Goal: Information Seeking & Learning: Learn about a topic

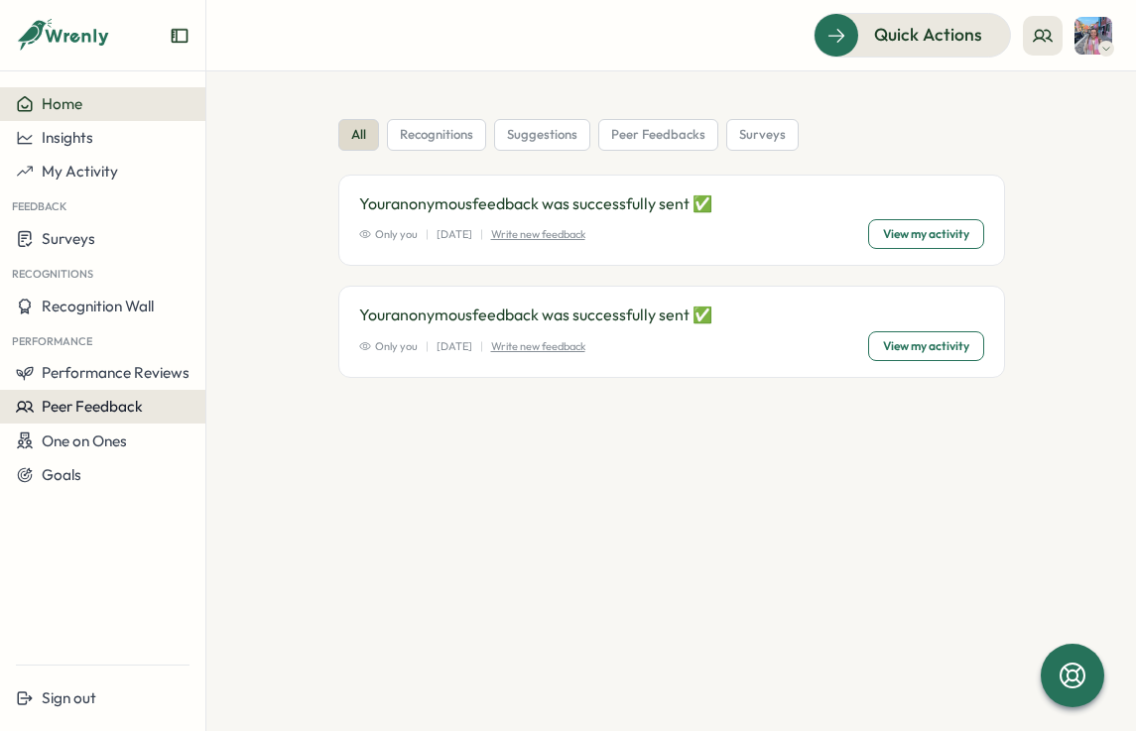
click at [110, 408] on span "Peer Feedback" at bounding box center [92, 406] width 101 height 19
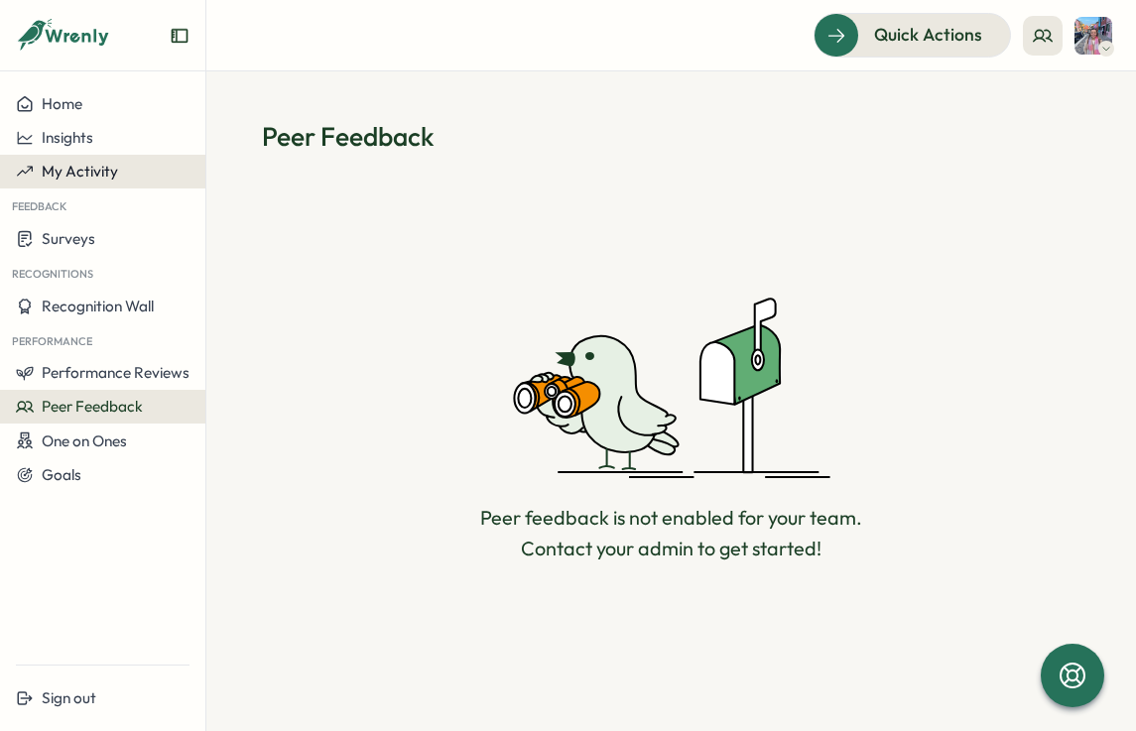
click at [60, 168] on span "My Activity" at bounding box center [80, 171] width 76 height 19
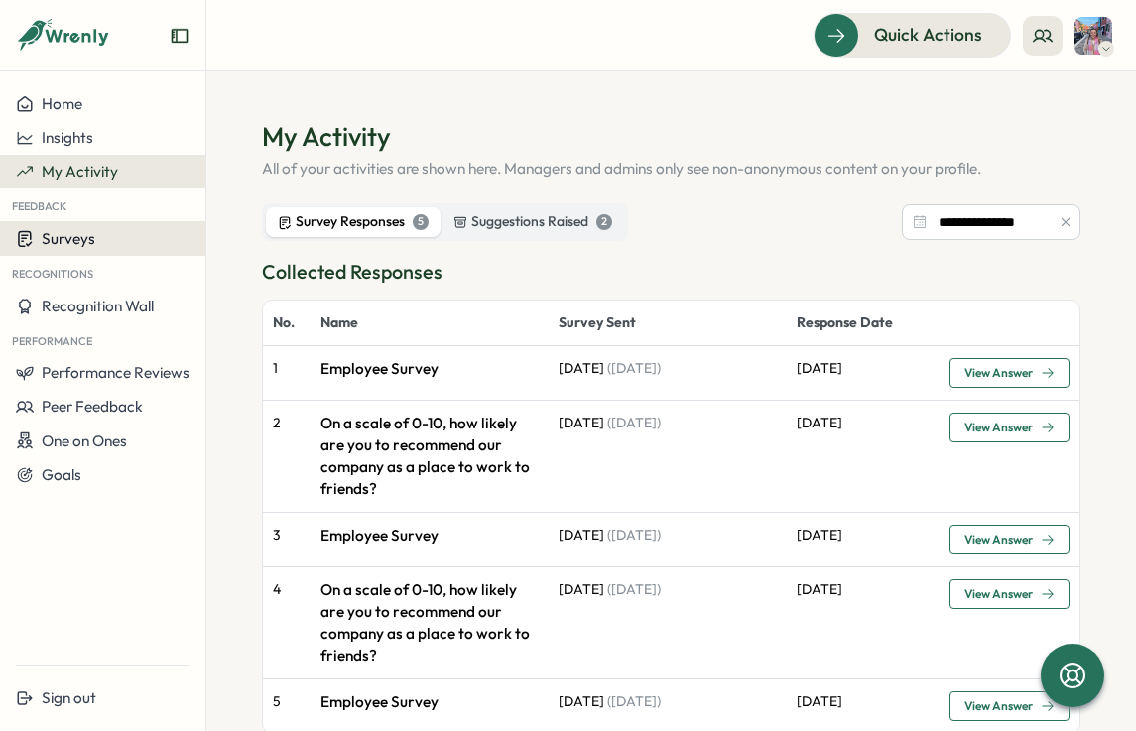
click at [49, 240] on span "Surveys" at bounding box center [69, 238] width 54 height 19
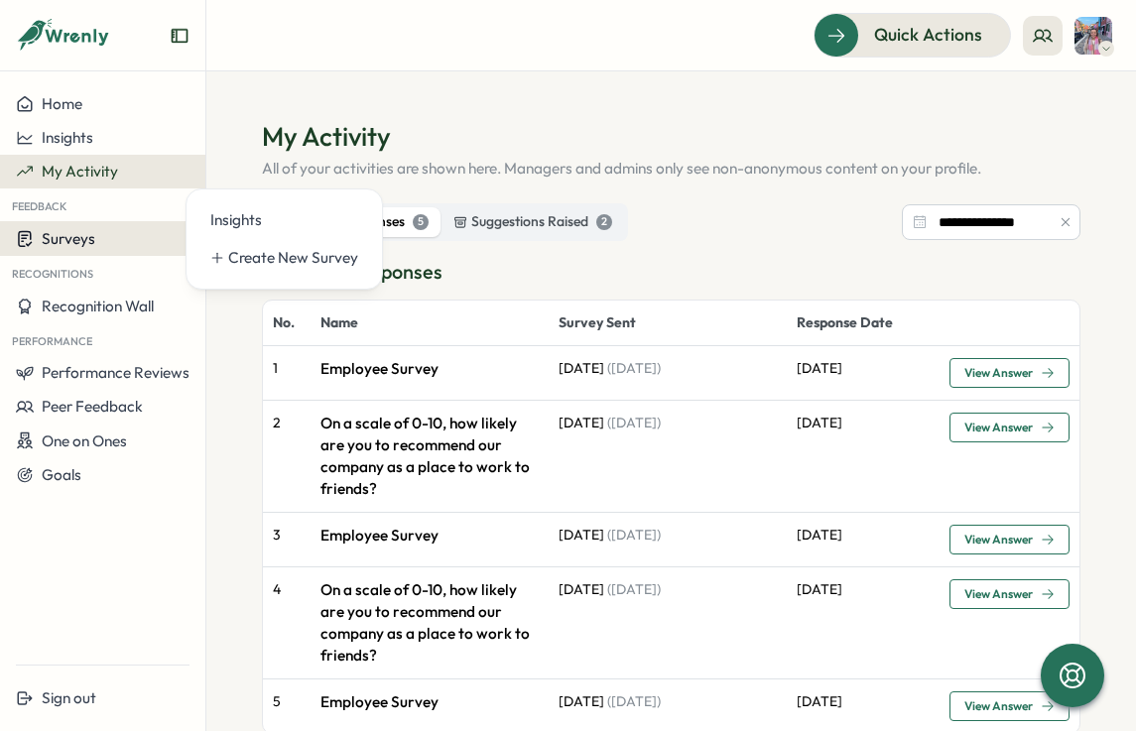
click at [57, 238] on span "Surveys" at bounding box center [69, 238] width 54 height 19
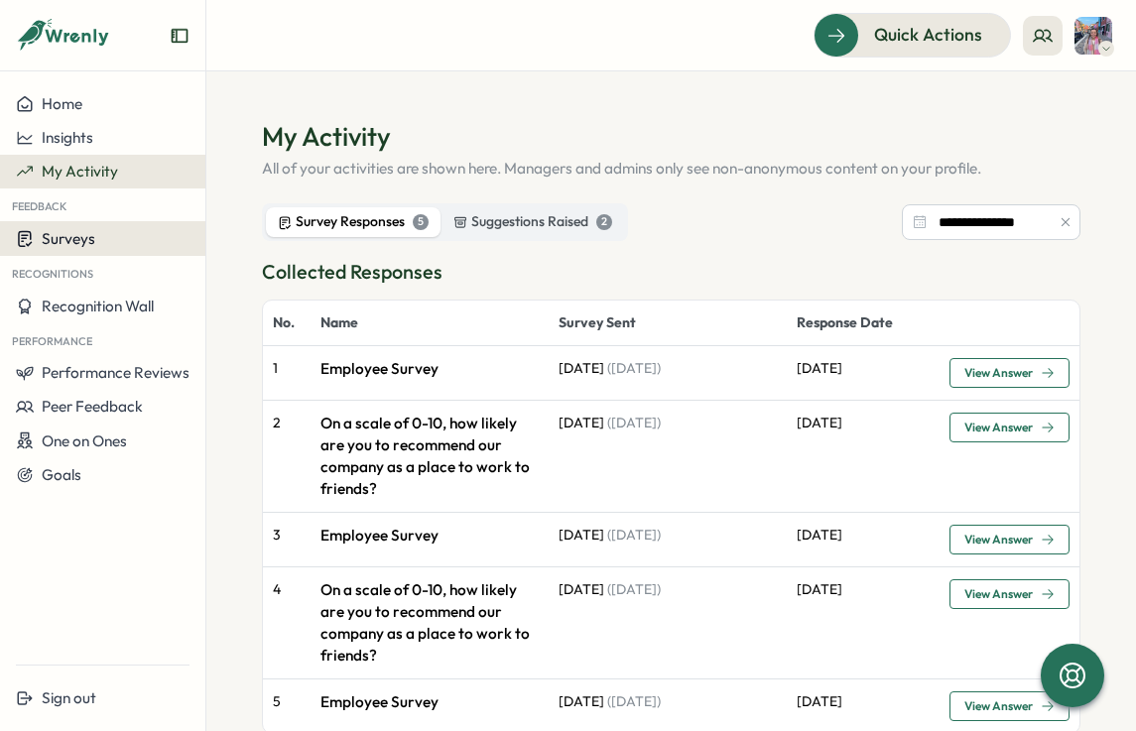
click at [86, 238] on span "Surveys" at bounding box center [69, 238] width 54 height 19
click at [534, 106] on section "**********" at bounding box center [670, 401] width 929 height 660
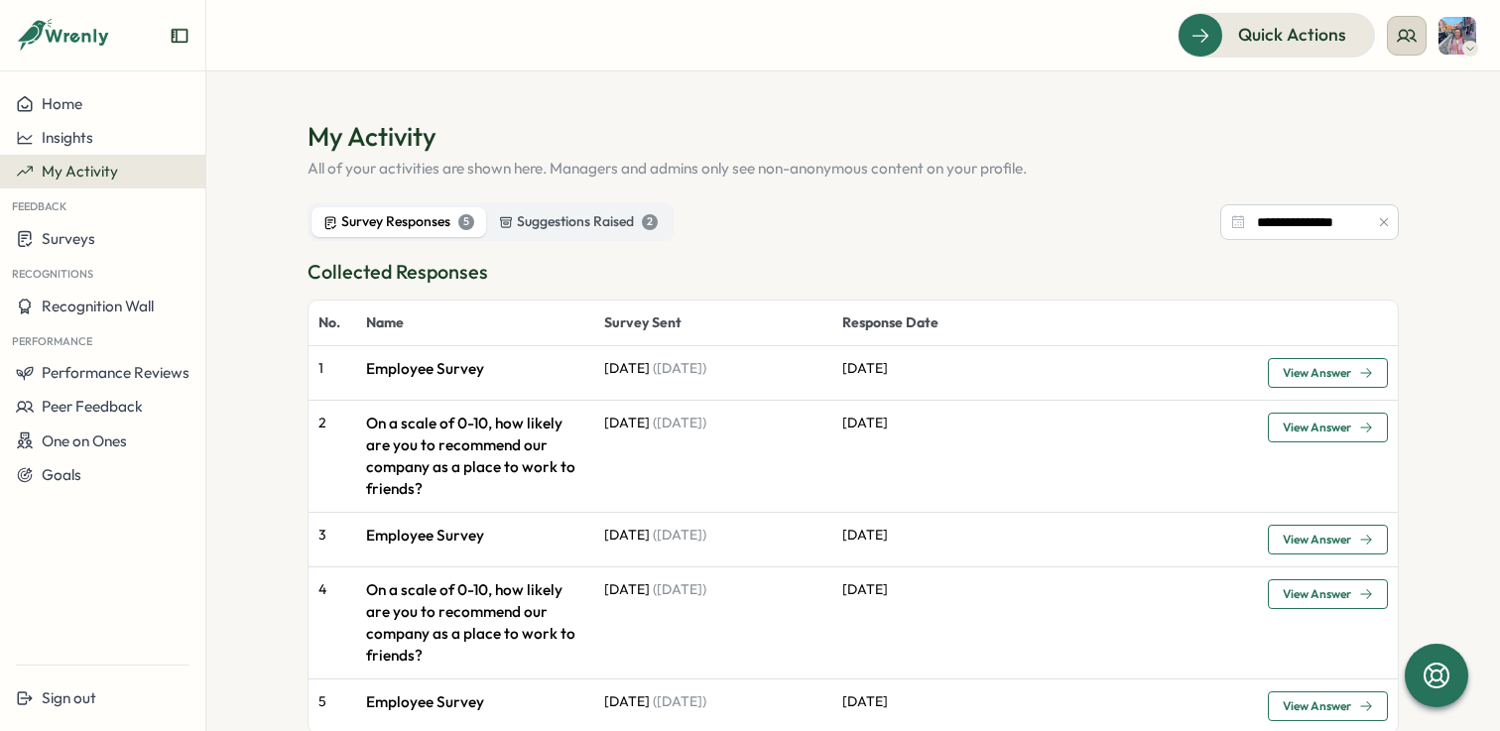
click at [1135, 38] on icon at bounding box center [1407, 35] width 18 height 11
click at [1135, 130] on div "User Activities" at bounding box center [1407, 136] width 125 height 22
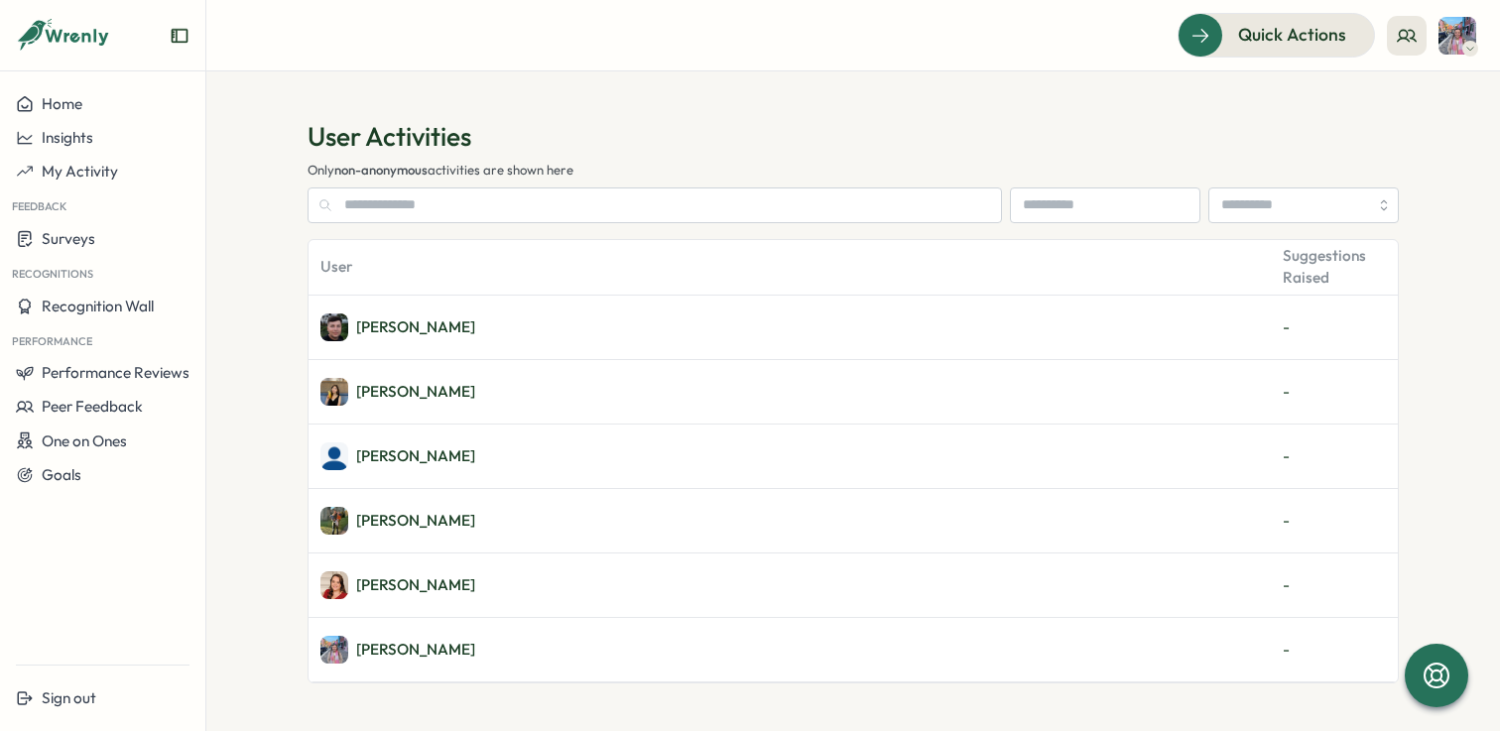
scroll to position [124, 0]
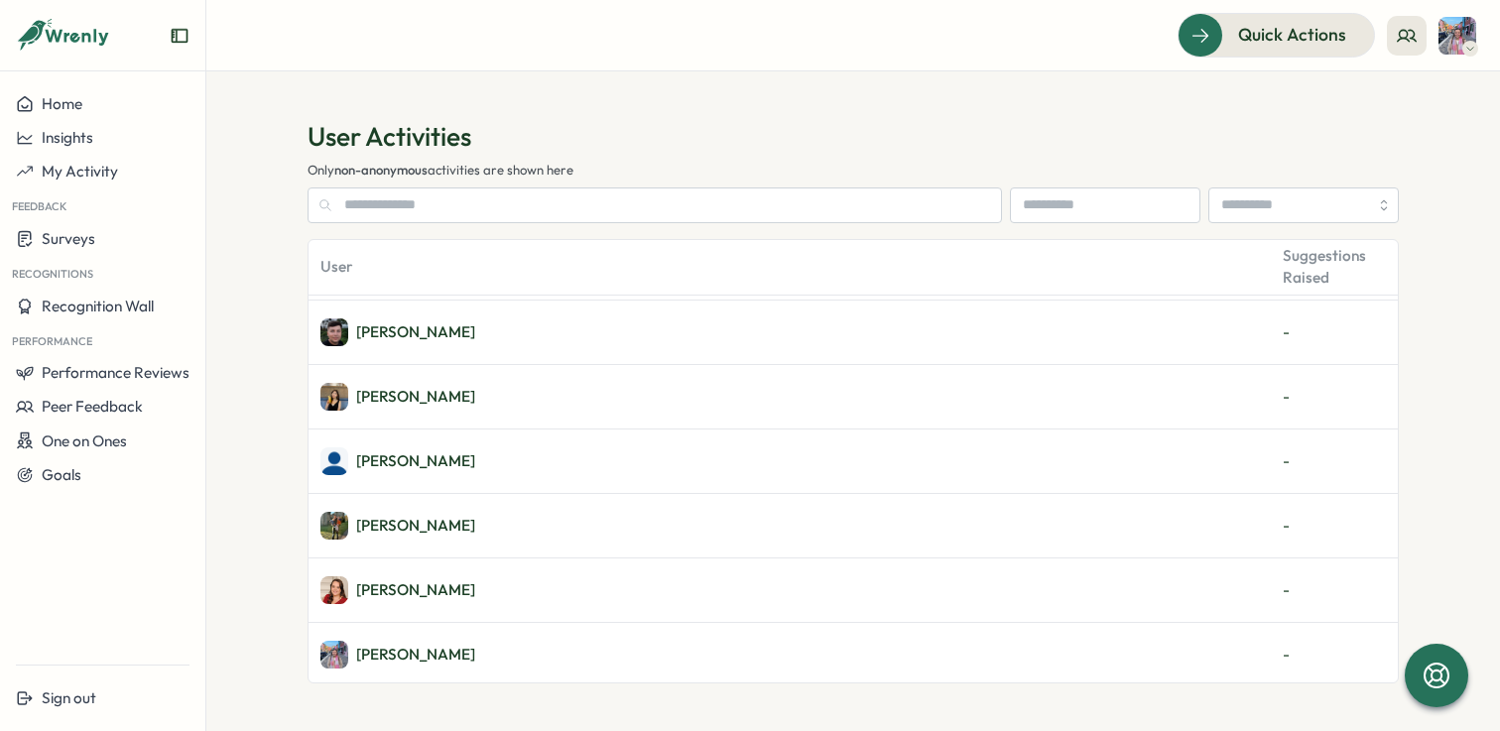
drag, startPoint x: 383, startPoint y: 670, endPoint x: 395, endPoint y: 639, distance: 33.0
click at [384, 666] on div "Tamsin Colsey" at bounding box center [789, 654] width 962 height 63
click at [395, 638] on div "Tamsin Colsey" at bounding box center [789, 654] width 962 height 63
click at [381, 659] on div "Tamsin Colsey" at bounding box center [415, 654] width 119 height 15
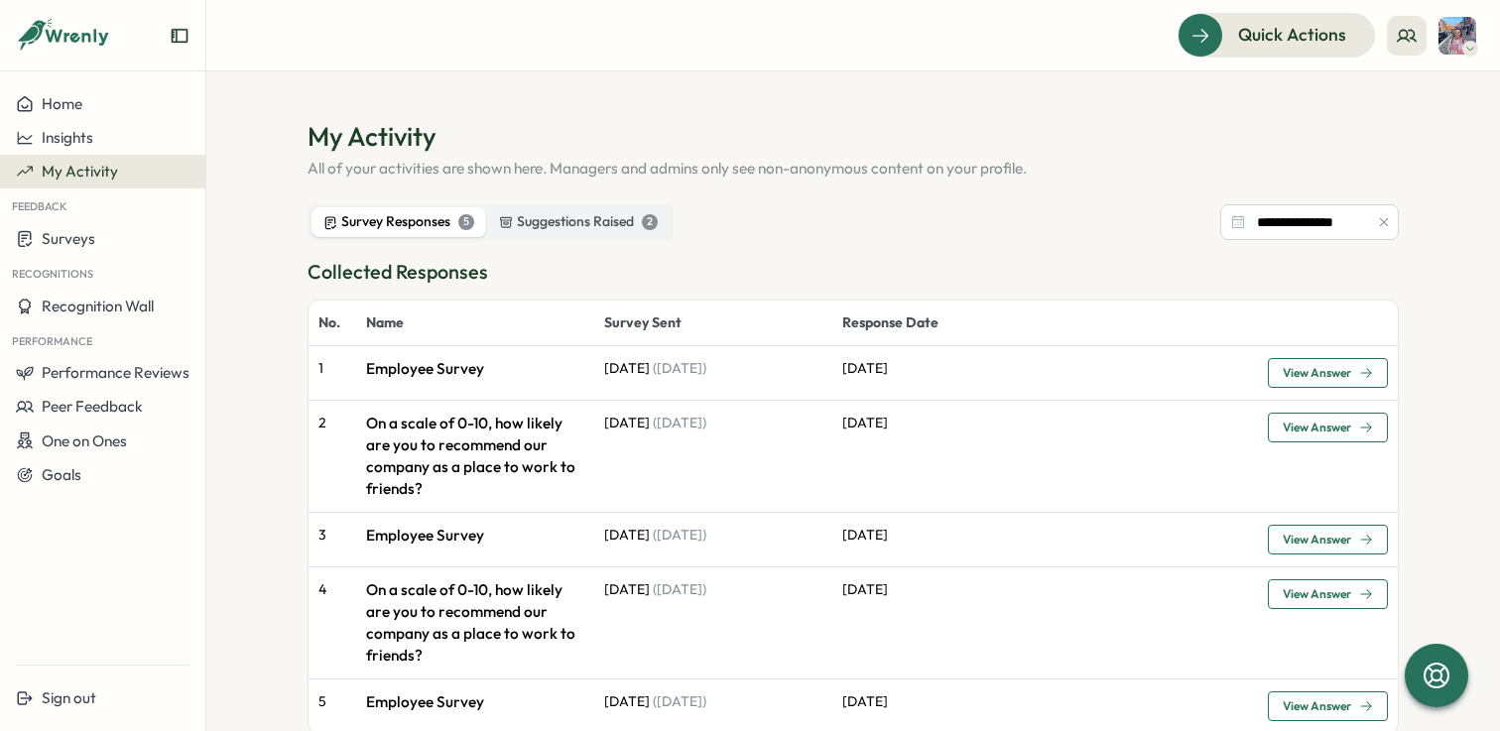
click at [1349, 385] on span "View Answer" at bounding box center [1328, 373] width 90 height 28
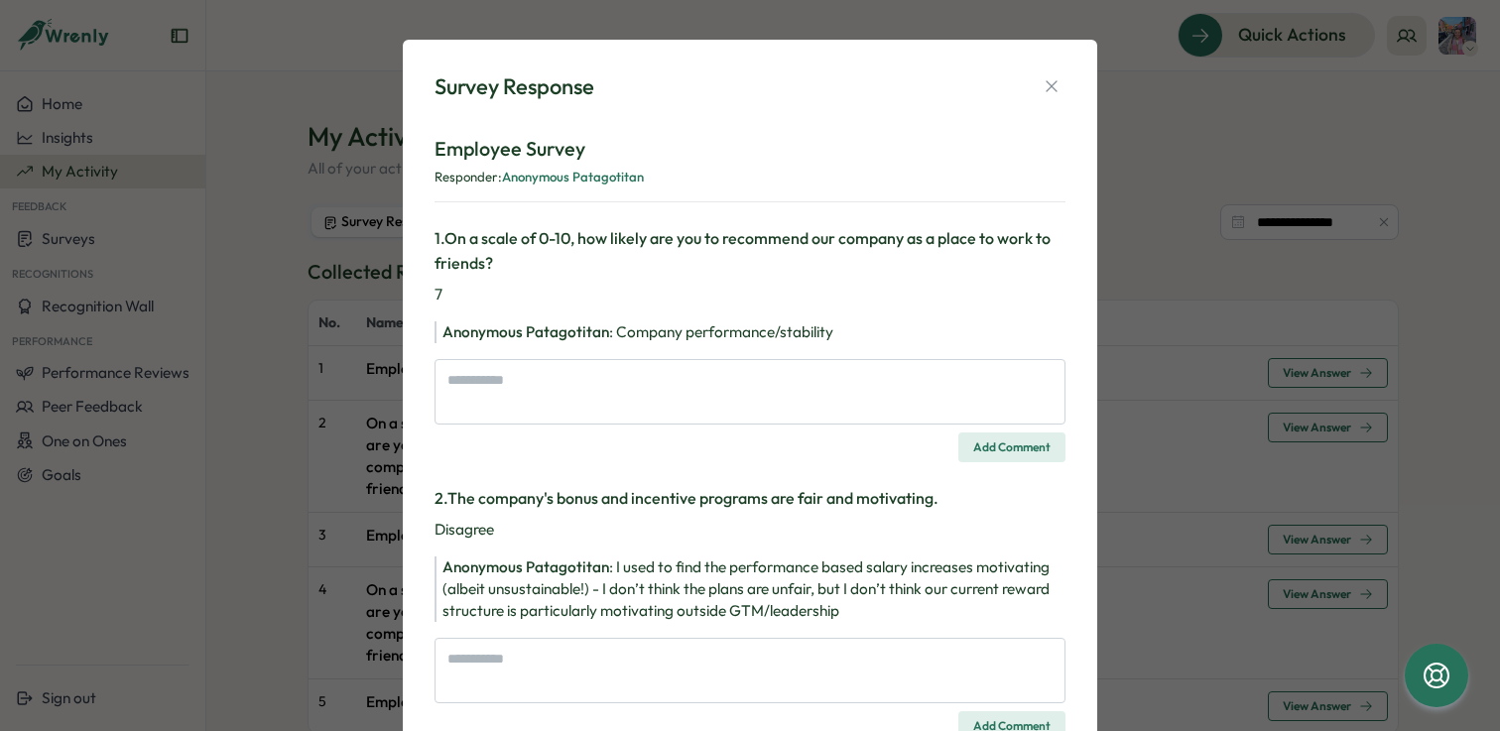
click at [1050, 321] on div "Anonymous Patagotitan : Company performance/stability" at bounding box center [753, 332] width 623 height 22
click at [1211, 312] on div "Survey Response Employee Survey Responder: Anonymous Patagotitan 1 . On a scale…" at bounding box center [750, 365] width 1500 height 731
click at [1207, 312] on div "Survey Response Employee Survey Responder: Anonymous Patagotitan 1 . On a scale…" at bounding box center [750, 365] width 1500 height 731
click at [1188, 296] on div "Survey Response Employee Survey Responder: Anonymous Patagotitan 1 . On a scale…" at bounding box center [750, 365] width 1500 height 731
click at [1050, 89] on icon "button" at bounding box center [1052, 86] width 20 height 20
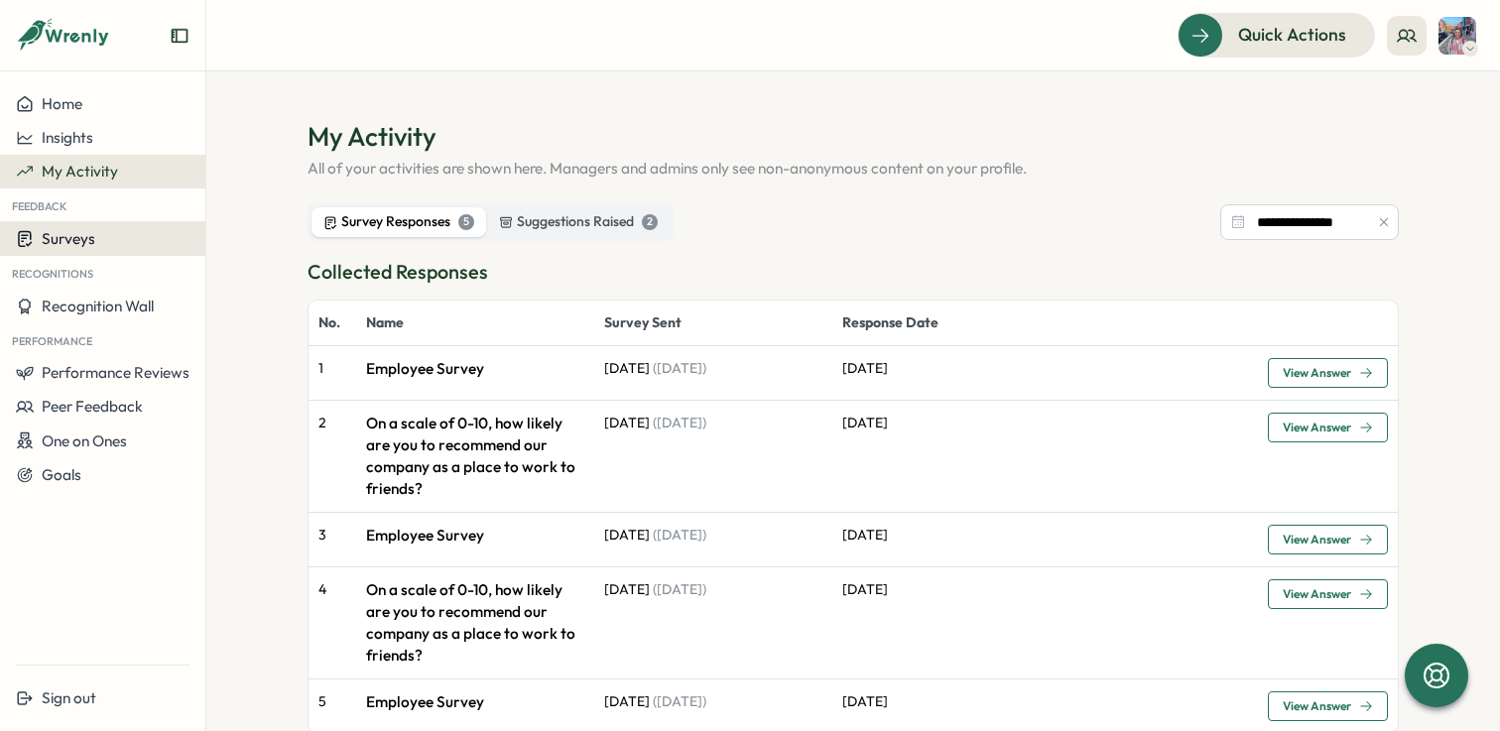
click at [49, 245] on span "Surveys" at bounding box center [69, 238] width 54 height 19
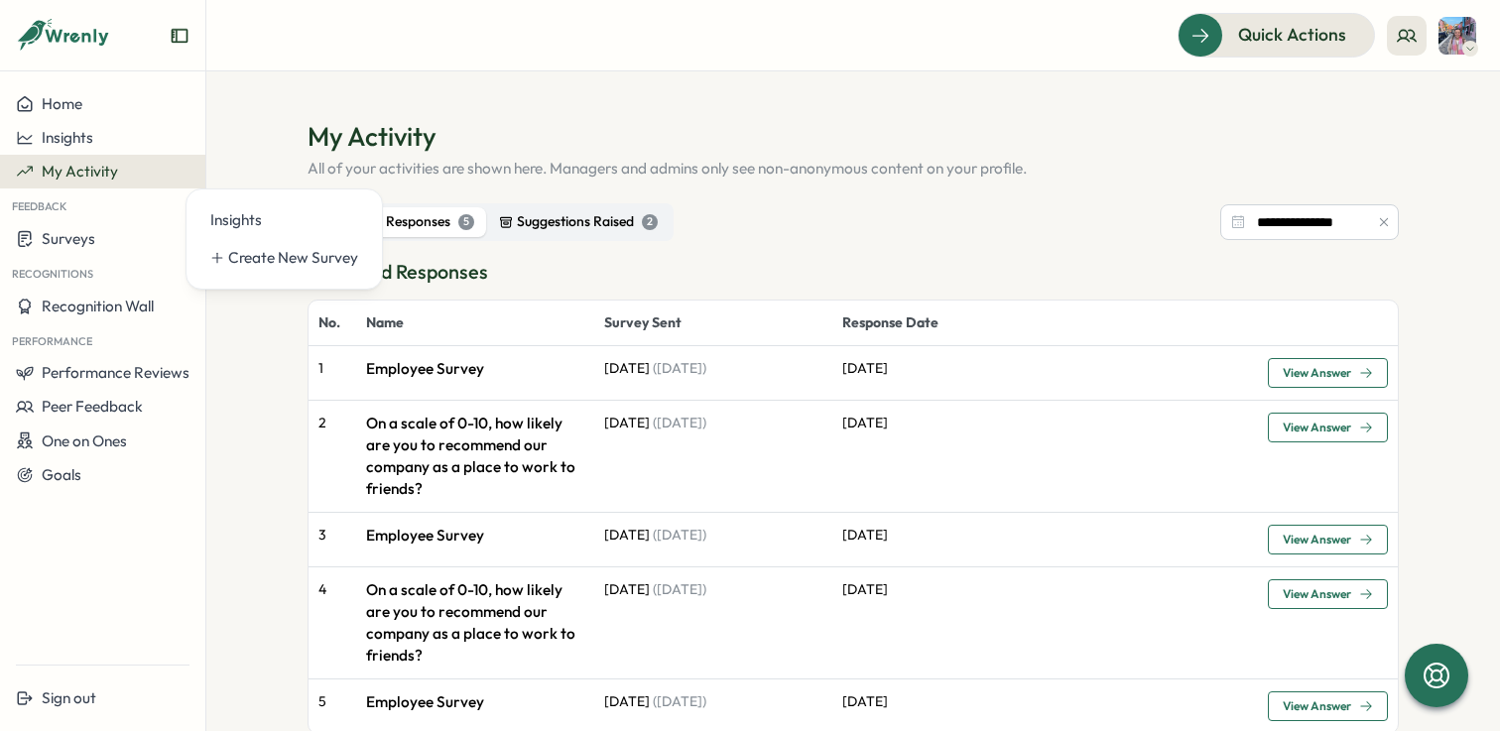
click at [579, 236] on label "Suggestions Raised 2" at bounding box center [578, 222] width 183 height 30
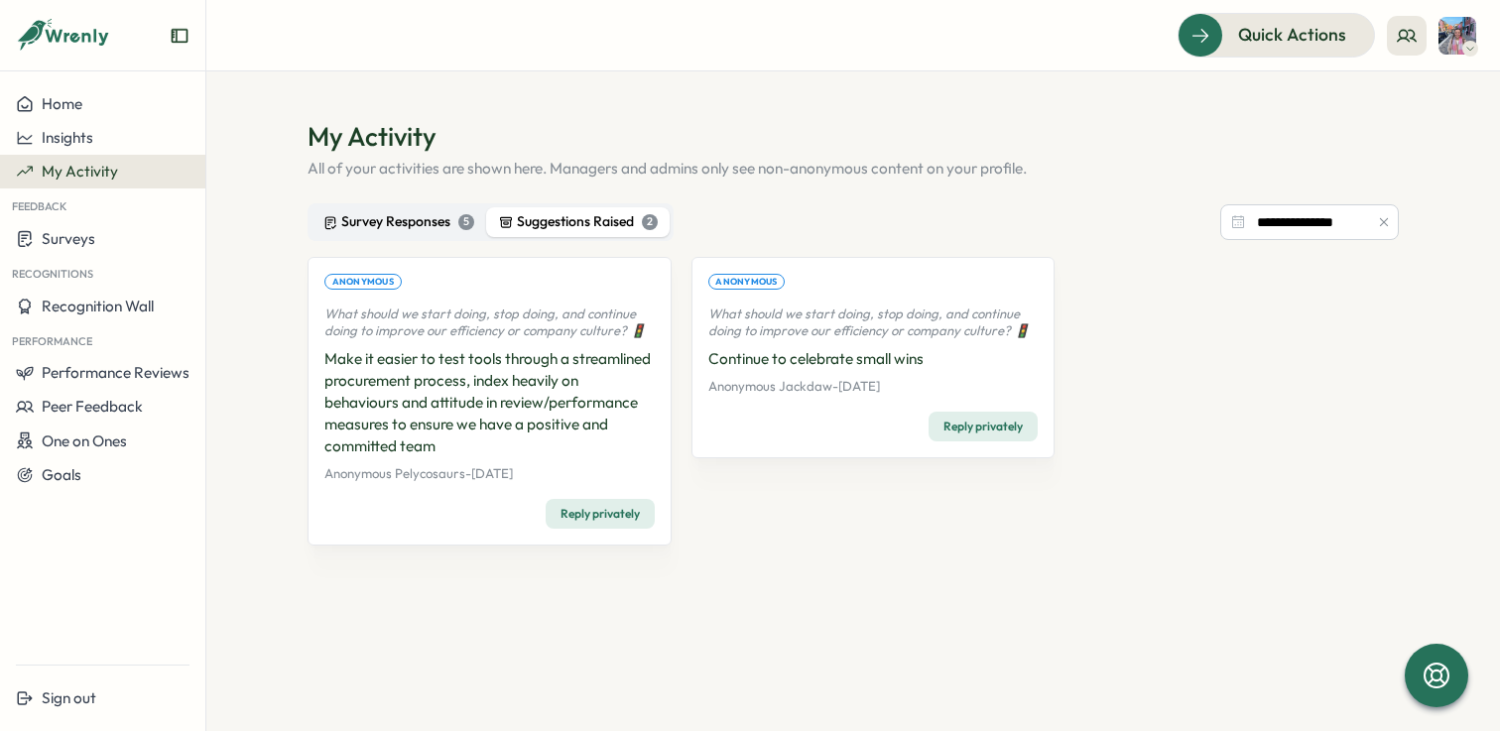
click at [360, 213] on div "Survey Responses 5" at bounding box center [398, 222] width 151 height 22
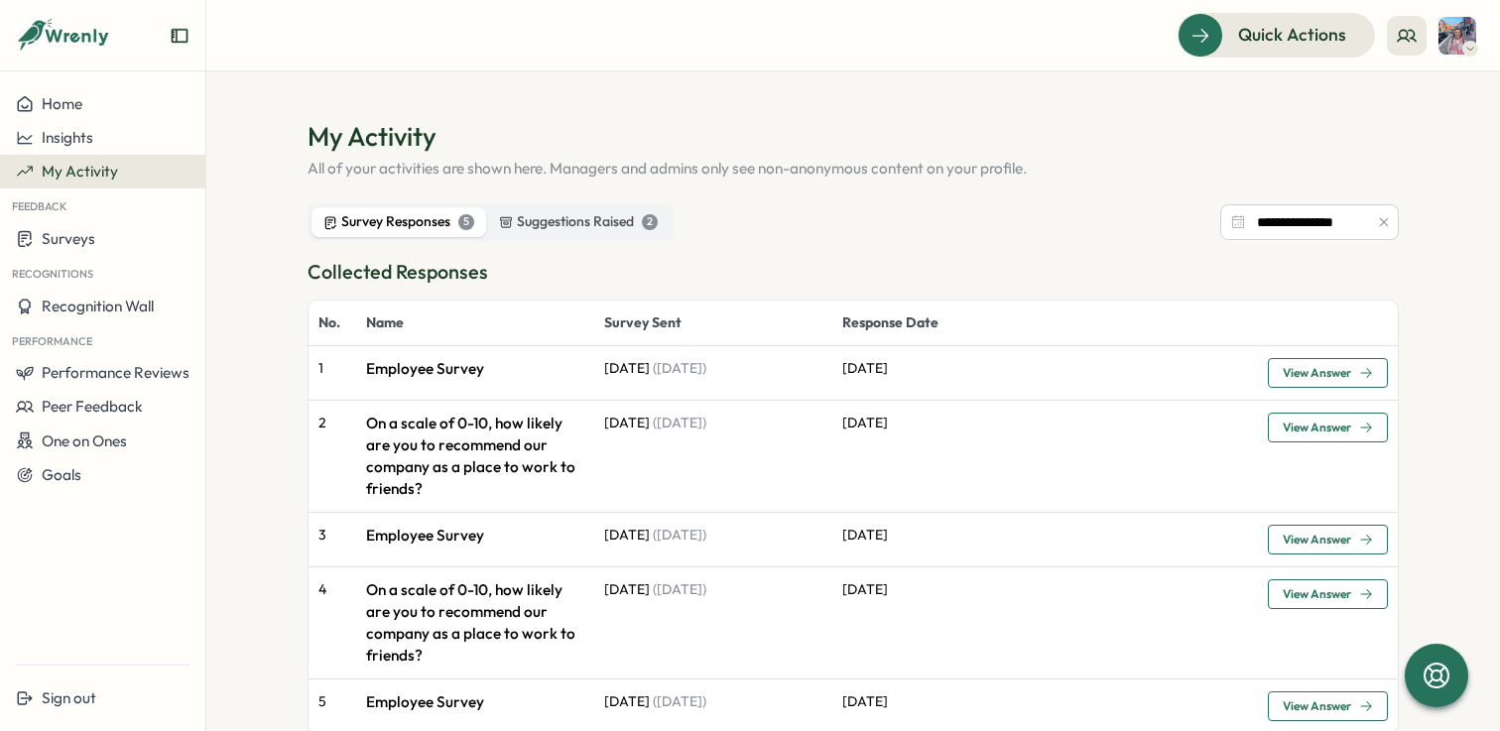
click at [63, 33] on icon at bounding box center [63, 36] width 95 height 34
click at [78, 31] on icon at bounding box center [63, 36] width 95 height 34
click at [1452, 25] on img at bounding box center [1457, 36] width 38 height 38
click at [1029, 257] on h3 "Collected Responses" at bounding box center [852, 272] width 1091 height 31
click at [1225, 37] on span "Quick Actions" at bounding box center [1264, 35] width 108 height 26
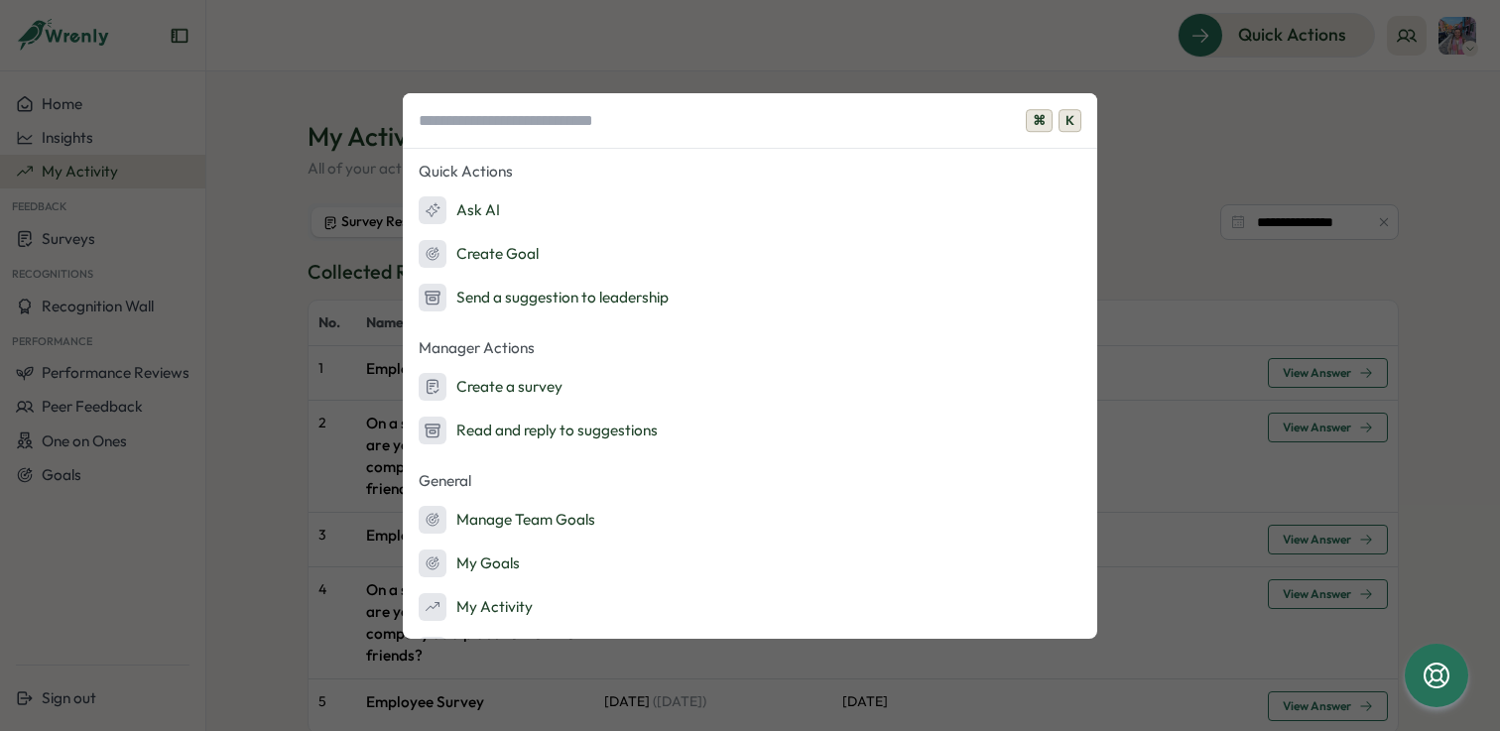
click at [1287, 232] on div "⌘ K Quick Actions Ask AI Create Goal Send a suggestion to leadership Manager Ac…" at bounding box center [750, 365] width 1500 height 731
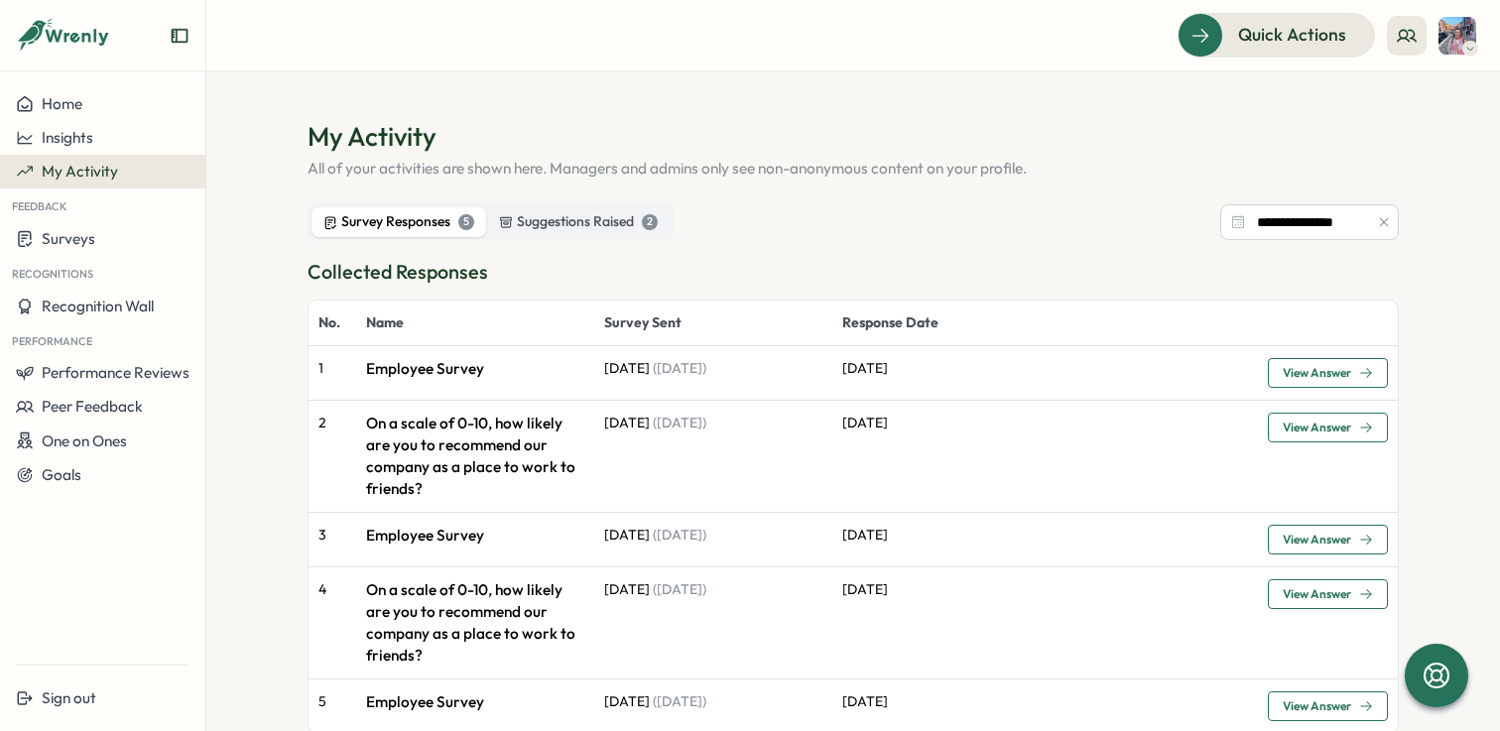
click at [1401, 678] on section "**********" at bounding box center [852, 401] width 1293 height 660
click at [1433, 671] on icon at bounding box center [1435, 675] width 27 height 27
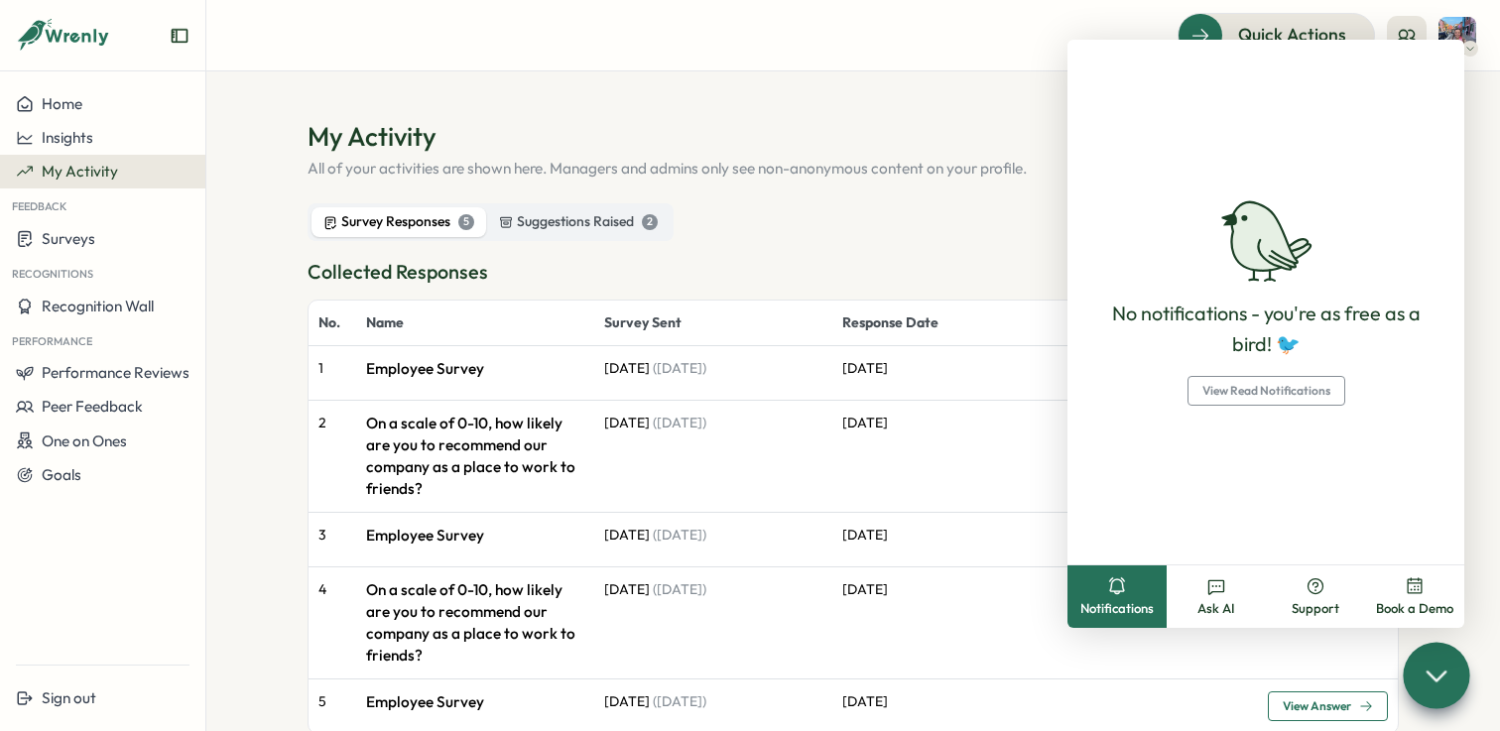
click at [858, 468] on td "22 Jul" at bounding box center [1045, 456] width 426 height 112
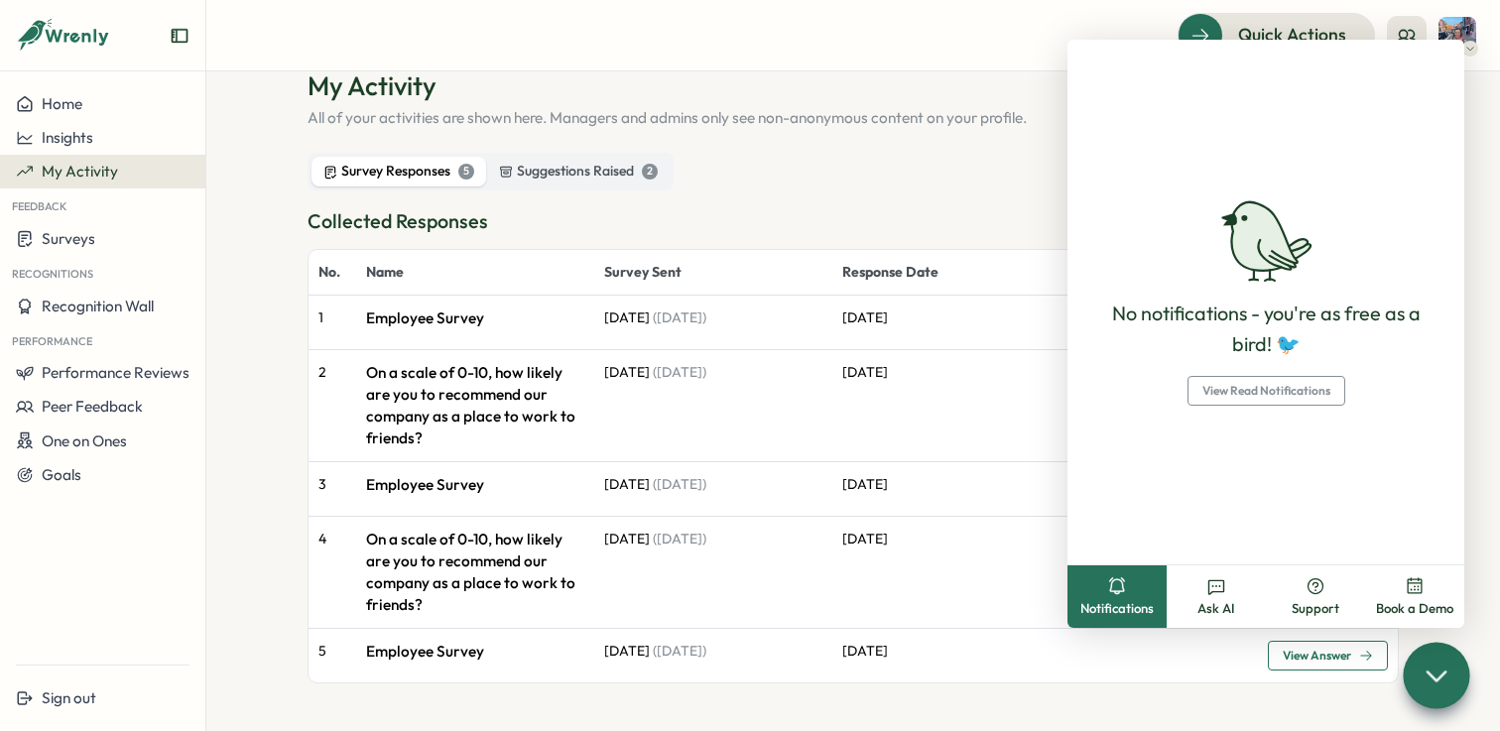
click at [862, 652] on p "05 Jun" at bounding box center [1045, 652] width 406 height 22
click at [1268, 666] on button "View Answer" at bounding box center [1328, 656] width 120 height 30
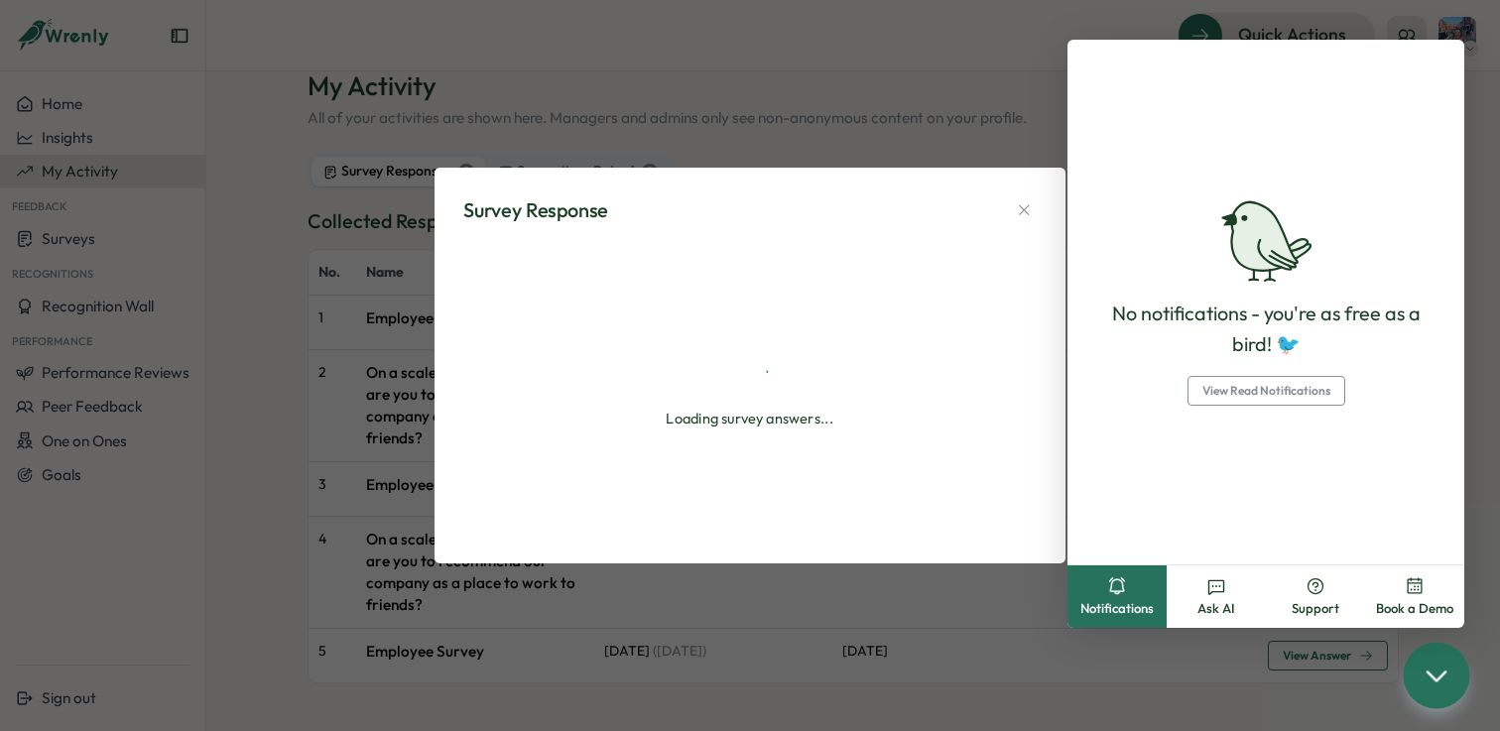
type textarea "*"
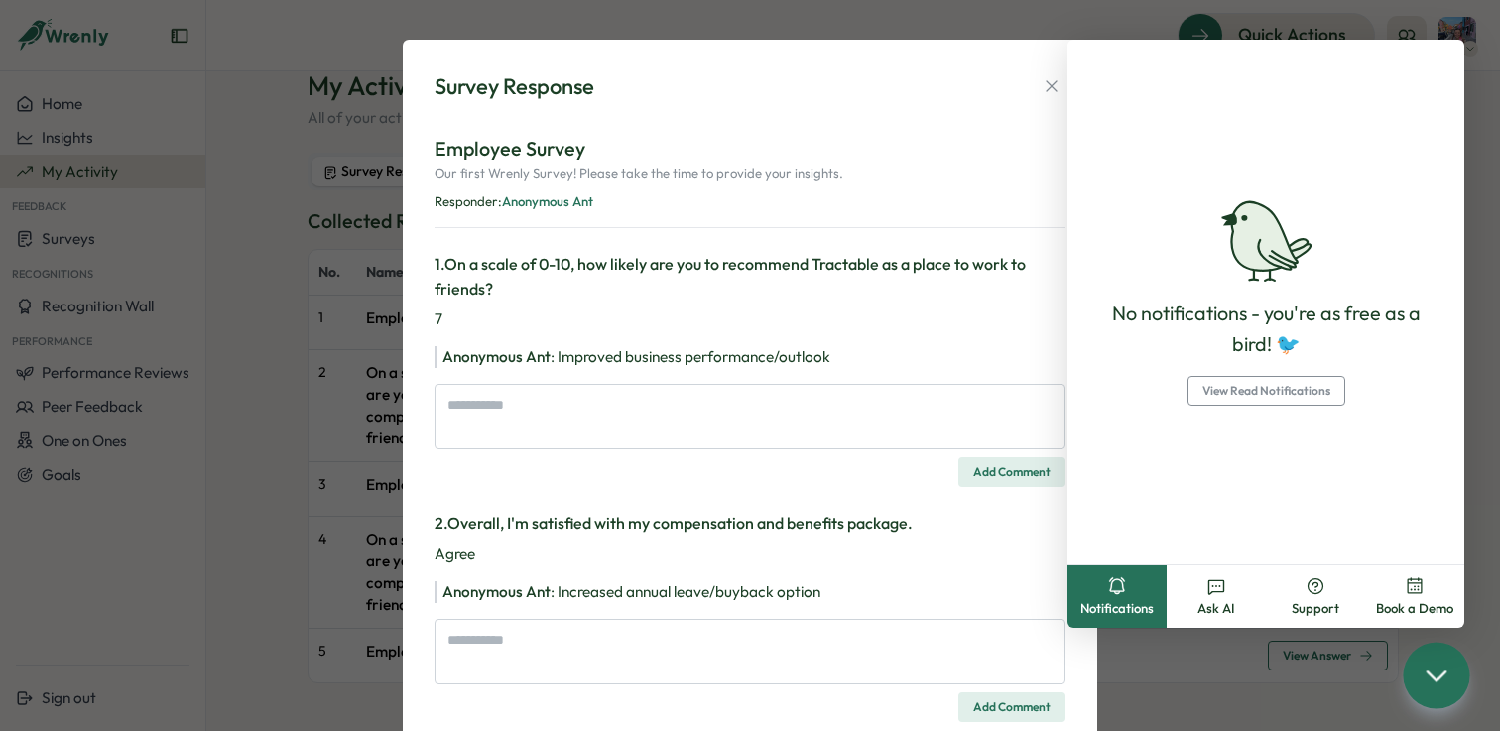
click at [301, 282] on div "Survey Response Employee Survey Our first Wrenly Survey! Please take the time t…" at bounding box center [750, 365] width 1500 height 731
click at [1055, 95] on icon "button" at bounding box center [1052, 86] width 20 height 20
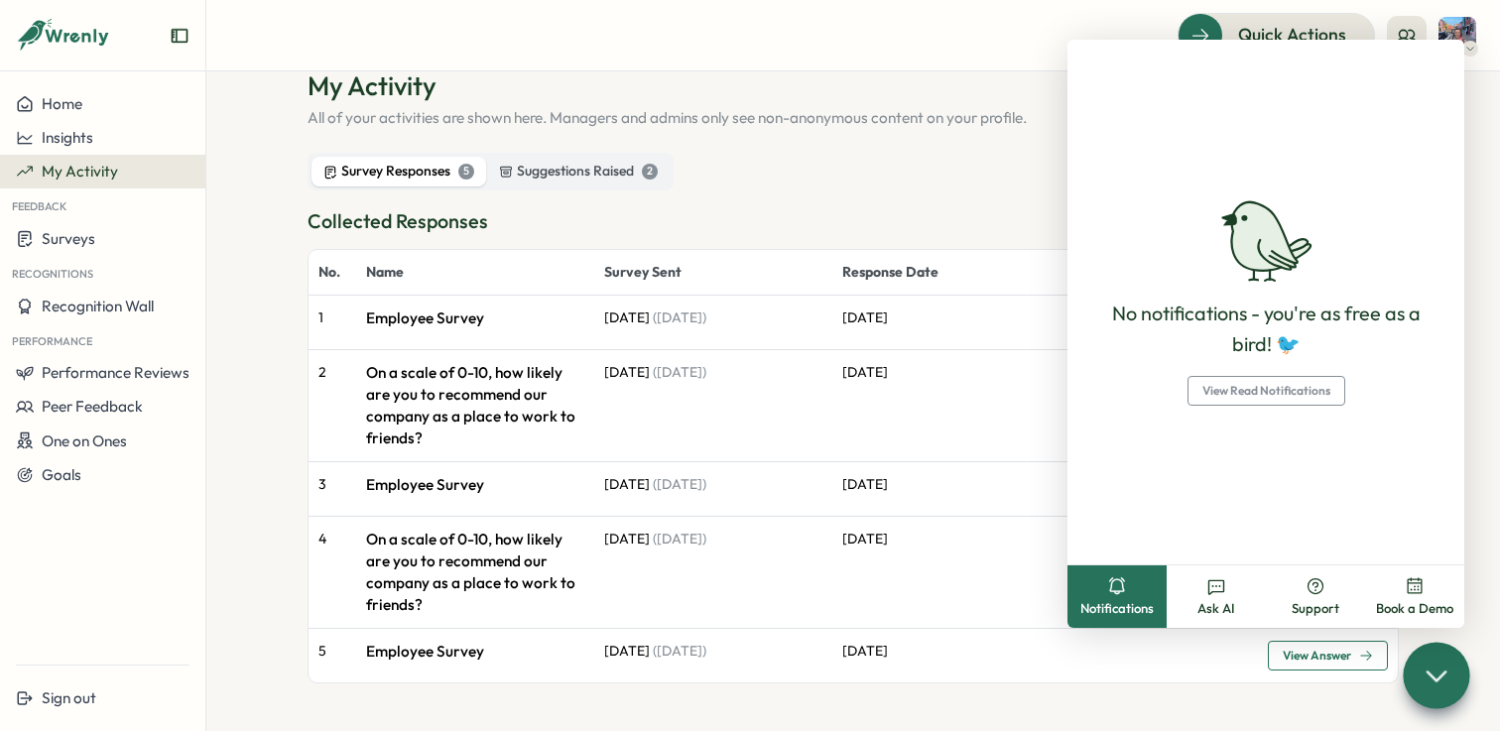
click at [885, 134] on div "**********" at bounding box center [852, 375] width 1091 height 615
click at [1427, 685] on icon at bounding box center [1435, 675] width 29 height 29
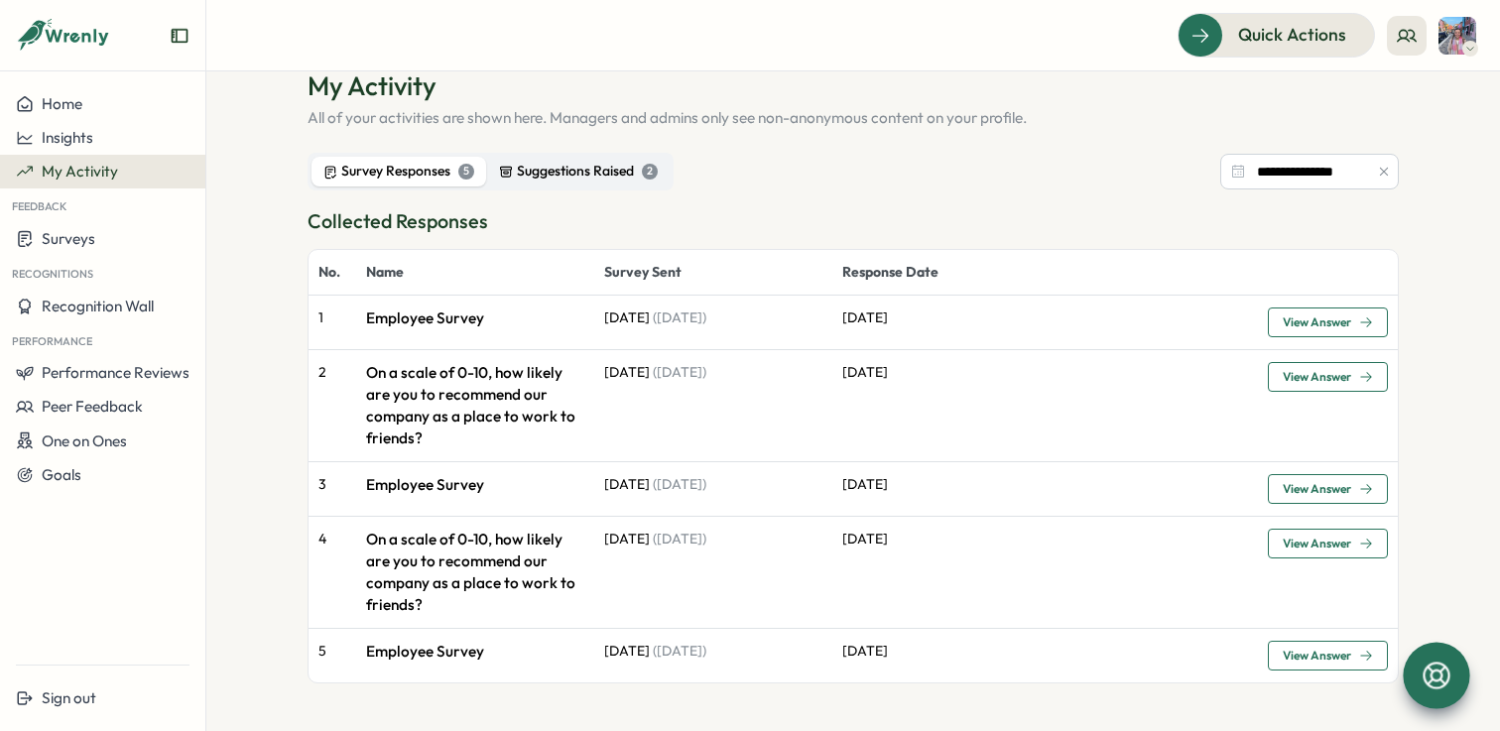
click at [618, 166] on div "Suggestions Raised 2" at bounding box center [578, 172] width 159 height 22
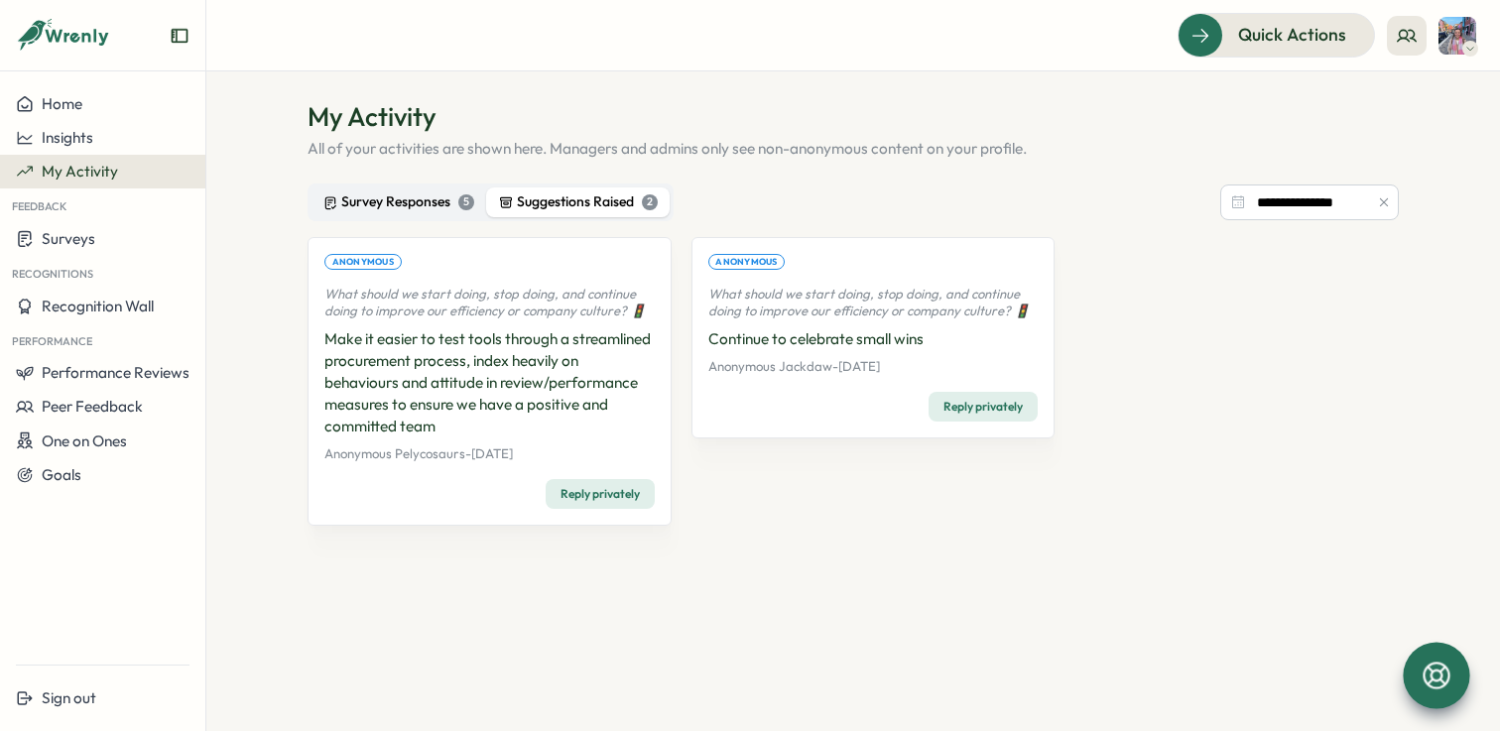
click at [423, 196] on div "Survey Responses 5" at bounding box center [398, 202] width 151 height 22
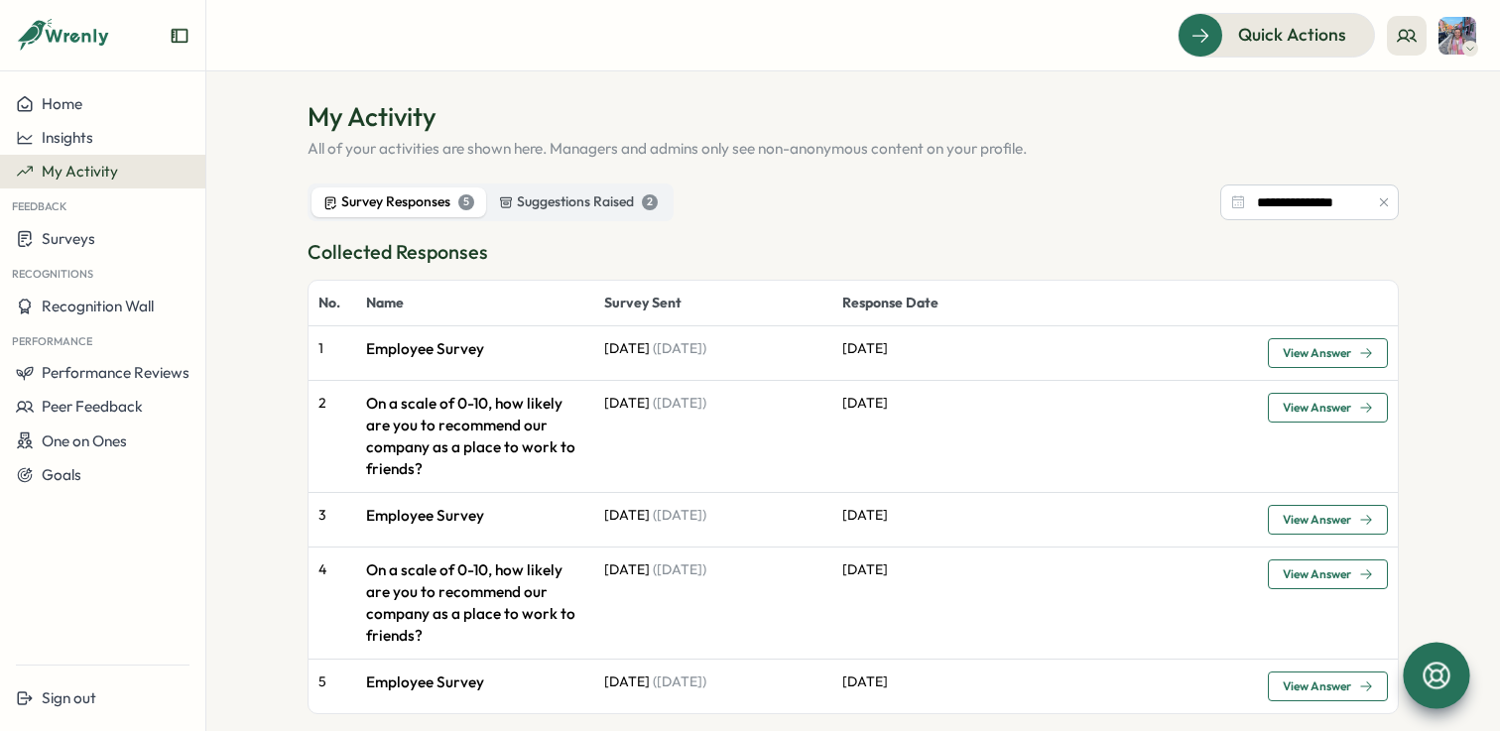
click at [92, 36] on icon at bounding box center [78, 37] width 65 height 17
click at [55, 47] on icon at bounding box center [63, 36] width 95 height 34
click at [57, 90] on button "Home" at bounding box center [102, 104] width 205 height 34
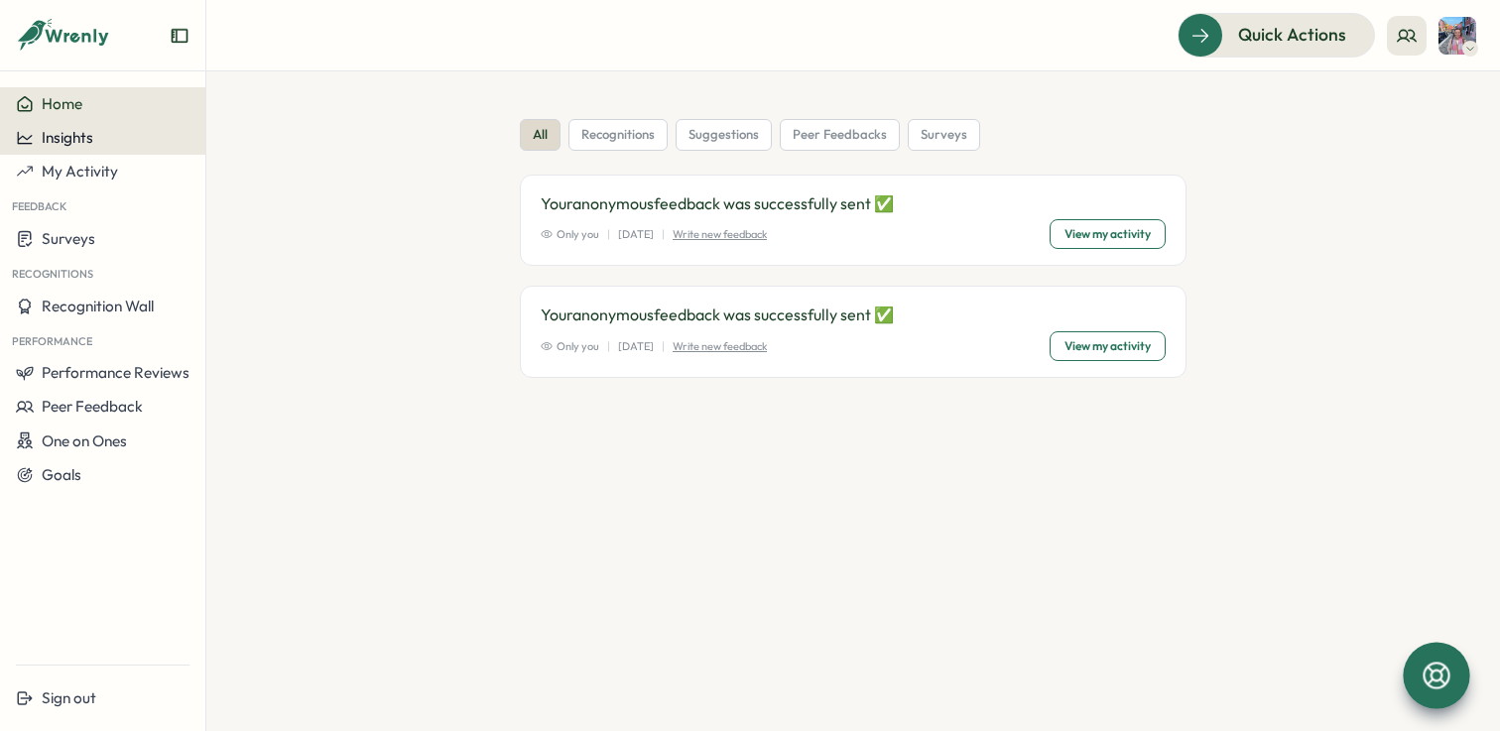
click at [65, 128] on span "Insights" at bounding box center [68, 137] width 52 height 19
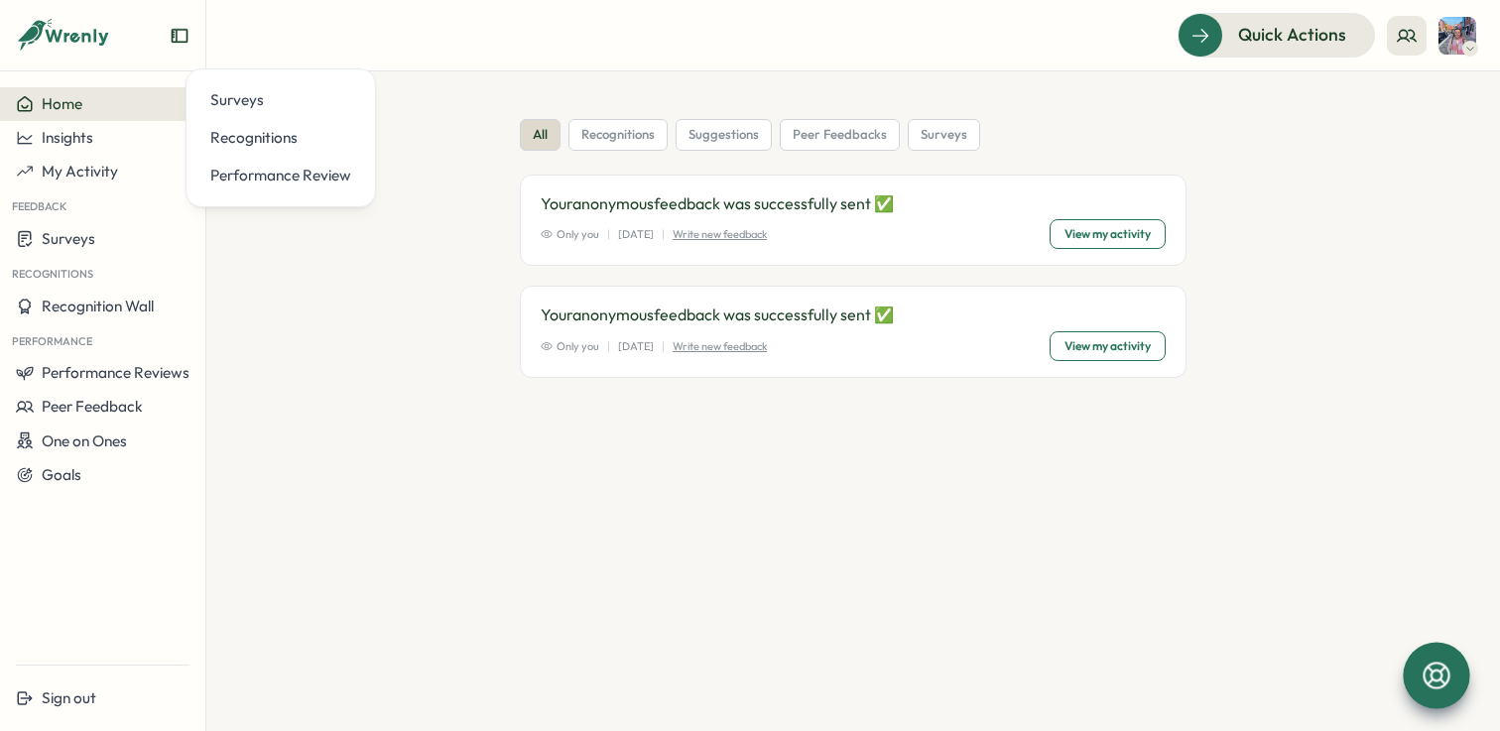
click at [381, 348] on div "all recognitions suggestions peer feedbacks surveys Your anonymous feedback was…" at bounding box center [852, 278] width 1091 height 318
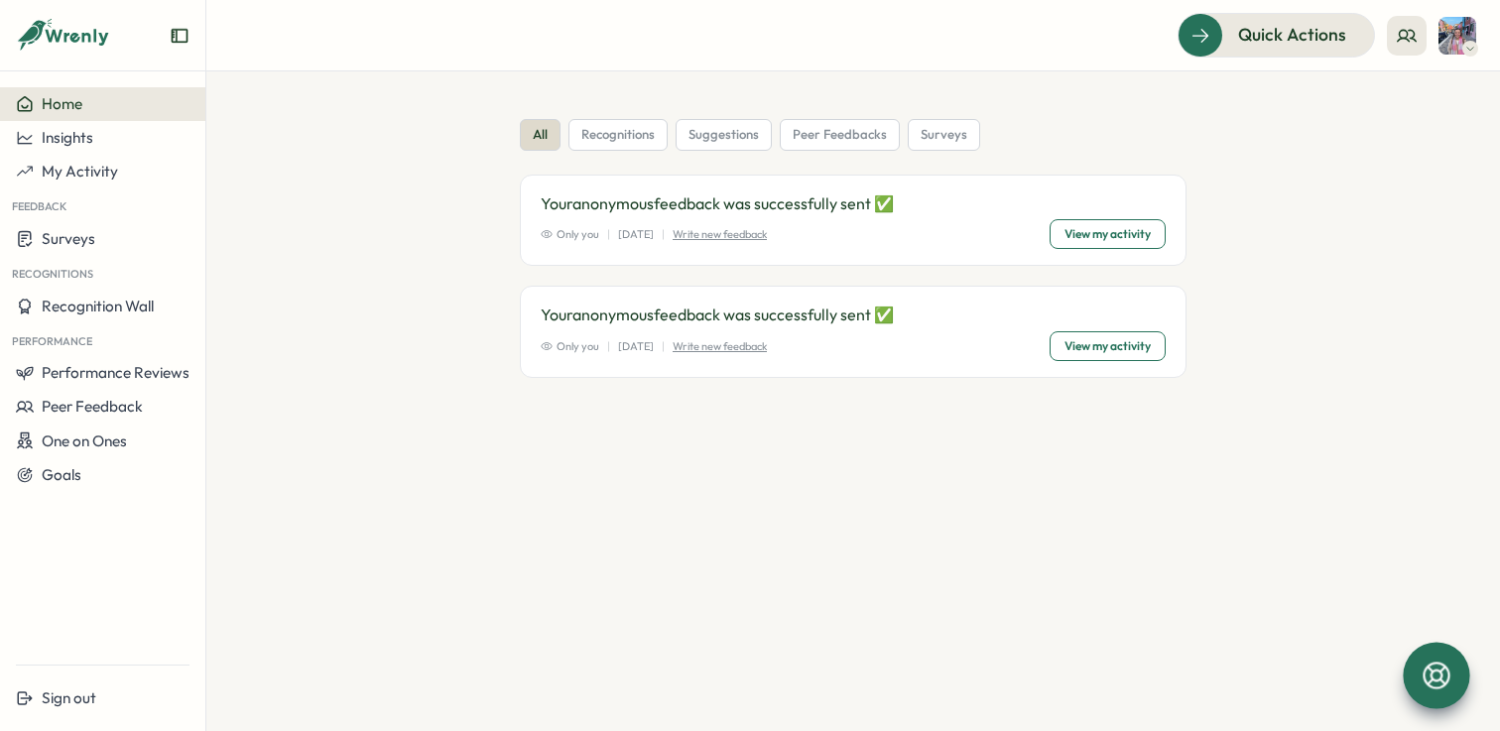
click at [283, 111] on section "all recognitions suggestions peer feedbacks surveys Your anonymous feedback was…" at bounding box center [852, 401] width 1293 height 660
click at [78, 35] on icon at bounding box center [78, 37] width 65 height 17
click at [41, 37] on icon at bounding box center [34, 36] width 29 height 32
click at [619, 140] on span "recognitions" at bounding box center [617, 135] width 73 height 18
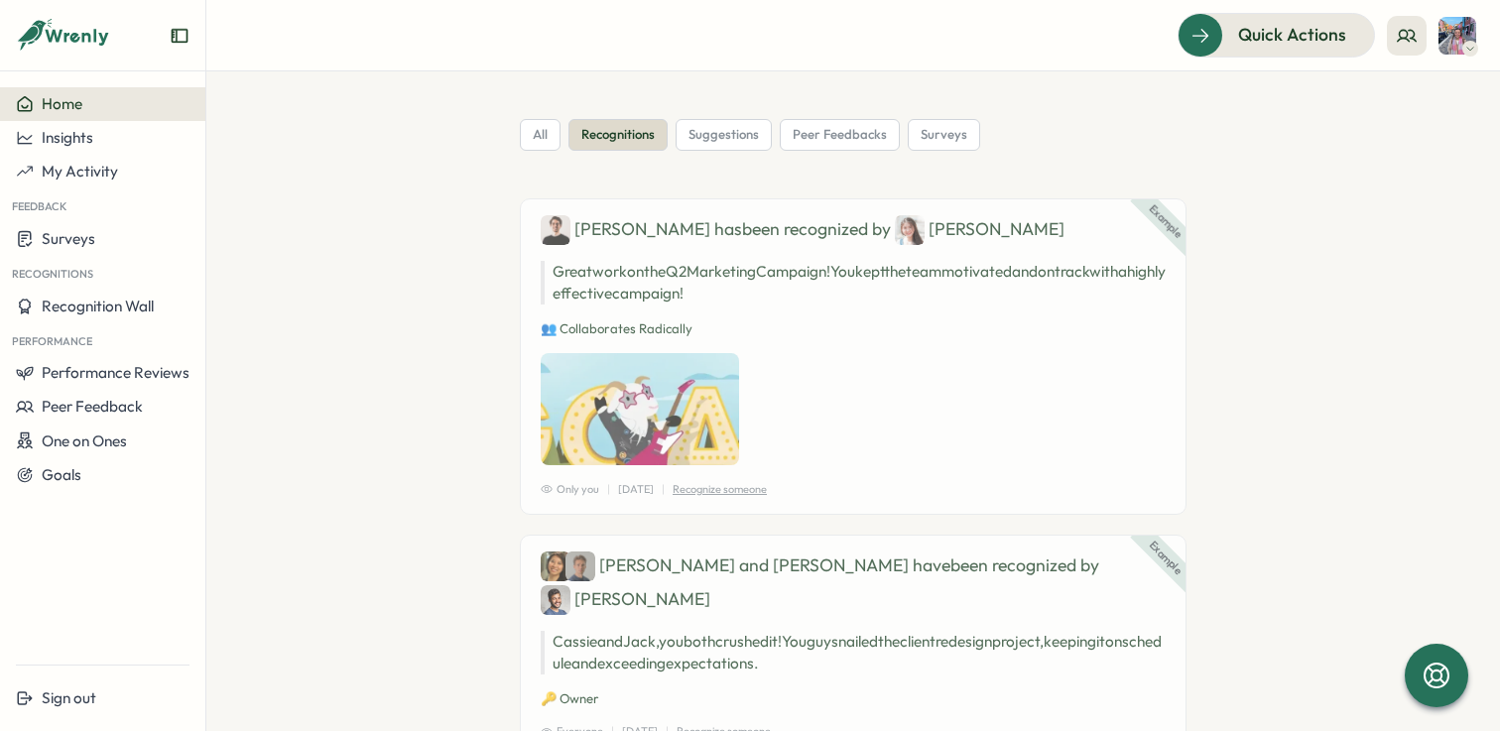
scroll to position [13, 0]
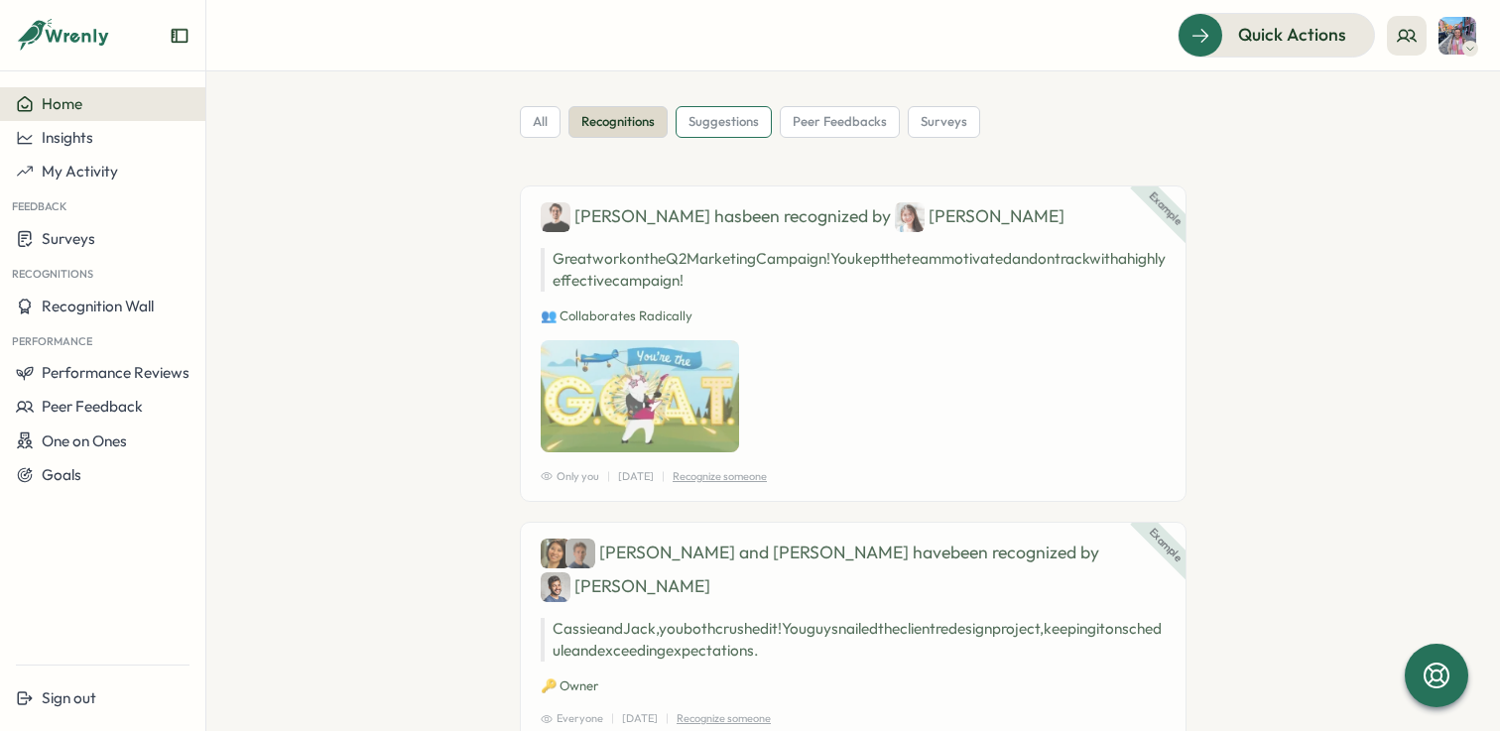
click at [764, 114] on div "suggestions" at bounding box center [723, 122] width 96 height 32
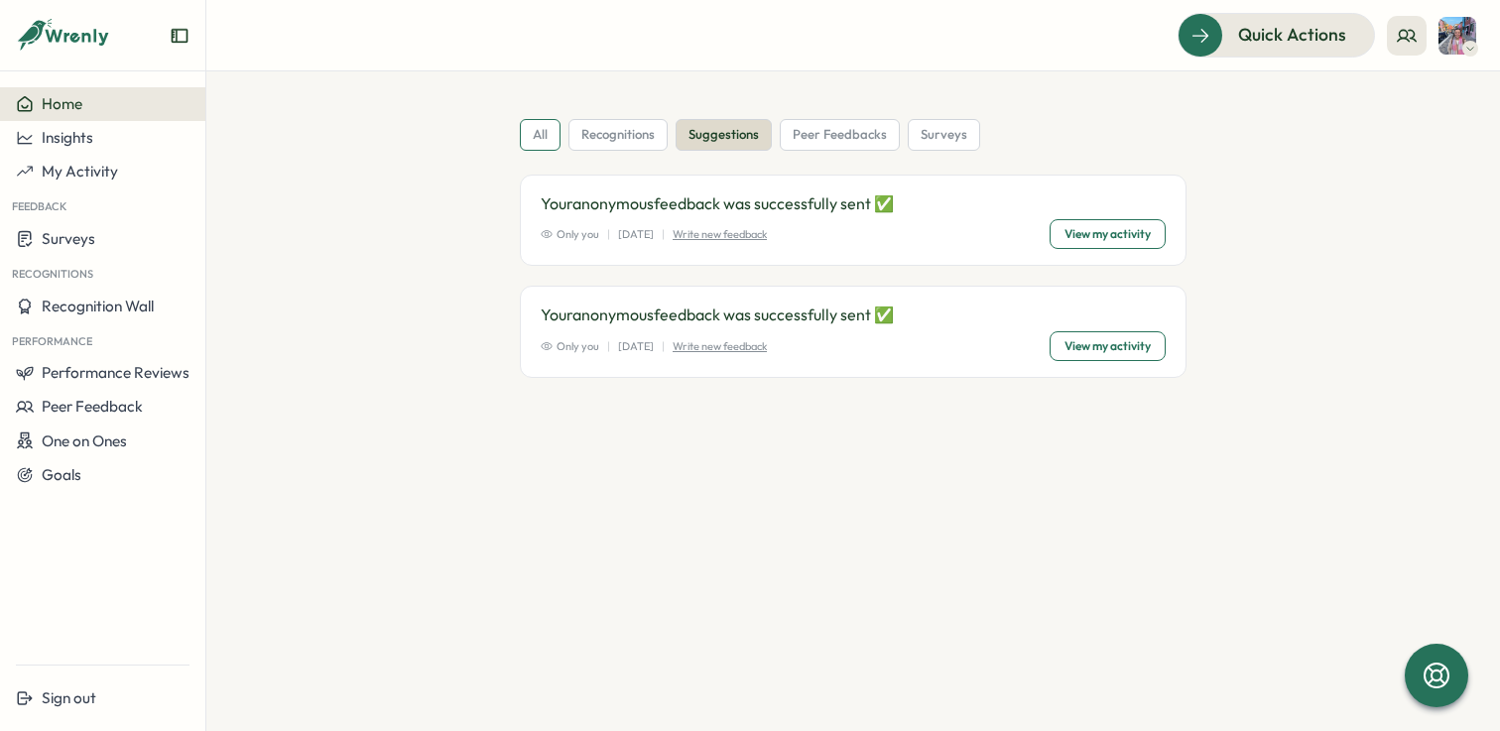
click at [547, 136] on span "all" at bounding box center [540, 135] width 15 height 18
click at [942, 134] on span "surveys" at bounding box center [943, 135] width 47 height 18
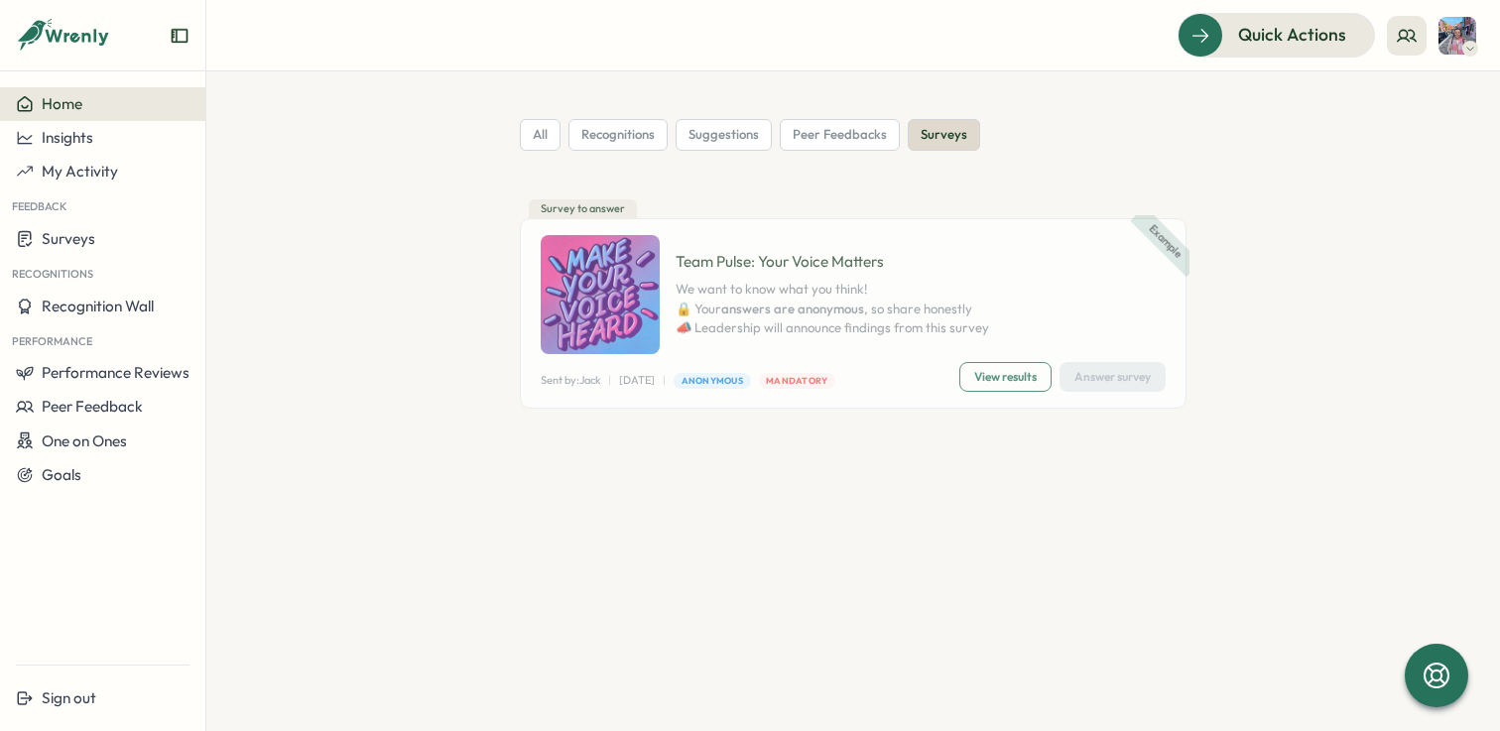
click at [1003, 373] on span "View results" at bounding box center [1005, 377] width 62 height 28
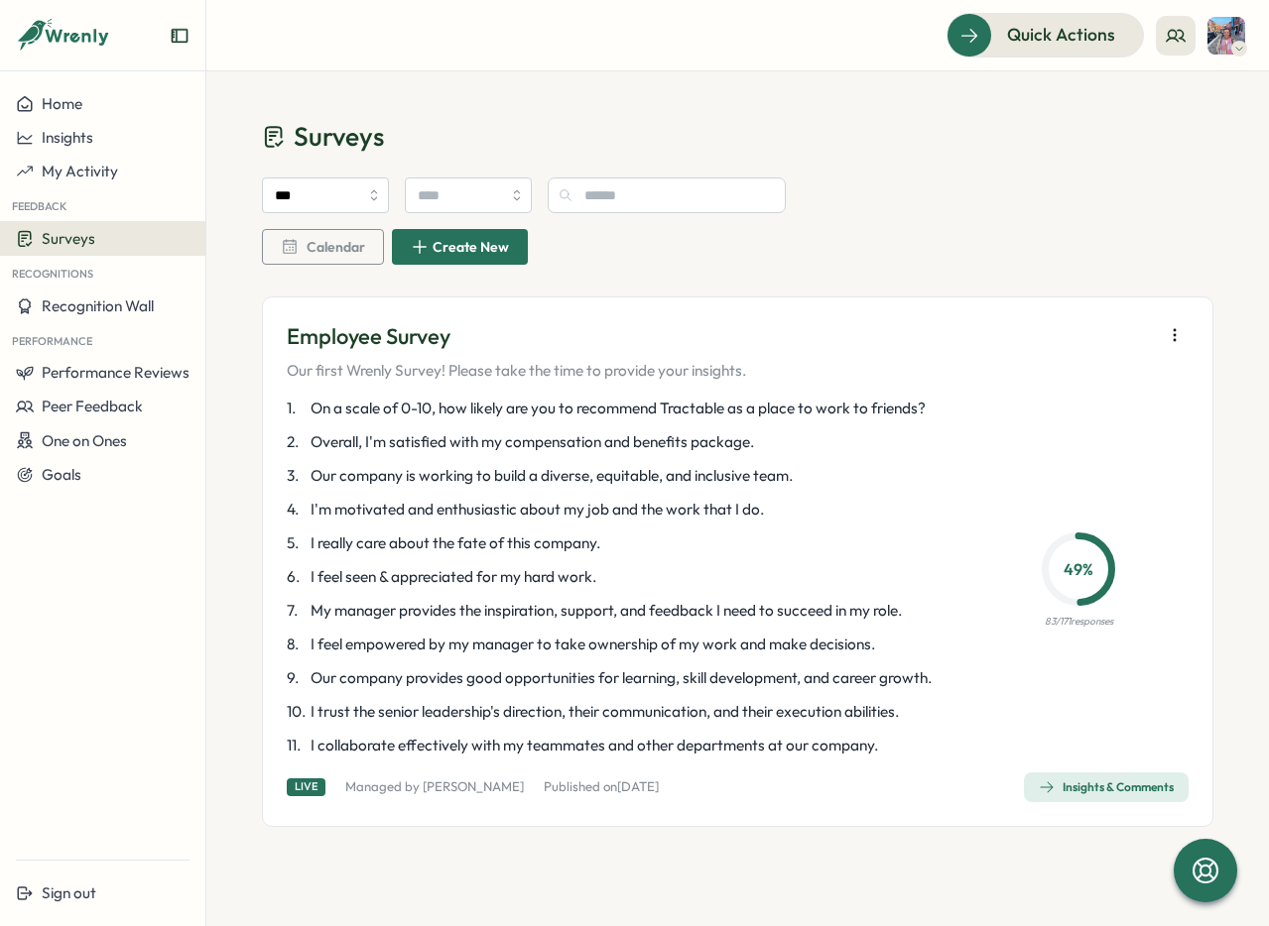
click at [1114, 730] on div "Insights & Comments" at bounding box center [1106, 788] width 135 height 16
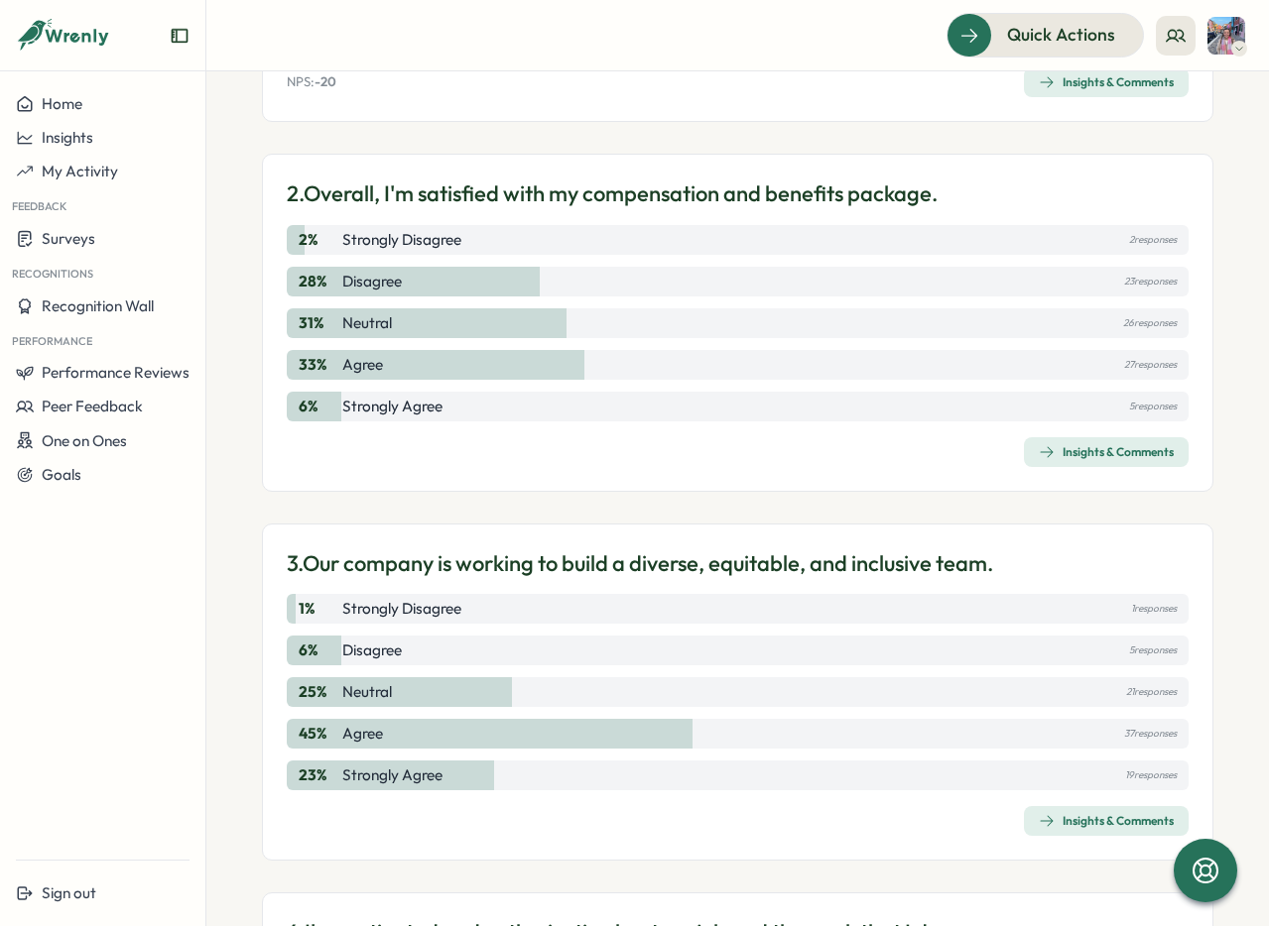
scroll to position [762, 0]
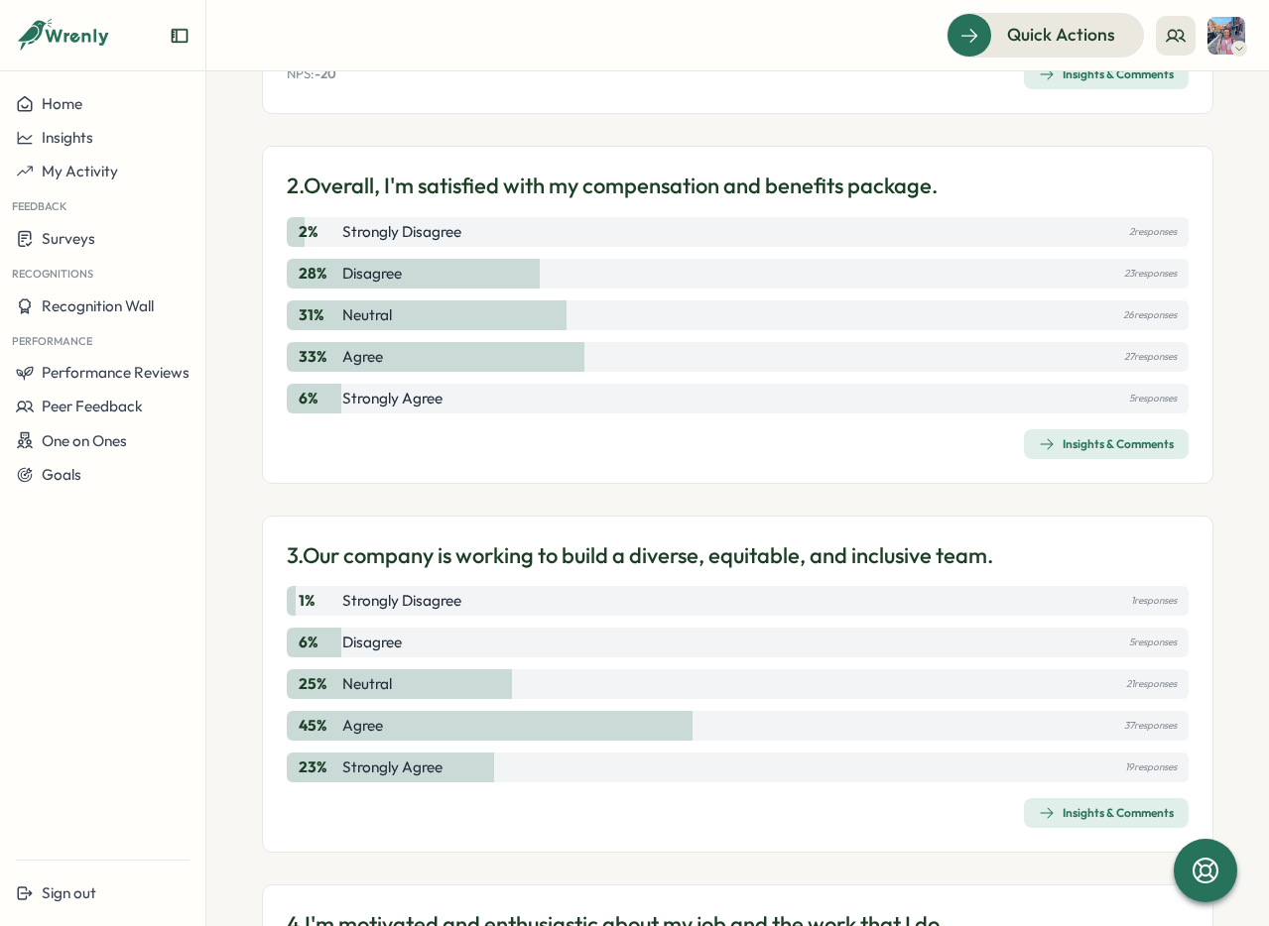
click at [1100, 452] on div "Insights & Comments" at bounding box center [1106, 444] width 135 height 16
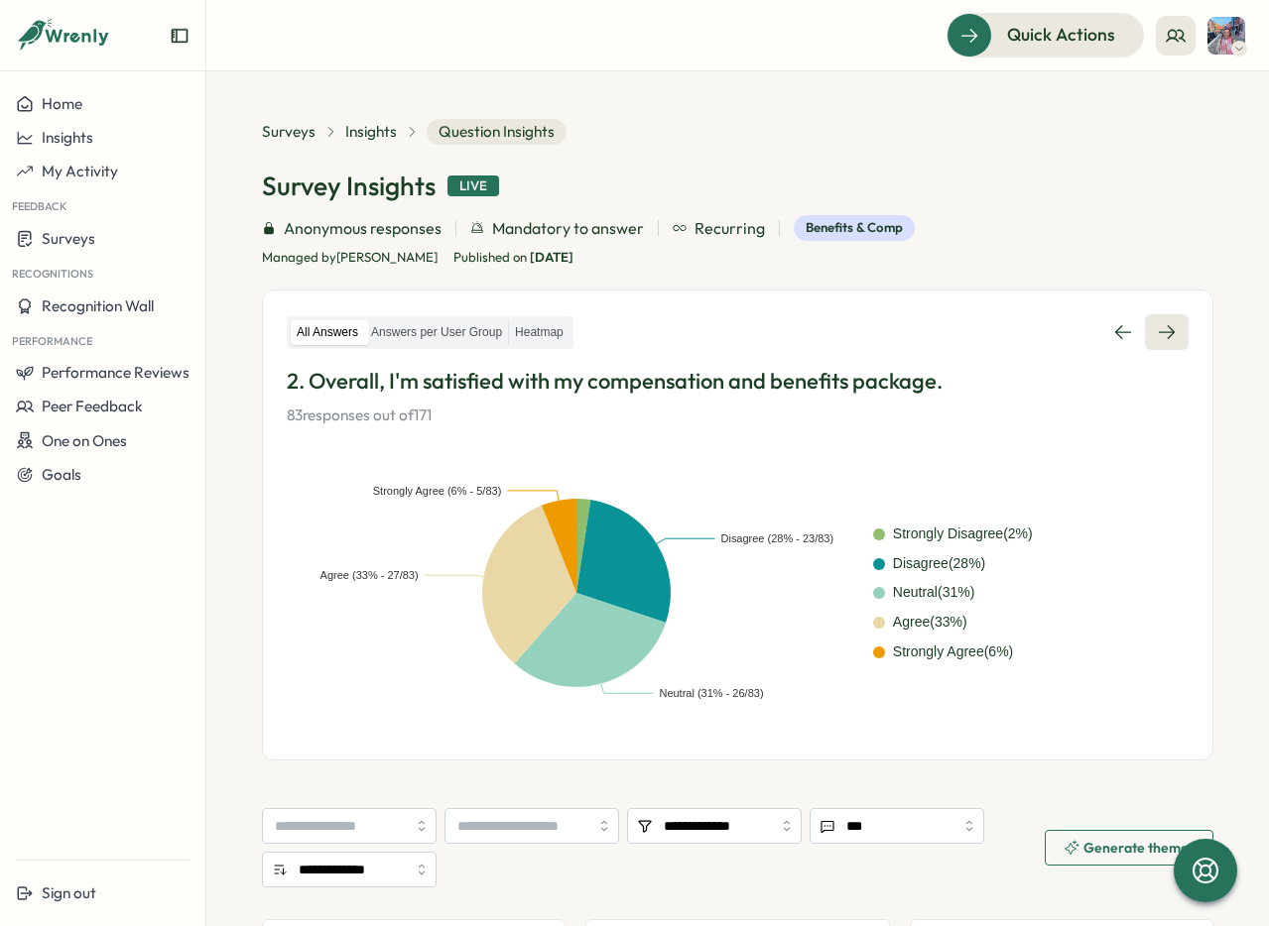
click at [1169, 331] on link at bounding box center [1167, 332] width 44 height 36
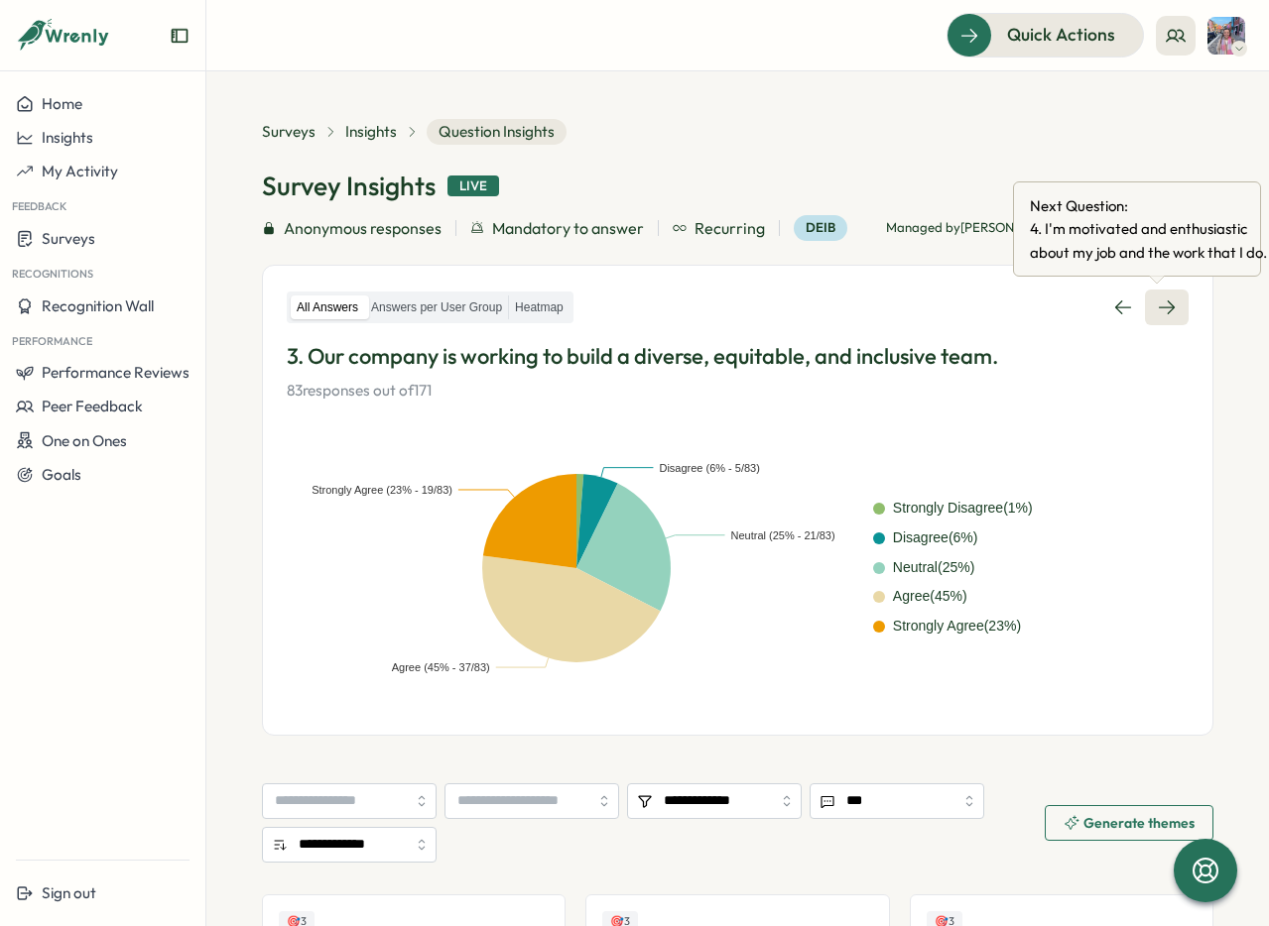
click at [1159, 304] on icon at bounding box center [1167, 308] width 20 height 20
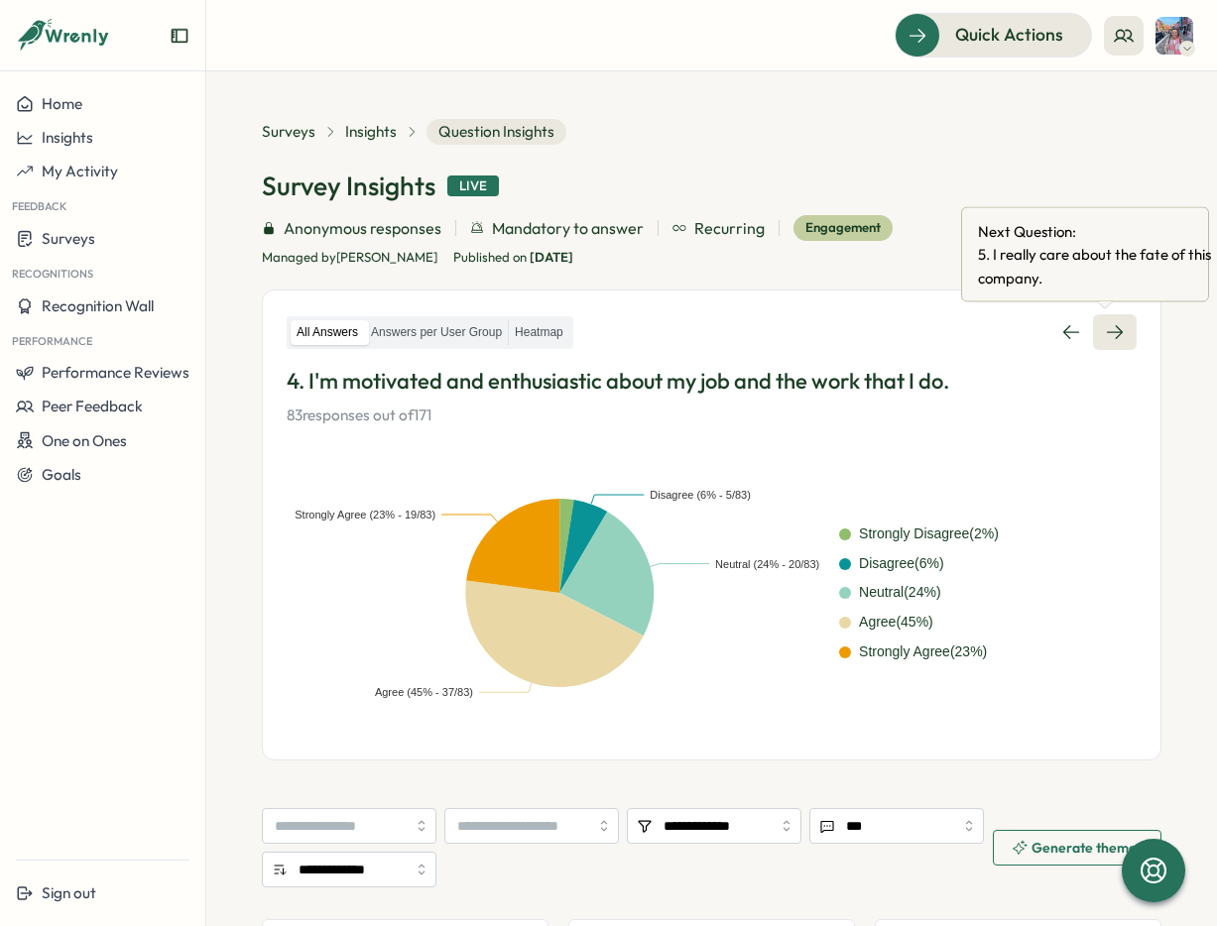
click at [1112, 321] on link at bounding box center [1115, 332] width 44 height 36
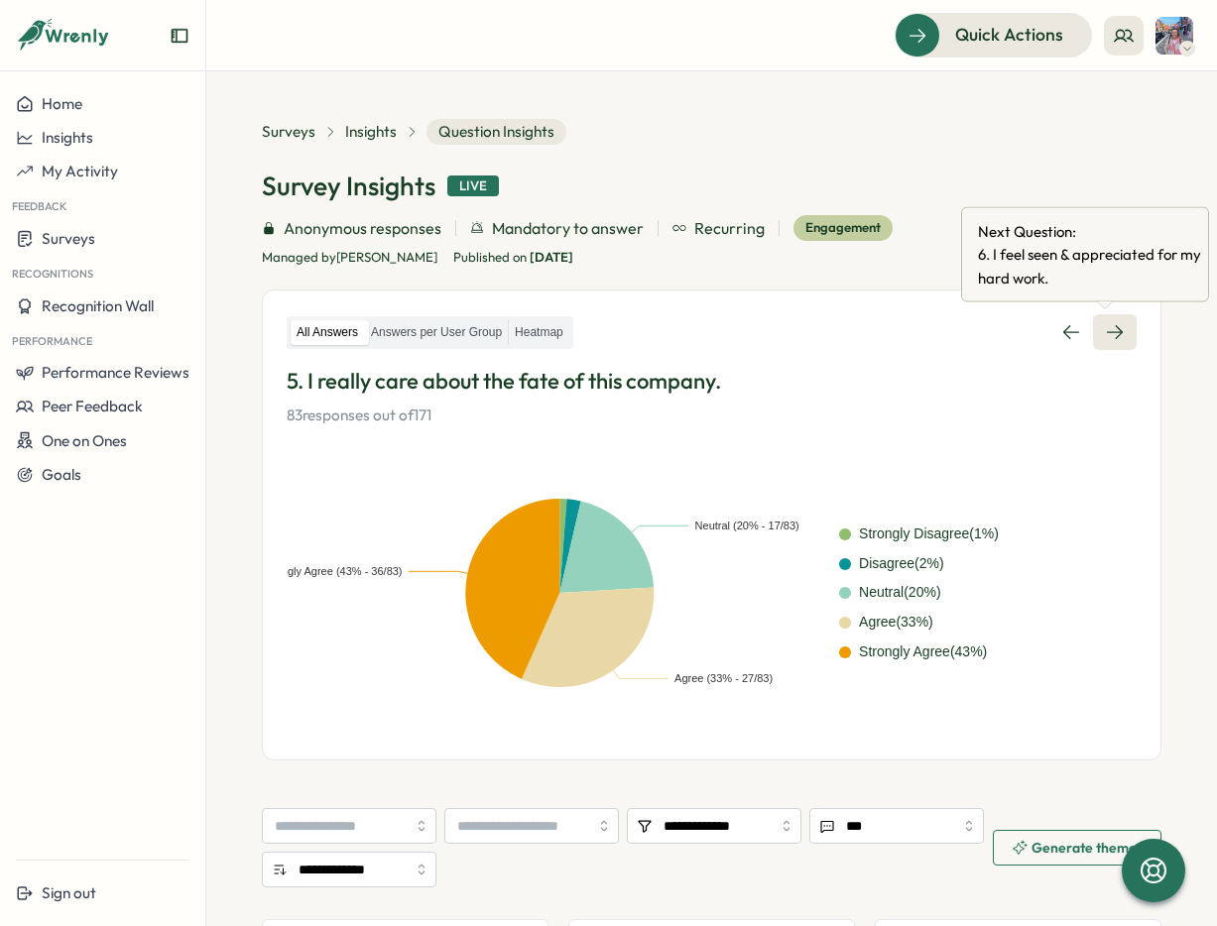
click at [1093, 331] on link at bounding box center [1115, 332] width 44 height 36
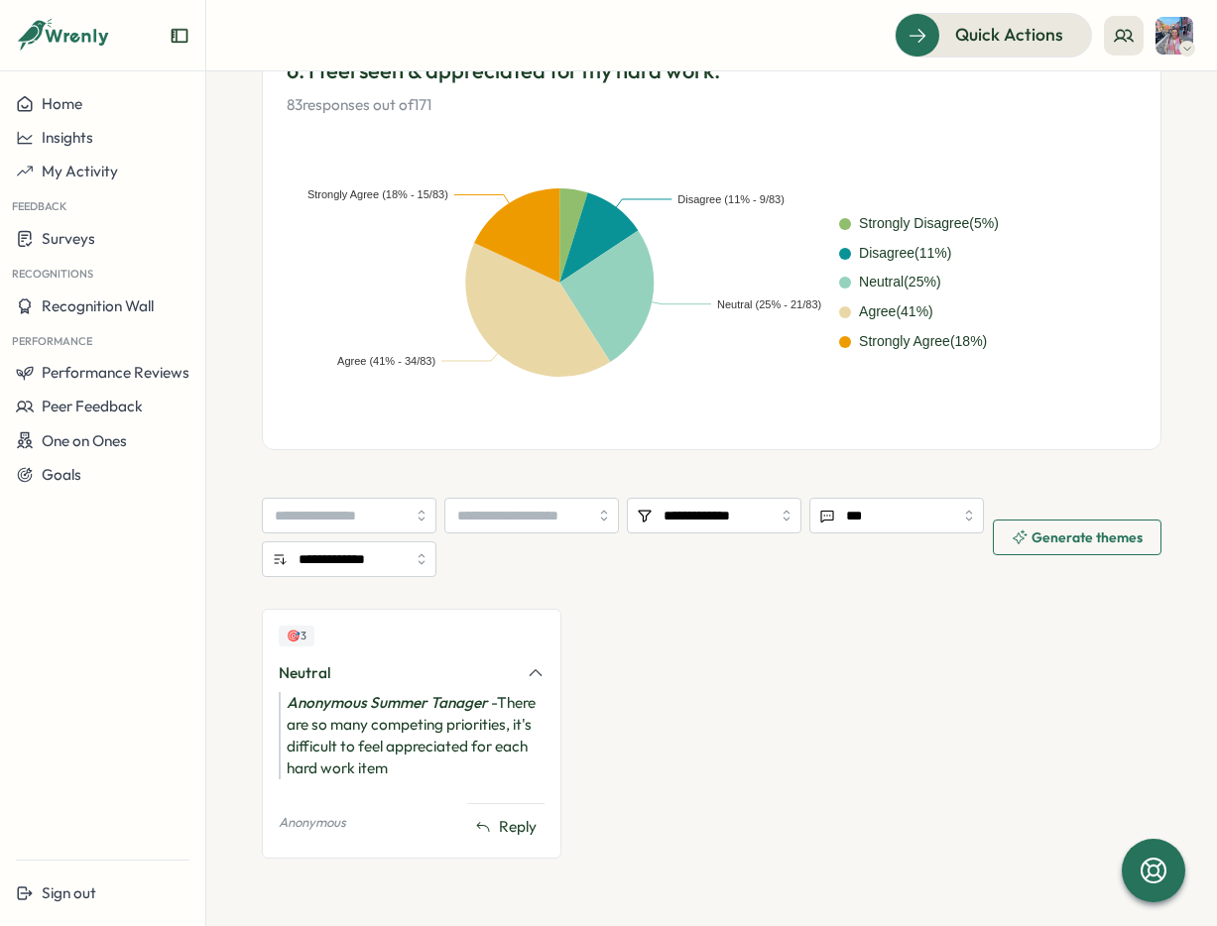
scroll to position [207, 0]
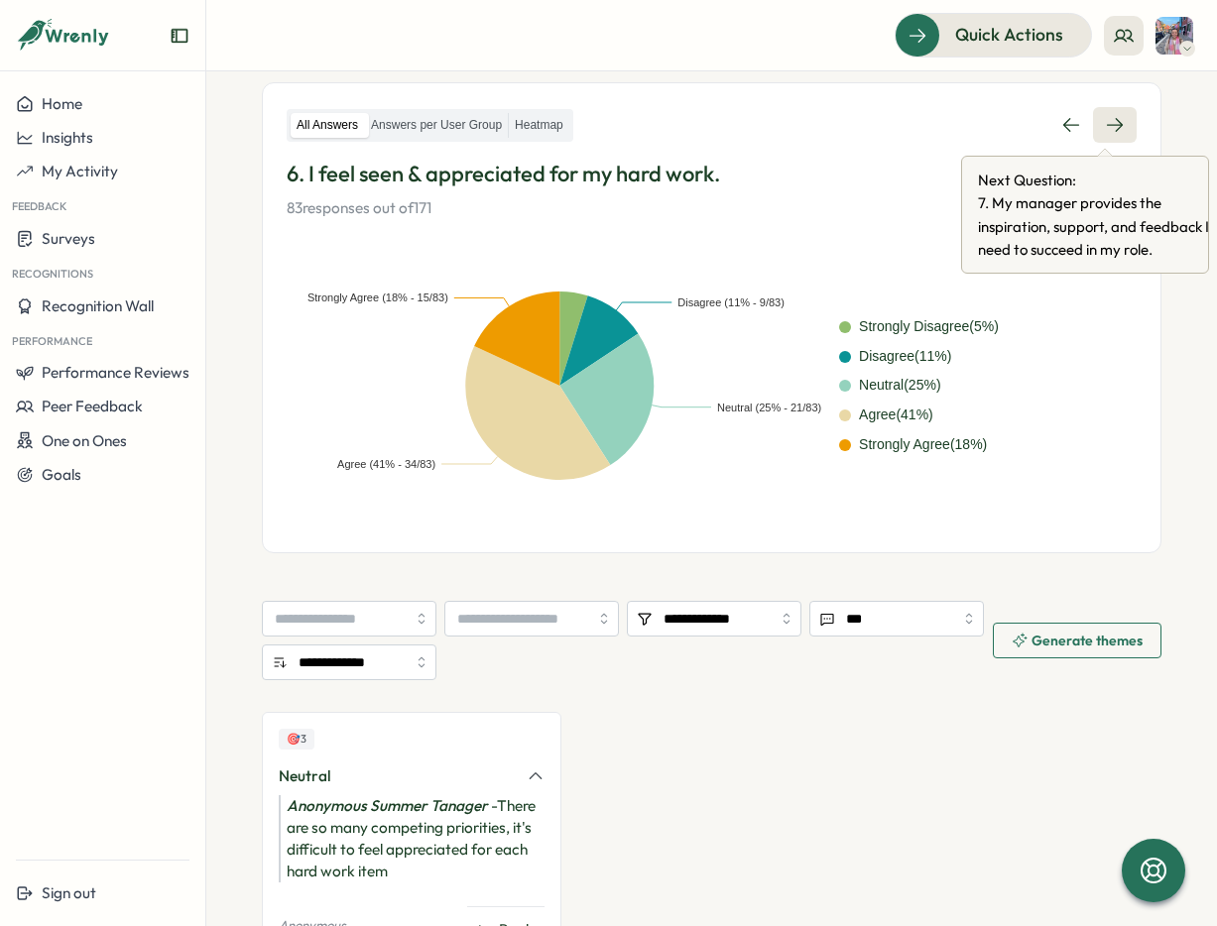
click at [1118, 125] on link at bounding box center [1115, 125] width 44 height 36
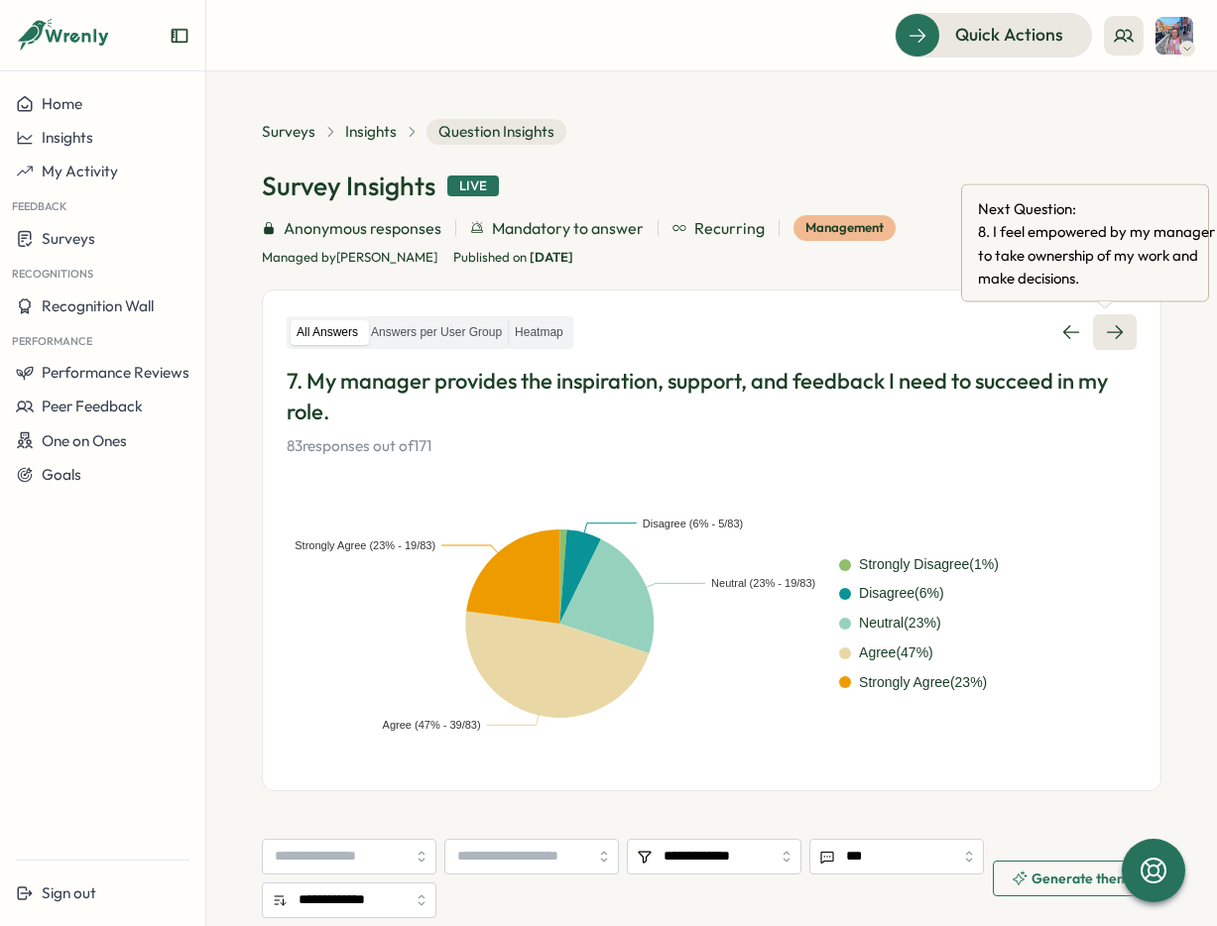
click at [1105, 322] on icon at bounding box center [1115, 332] width 20 height 20
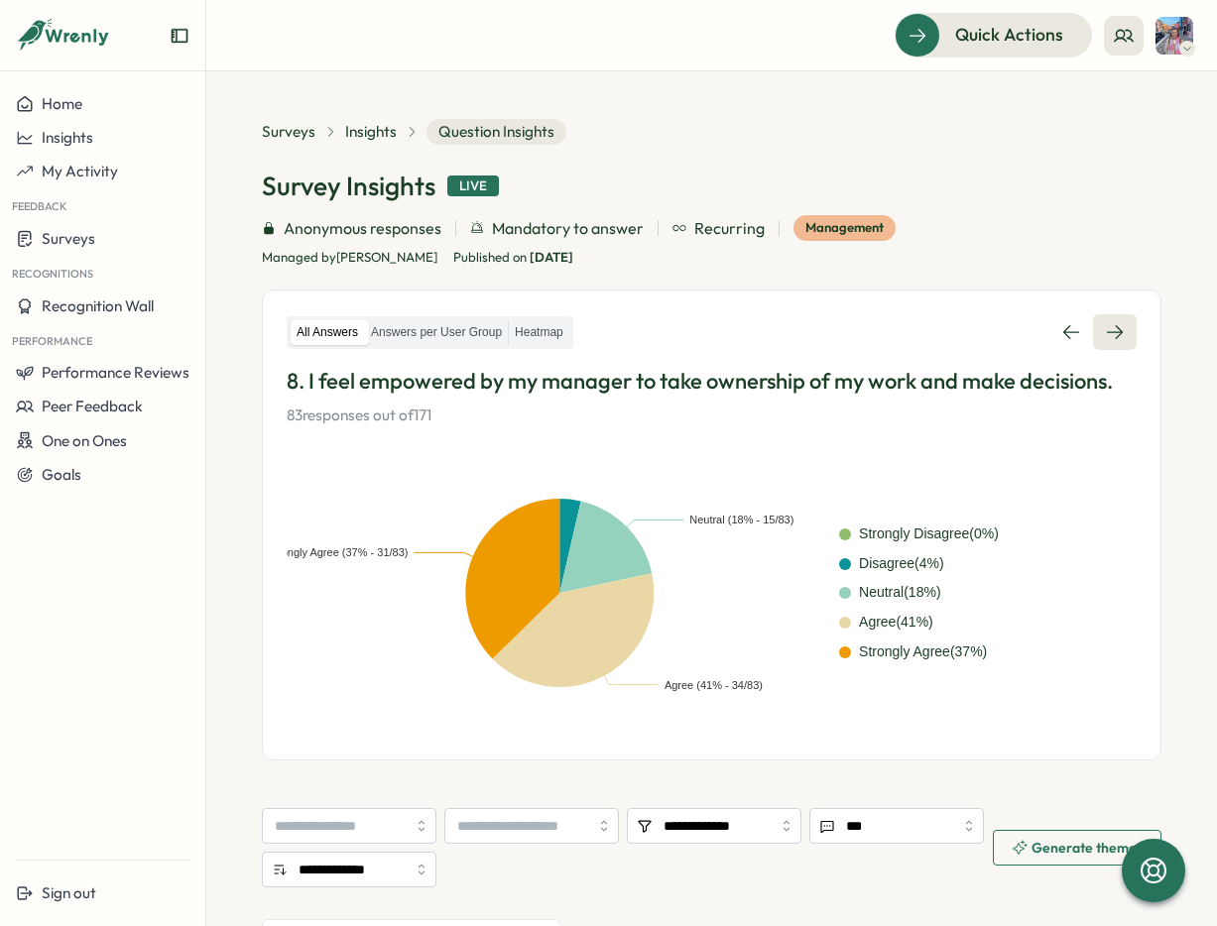
click at [1107, 332] on icon at bounding box center [1115, 333] width 16 height 14
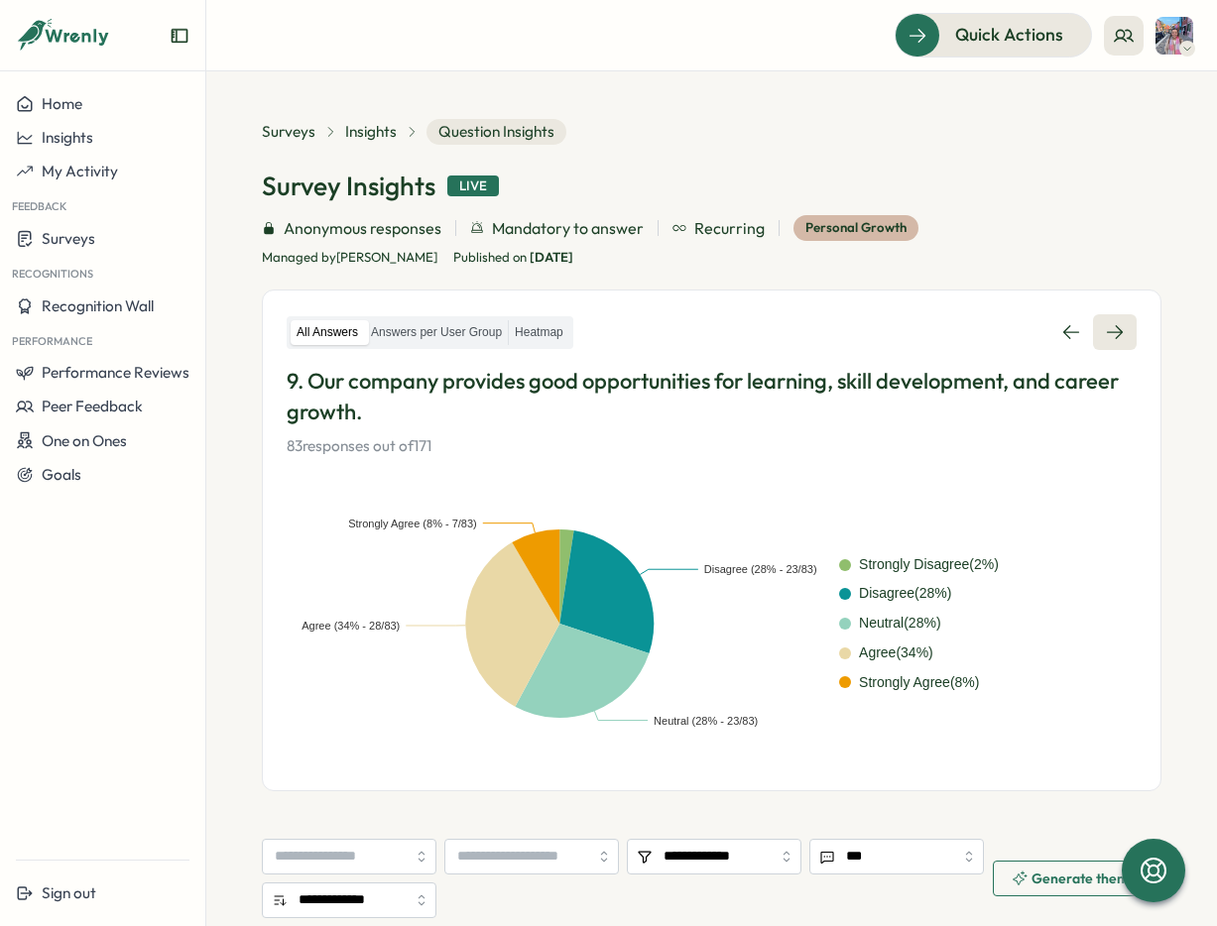
scroll to position [1, 0]
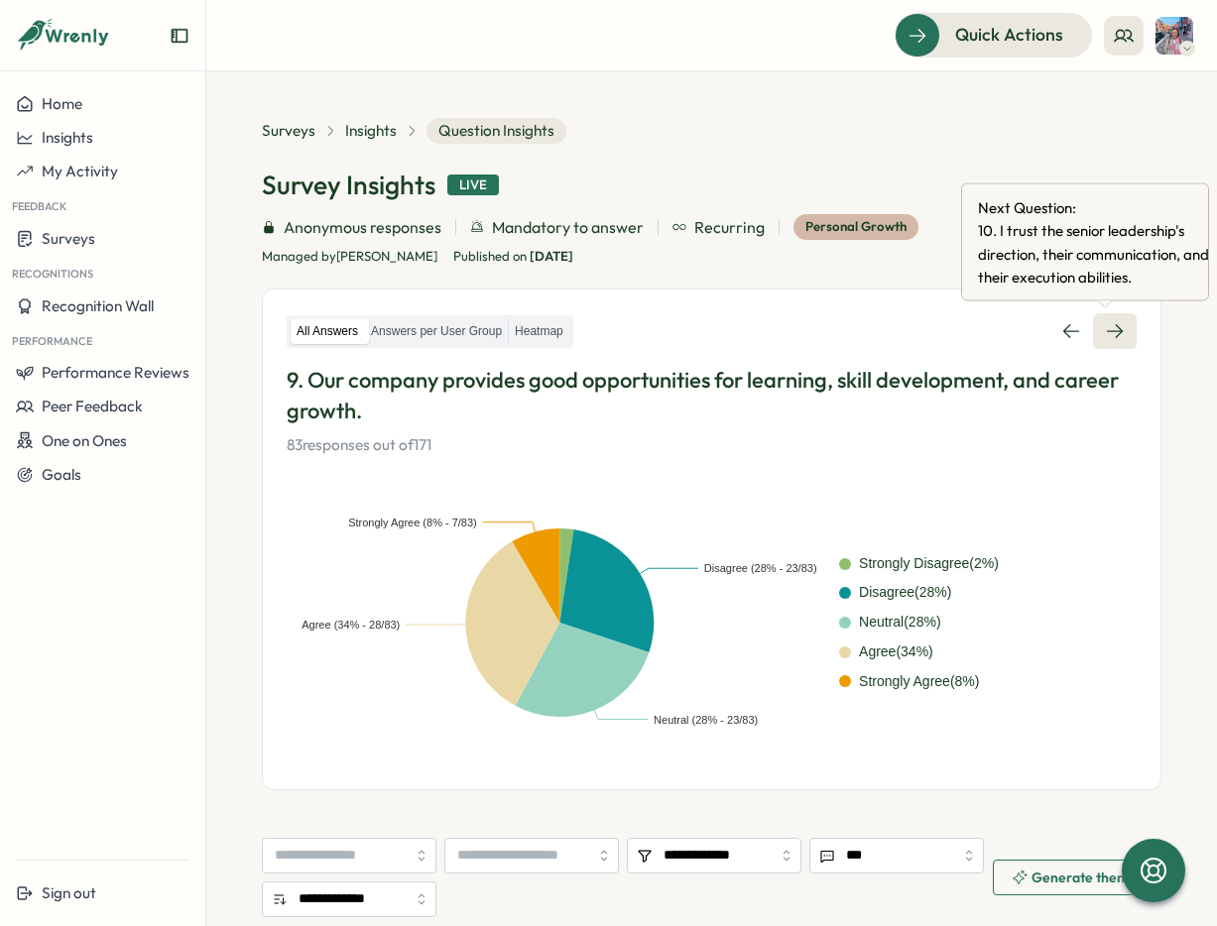
click at [1114, 335] on icon at bounding box center [1115, 331] width 20 height 20
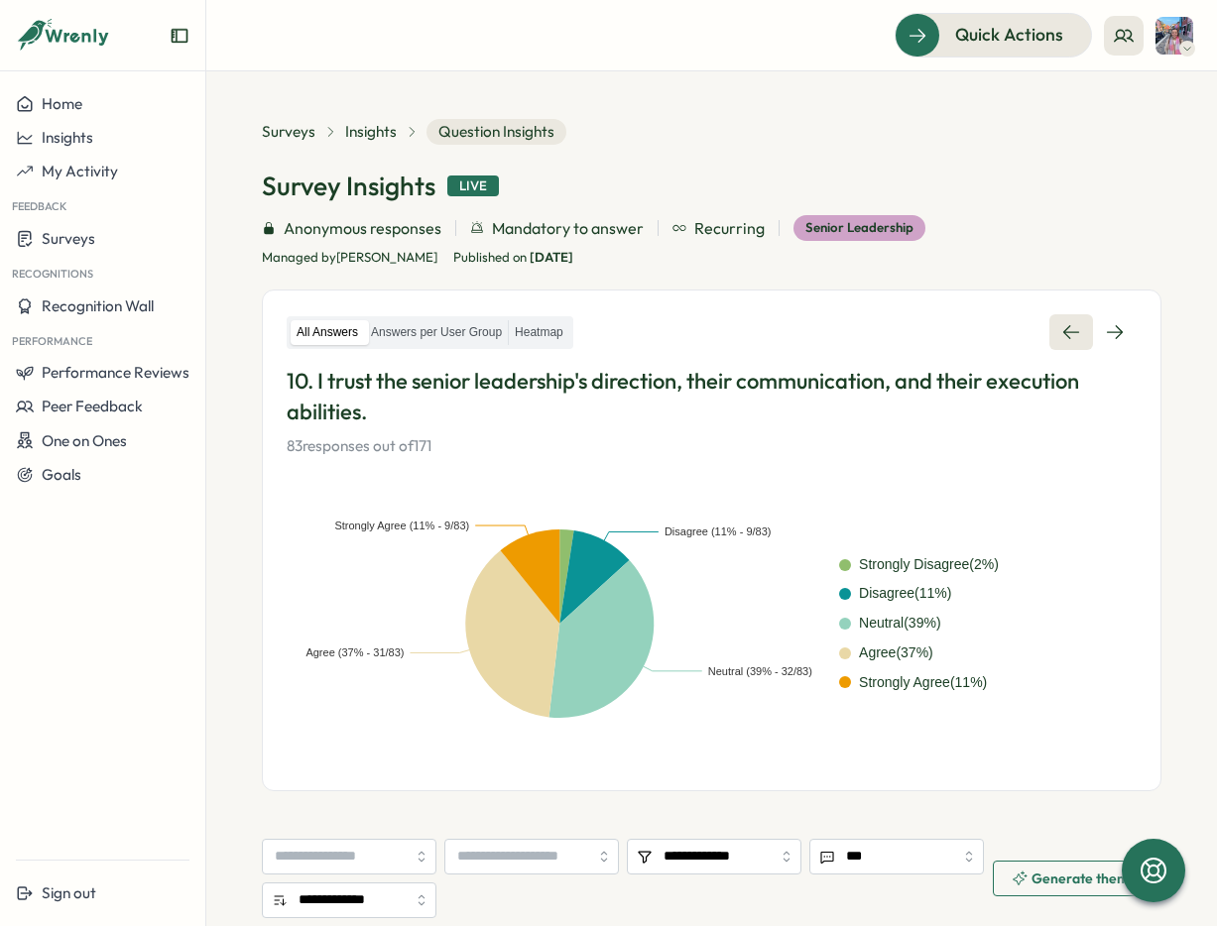
click at [1065, 339] on icon at bounding box center [1071, 332] width 20 height 20
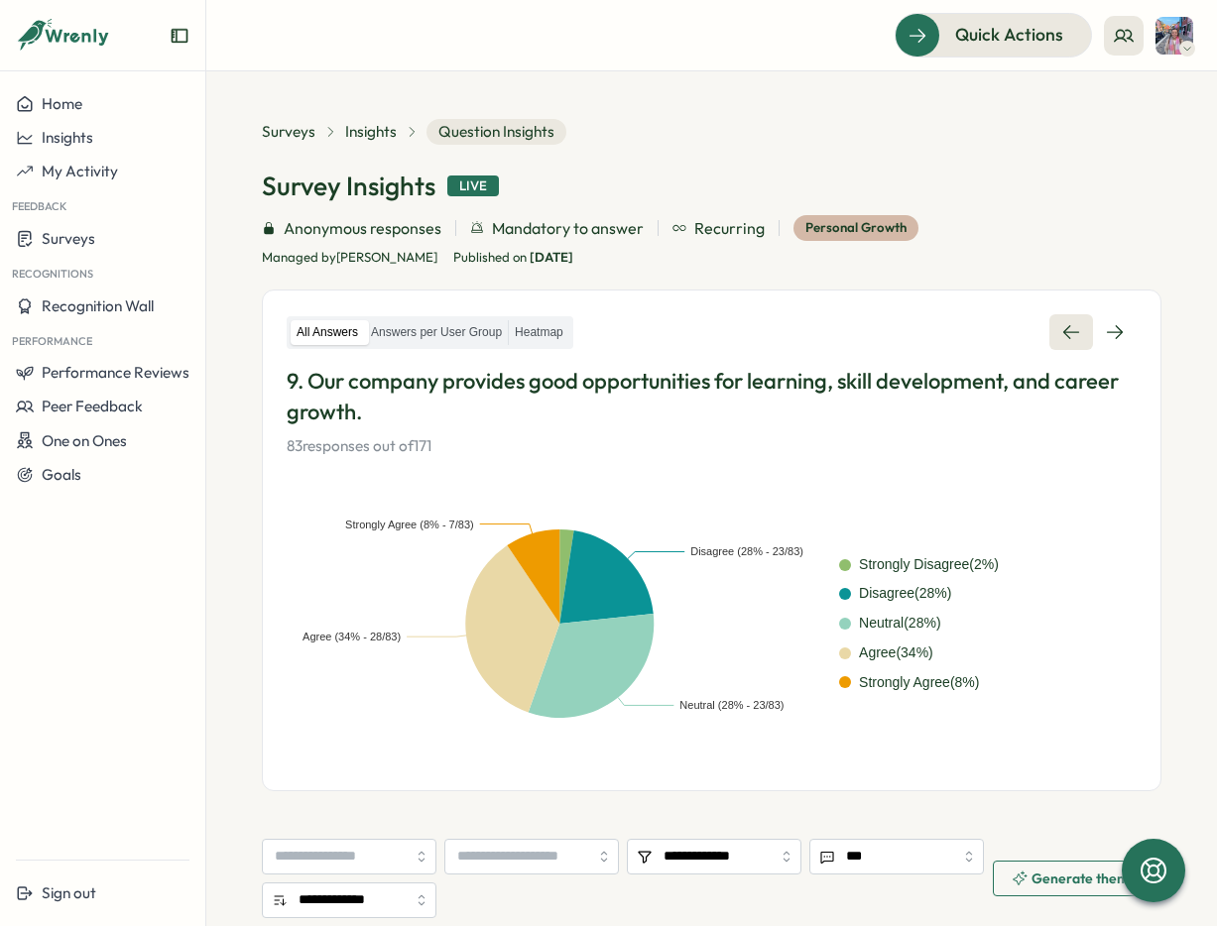
click at [1065, 339] on icon at bounding box center [1071, 332] width 20 height 20
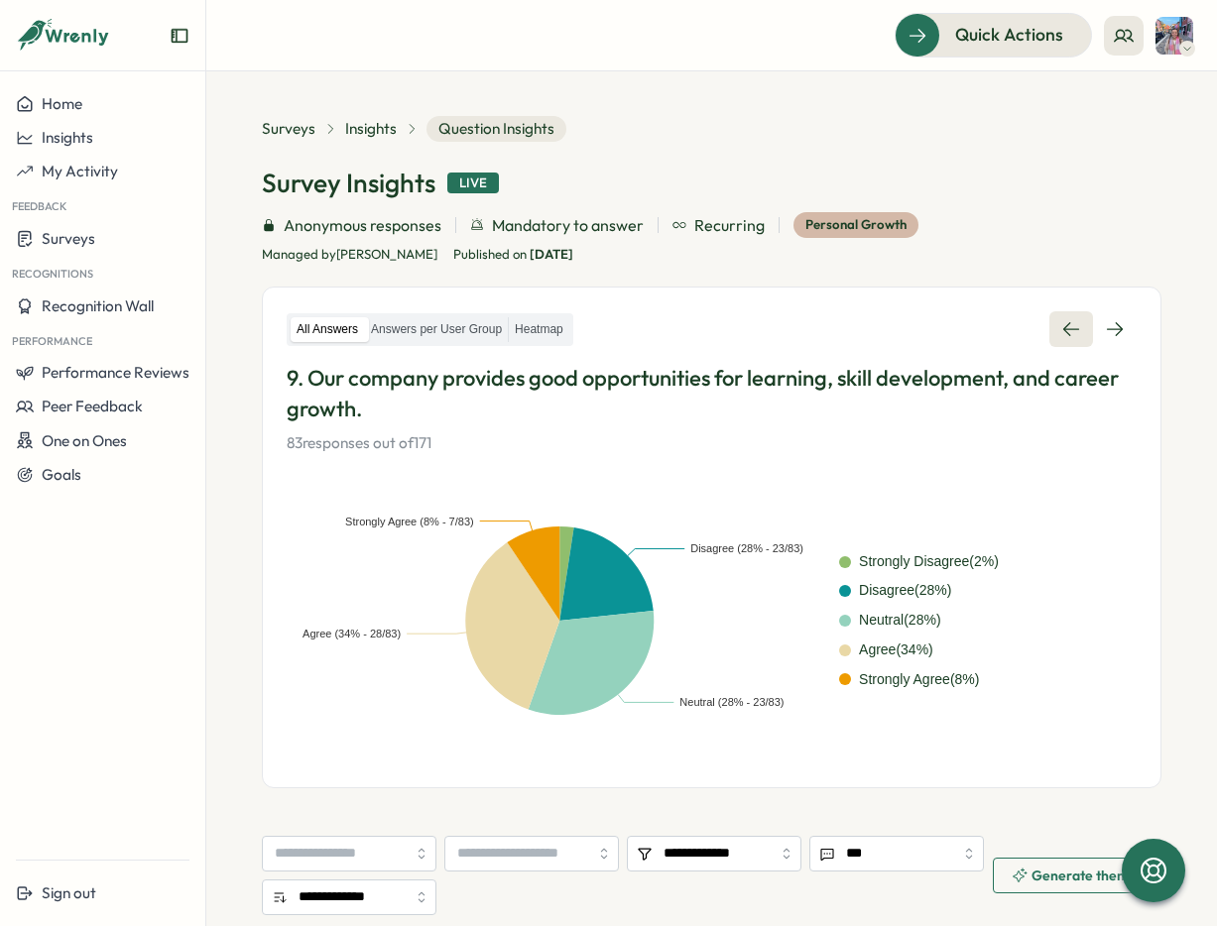
click at [1065, 339] on icon at bounding box center [1071, 329] width 20 height 20
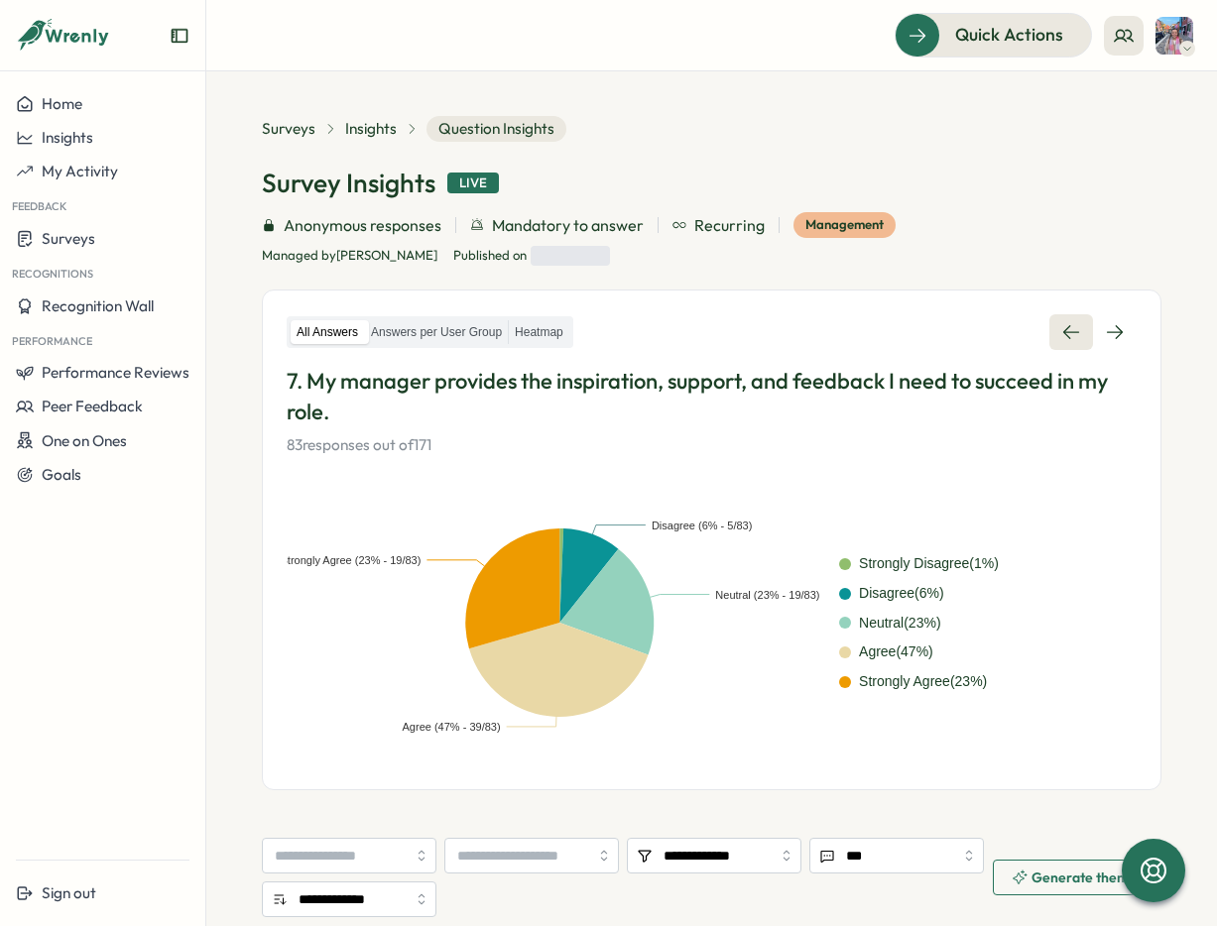
click at [1065, 339] on icon at bounding box center [1071, 332] width 20 height 20
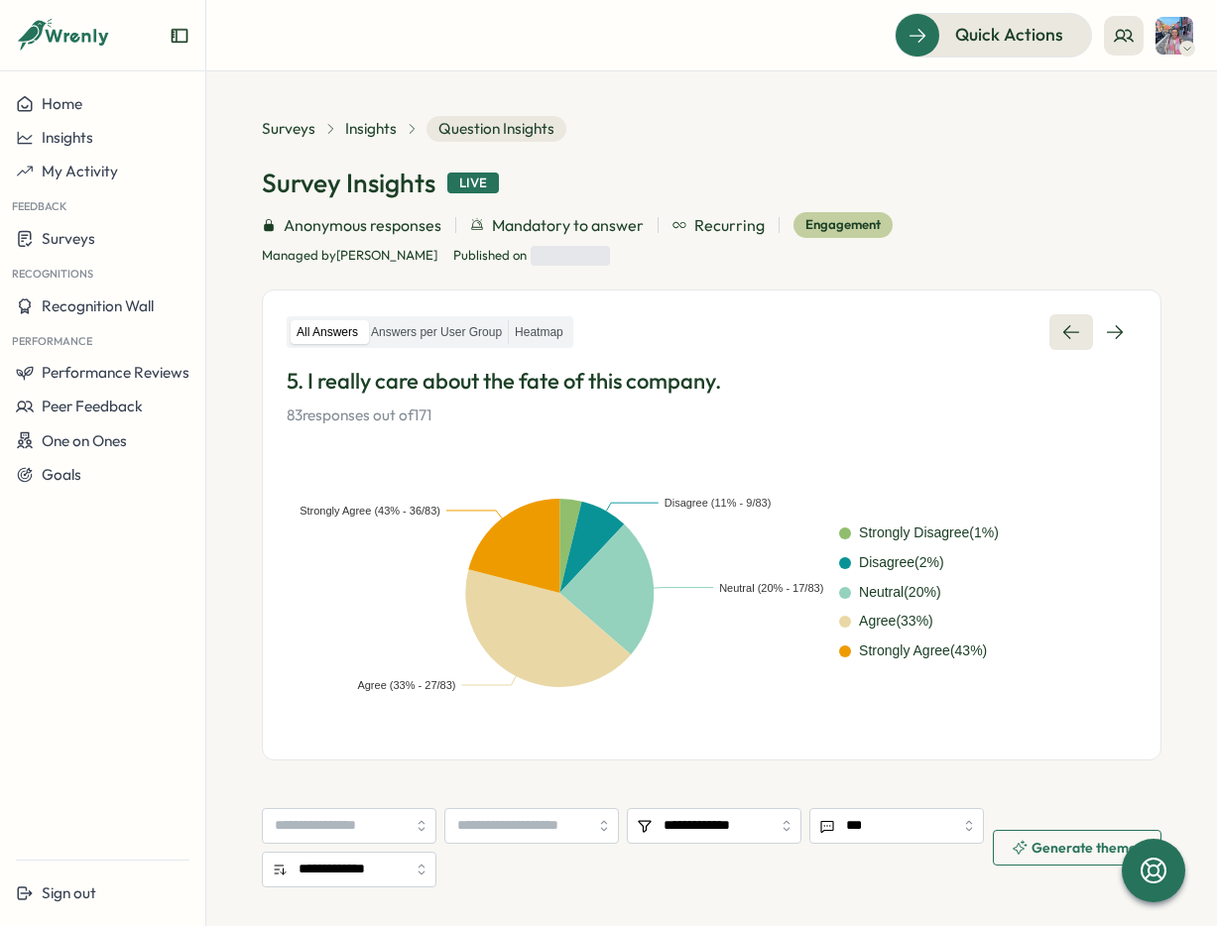
scroll to position [1, 0]
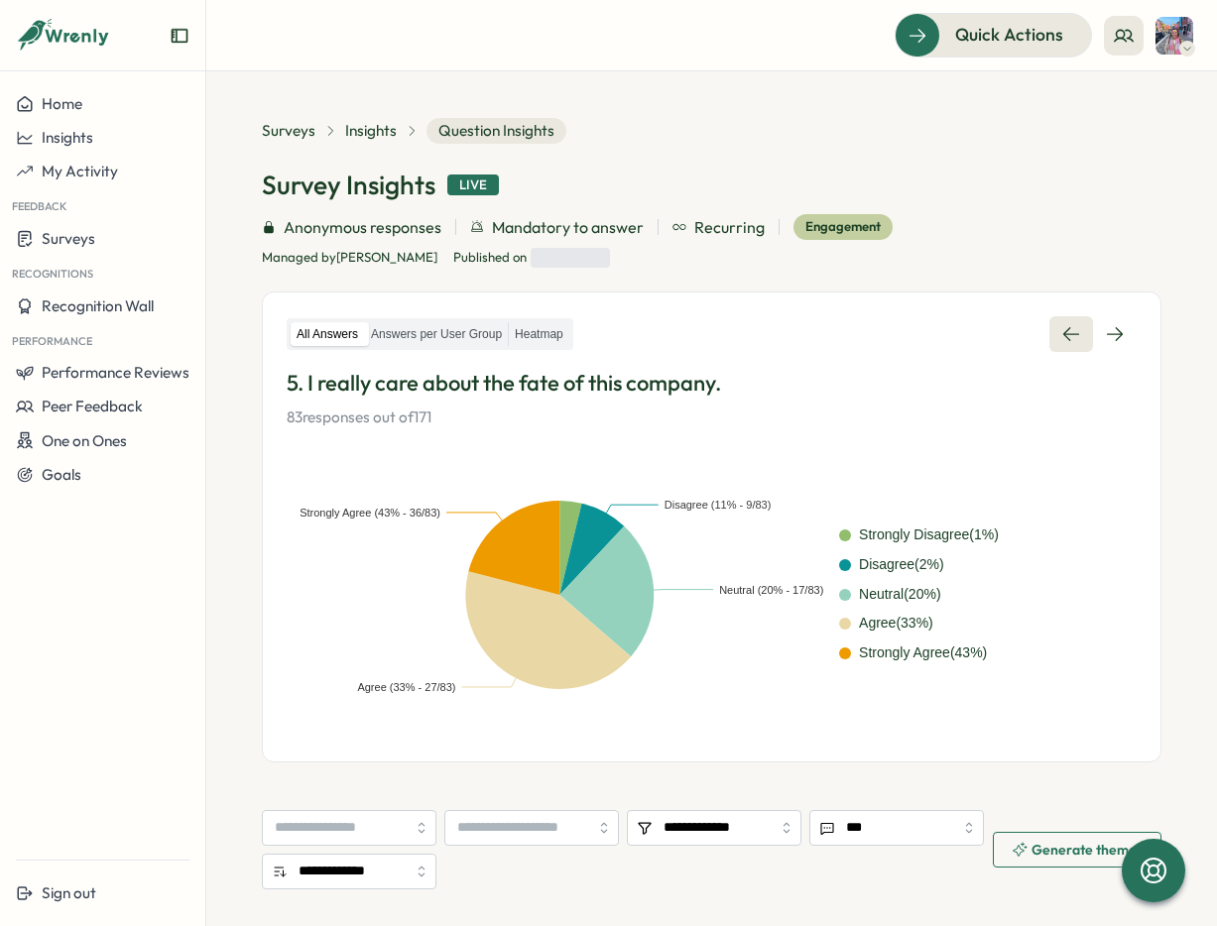
click at [1065, 339] on icon at bounding box center [1071, 334] width 20 height 20
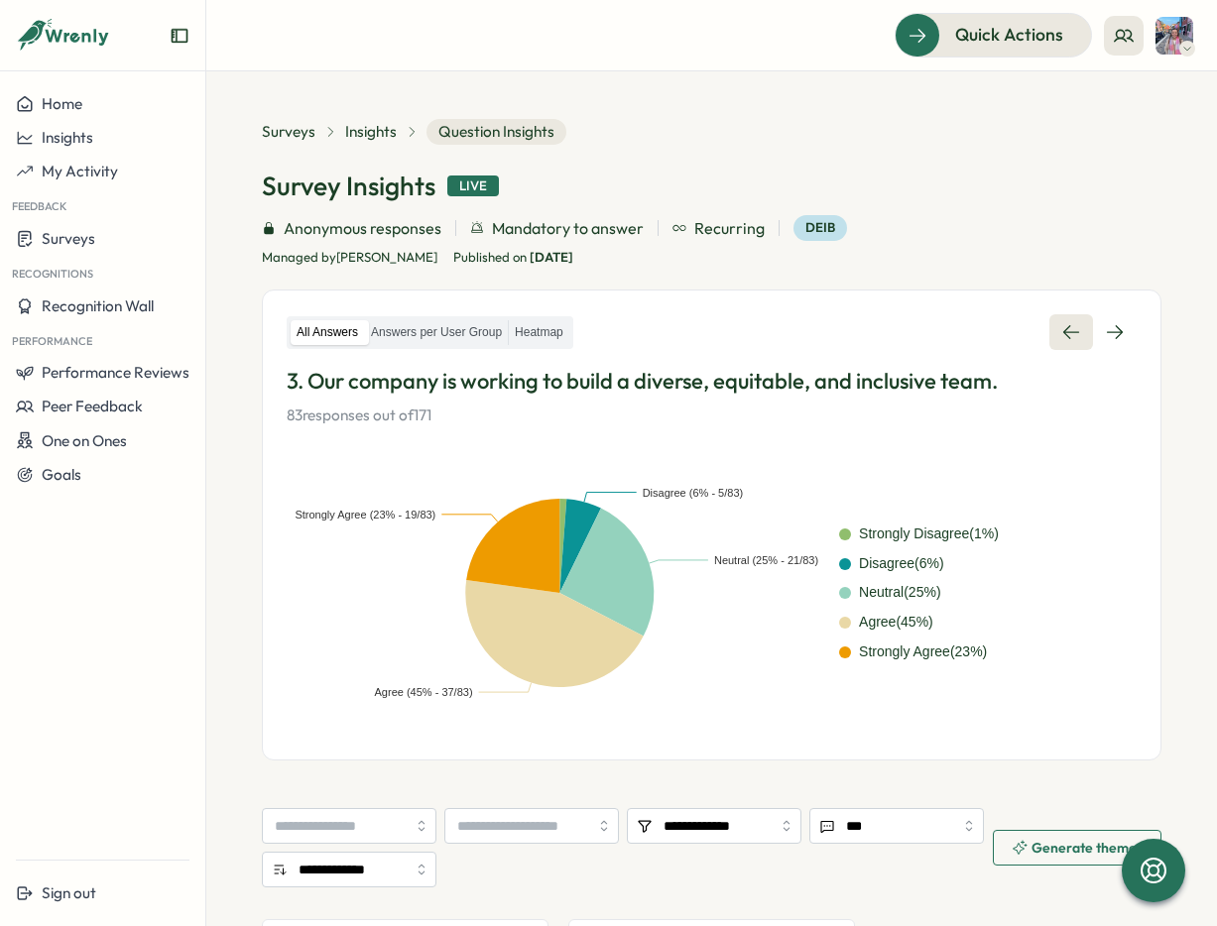
click at [1065, 339] on icon at bounding box center [1071, 332] width 20 height 20
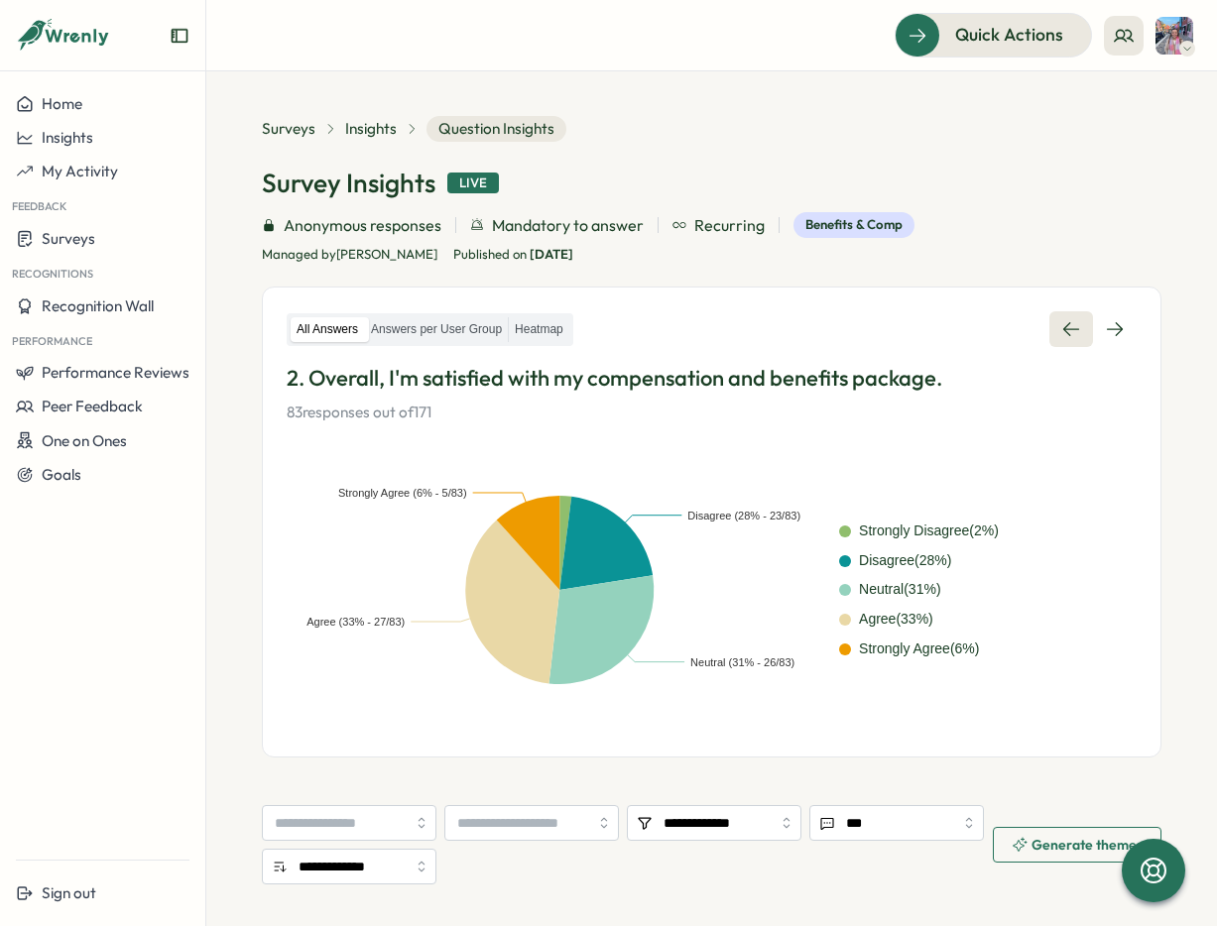
click at [1065, 339] on icon at bounding box center [1071, 329] width 20 height 20
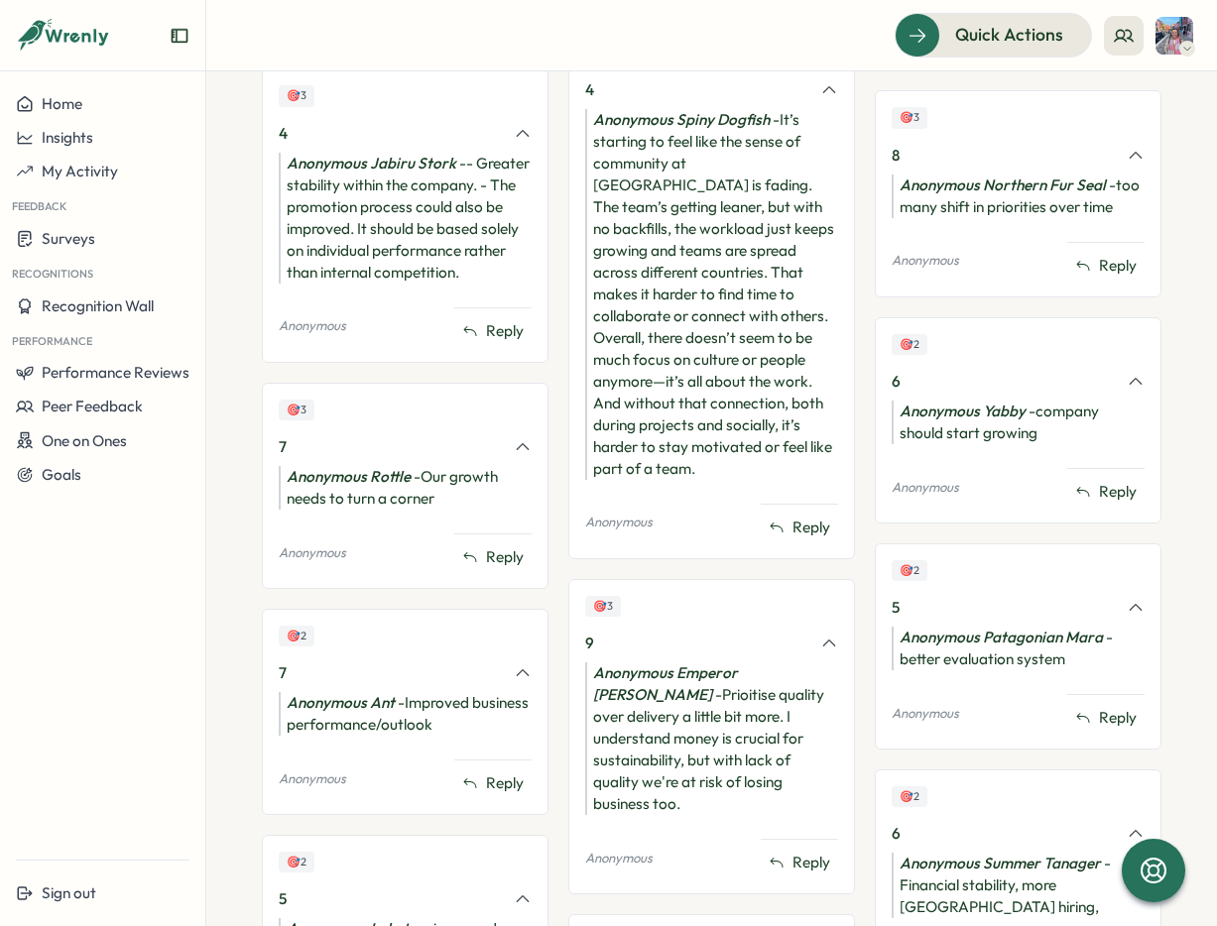
scroll to position [1439, 0]
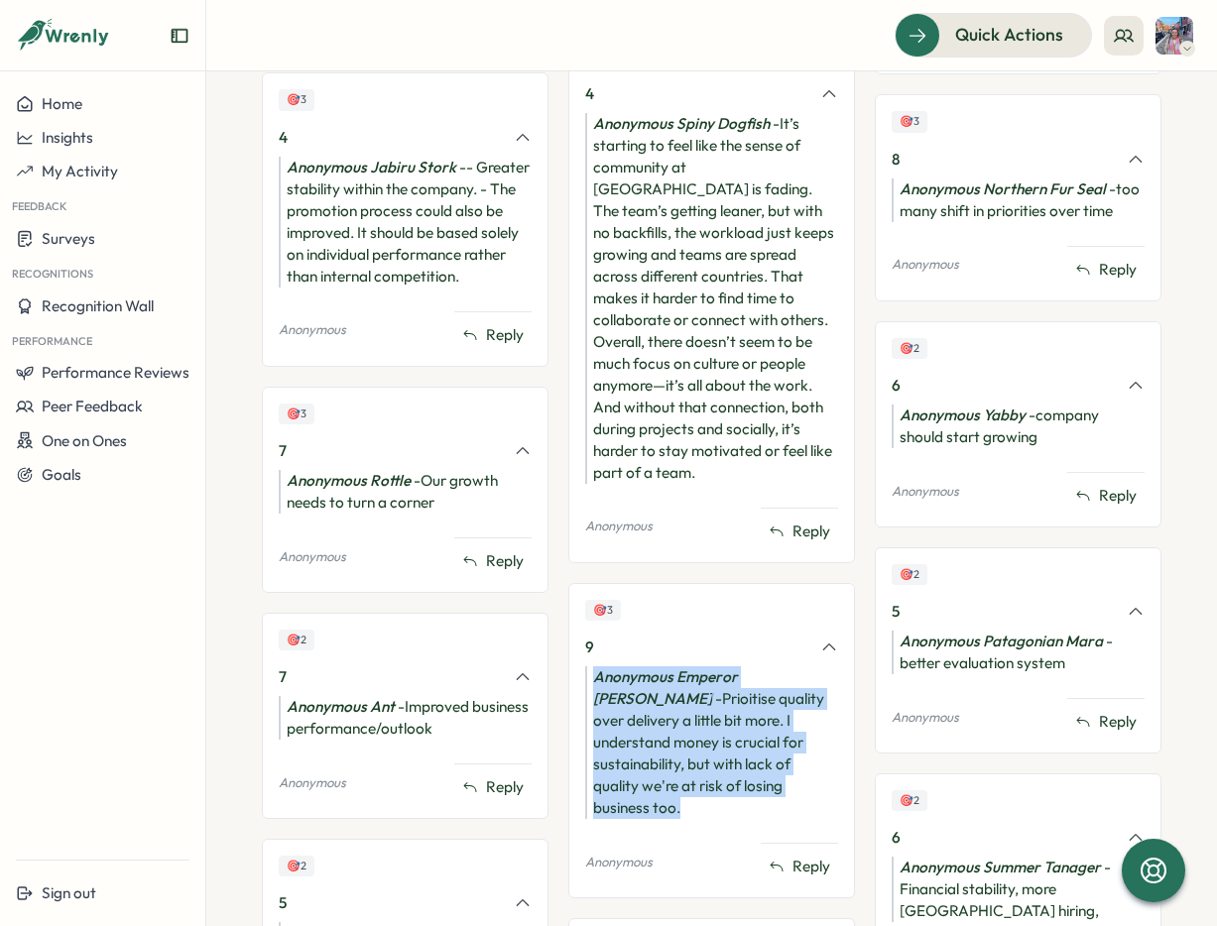
drag, startPoint x: 698, startPoint y: 759, endPoint x: 637, endPoint y: 683, distance: 97.3
click at [556, 640] on div "🎯 3 8 Anonymous Azawakh - Improve low/mid-level leadership. Anonymous Reply 🎯 3…" at bounding box center [712, 554] width 900 height 2086
drag, startPoint x: 685, startPoint y: 724, endPoint x: 358, endPoint y: 706, distance: 327.8
click at [683, 724] on div "Anonymous Emperor Tamarin - Prioitise quality over delivery a little bit more. …" at bounding box center [711, 743] width 253 height 153
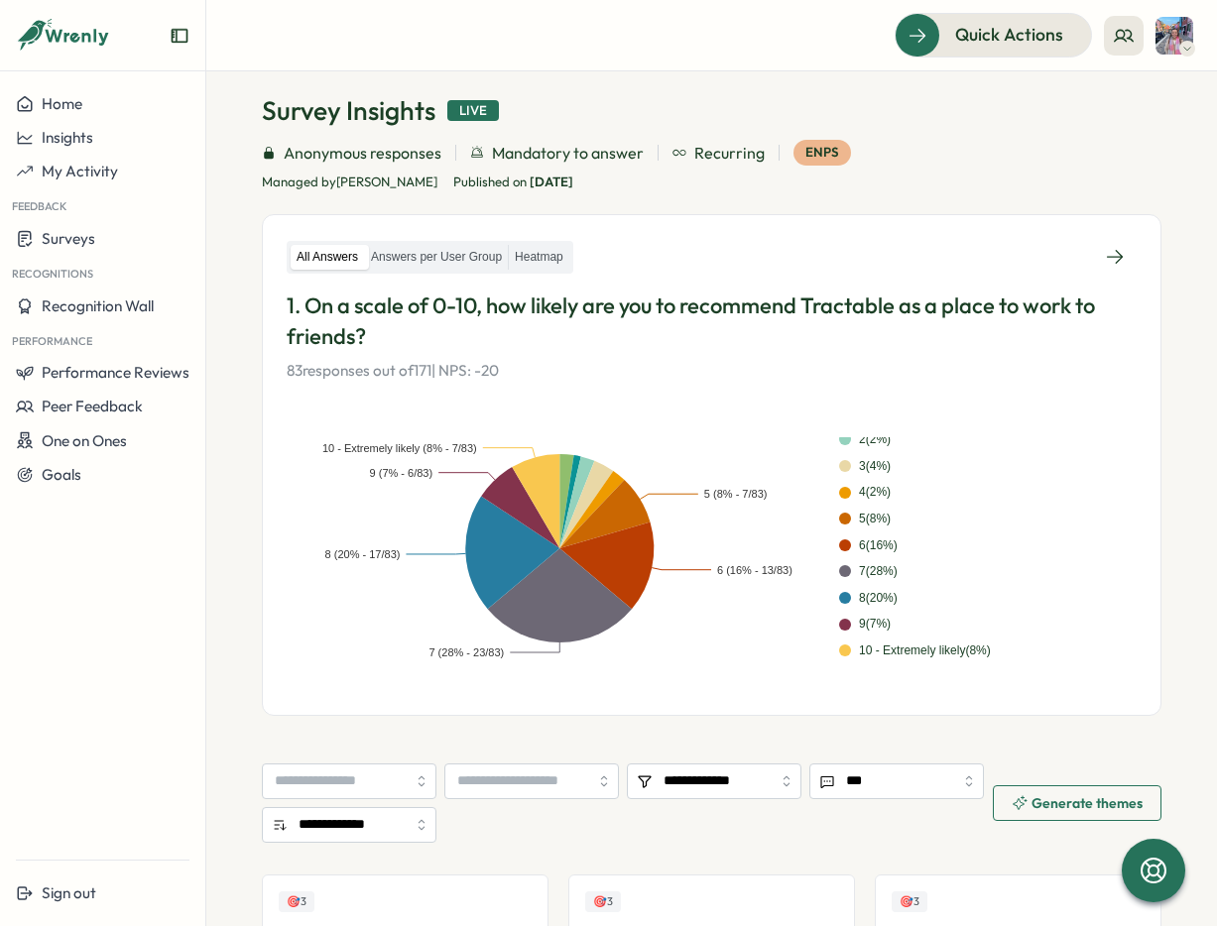
scroll to position [38, 0]
click at [1123, 263] on div "All Answers Answers per User Group Heatmap 1. On a scale of 0-10, how likely ar…" at bounding box center [712, 465] width 900 height 502
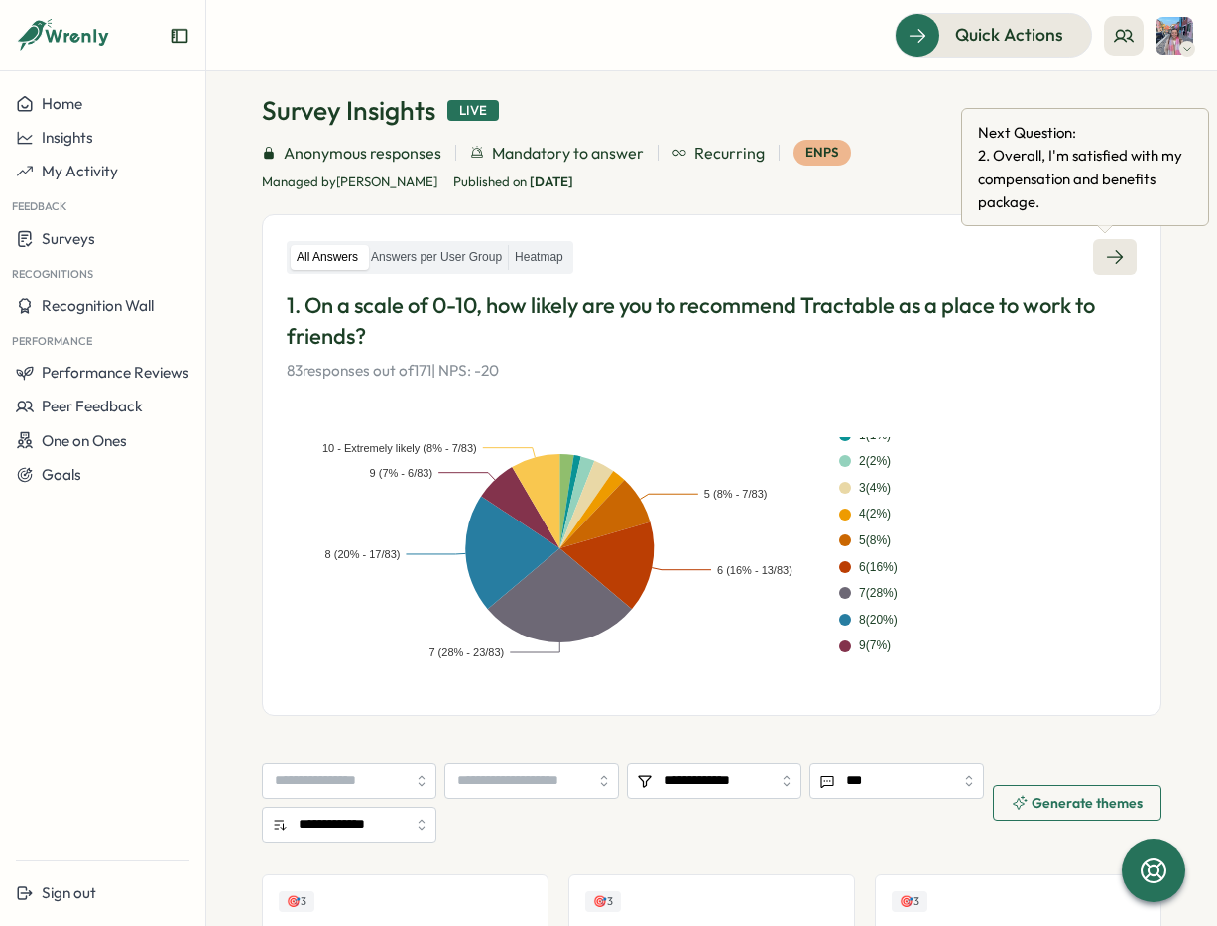
click at [1118, 263] on link at bounding box center [1115, 257] width 44 height 36
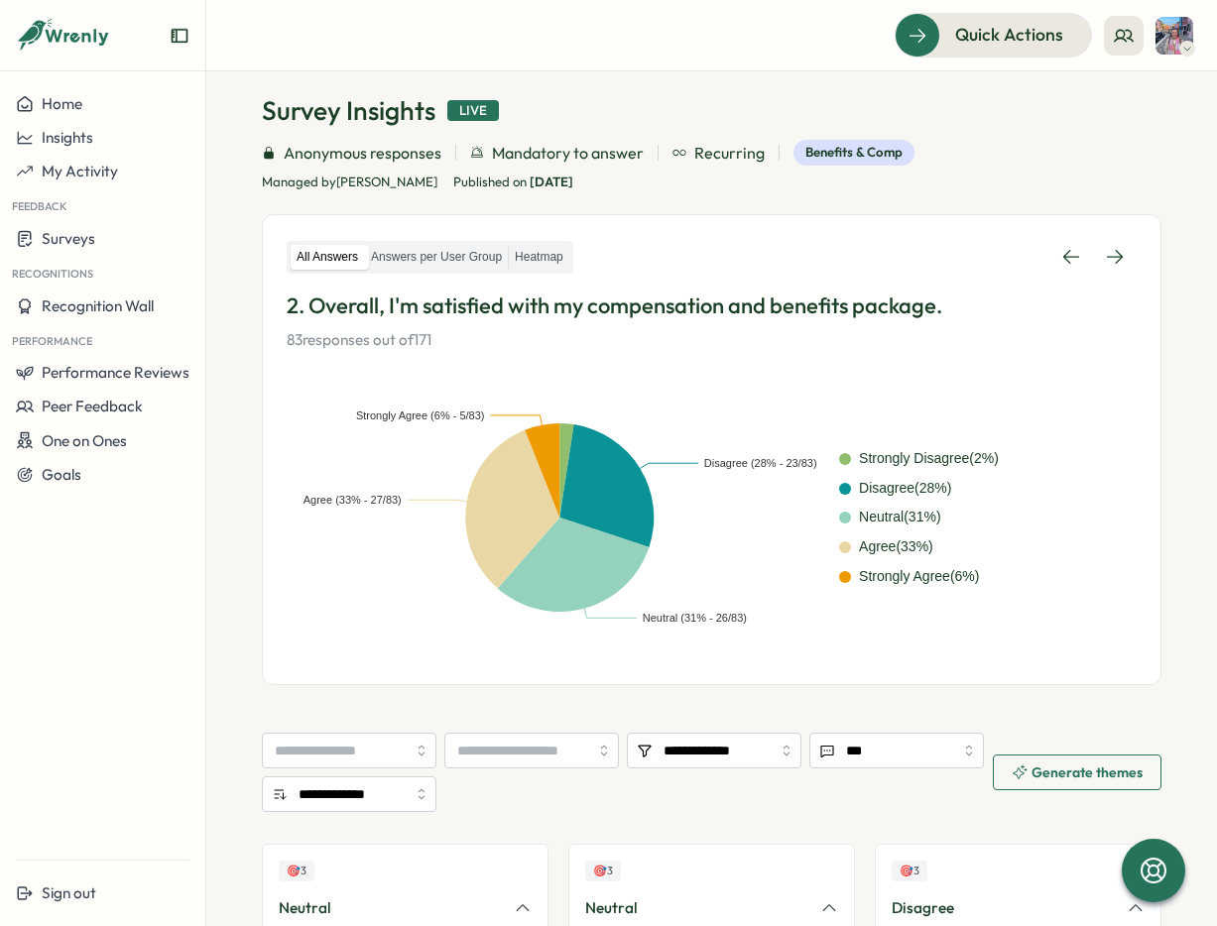
scroll to position [657, 0]
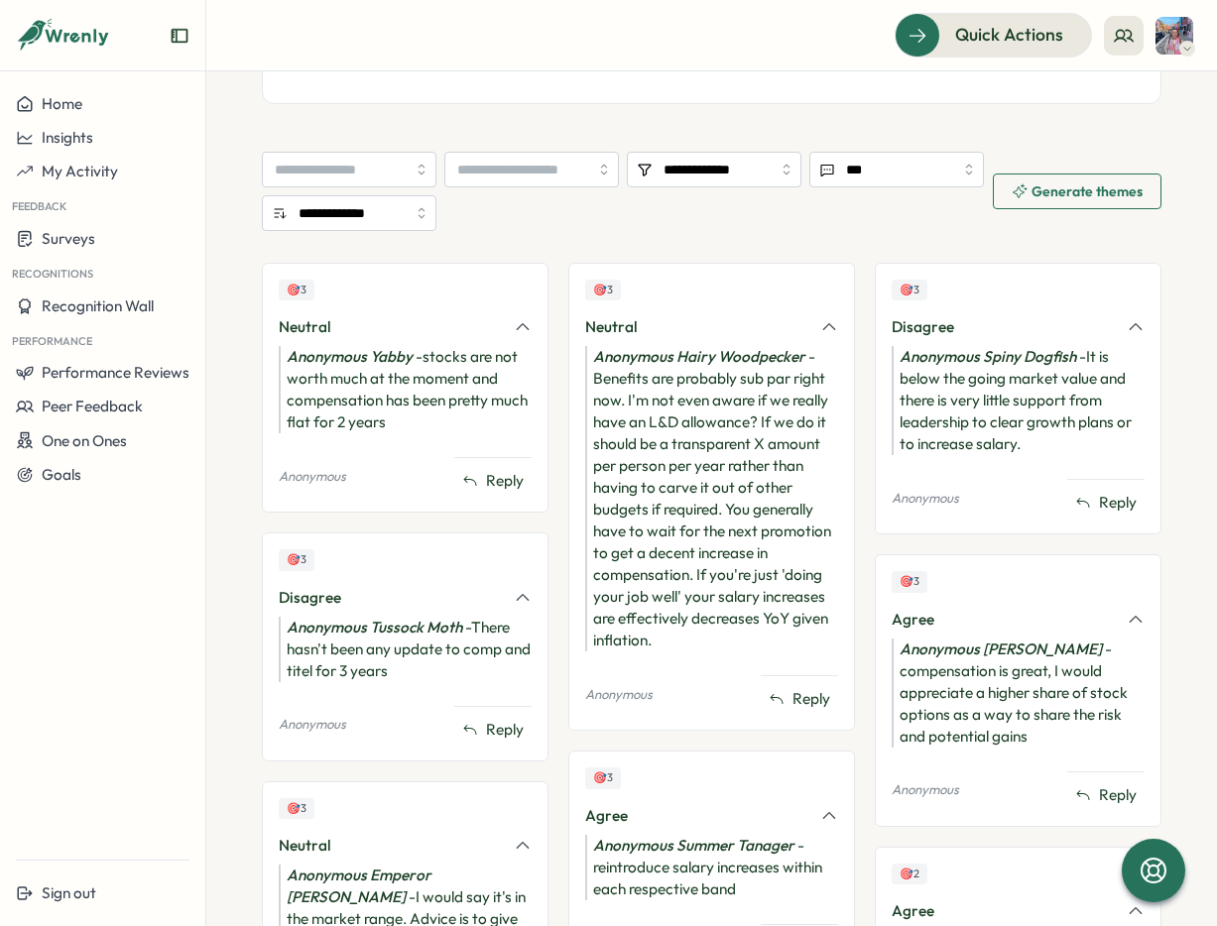
click at [745, 477] on div "Anonymous Hairy Woodpecker - Benefits are probably sub par right now. I'm not e…" at bounding box center [711, 499] width 253 height 306
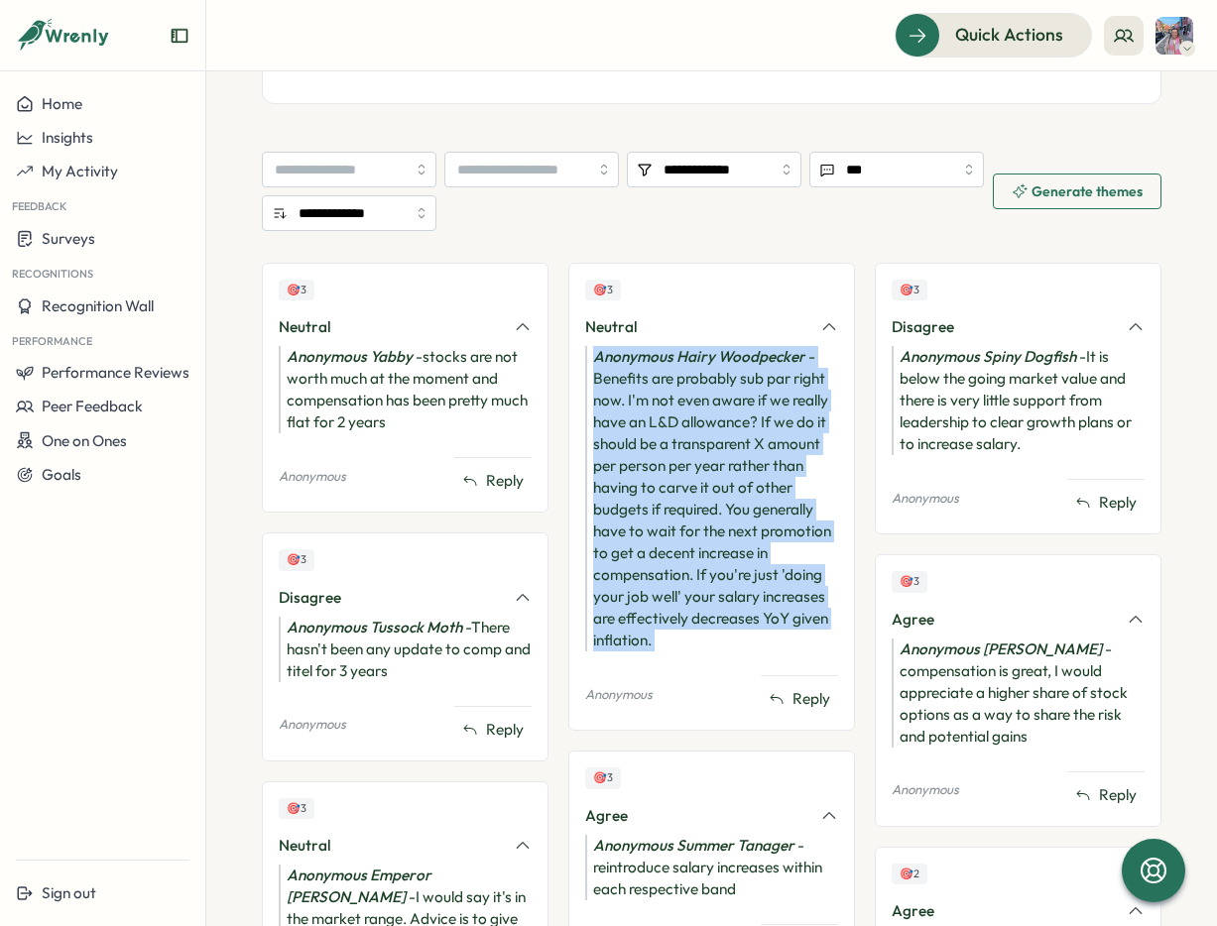
drag, startPoint x: 745, startPoint y: 477, endPoint x: 797, endPoint y: 510, distance: 61.9
click at [745, 478] on div "Anonymous Hairy Woodpecker - Benefits are probably sub par right now. I'm not e…" at bounding box center [711, 499] width 253 height 306
click at [797, 510] on div "Anonymous Hairy Woodpecker - Benefits are probably sub par right now. I'm not e…" at bounding box center [711, 499] width 253 height 306
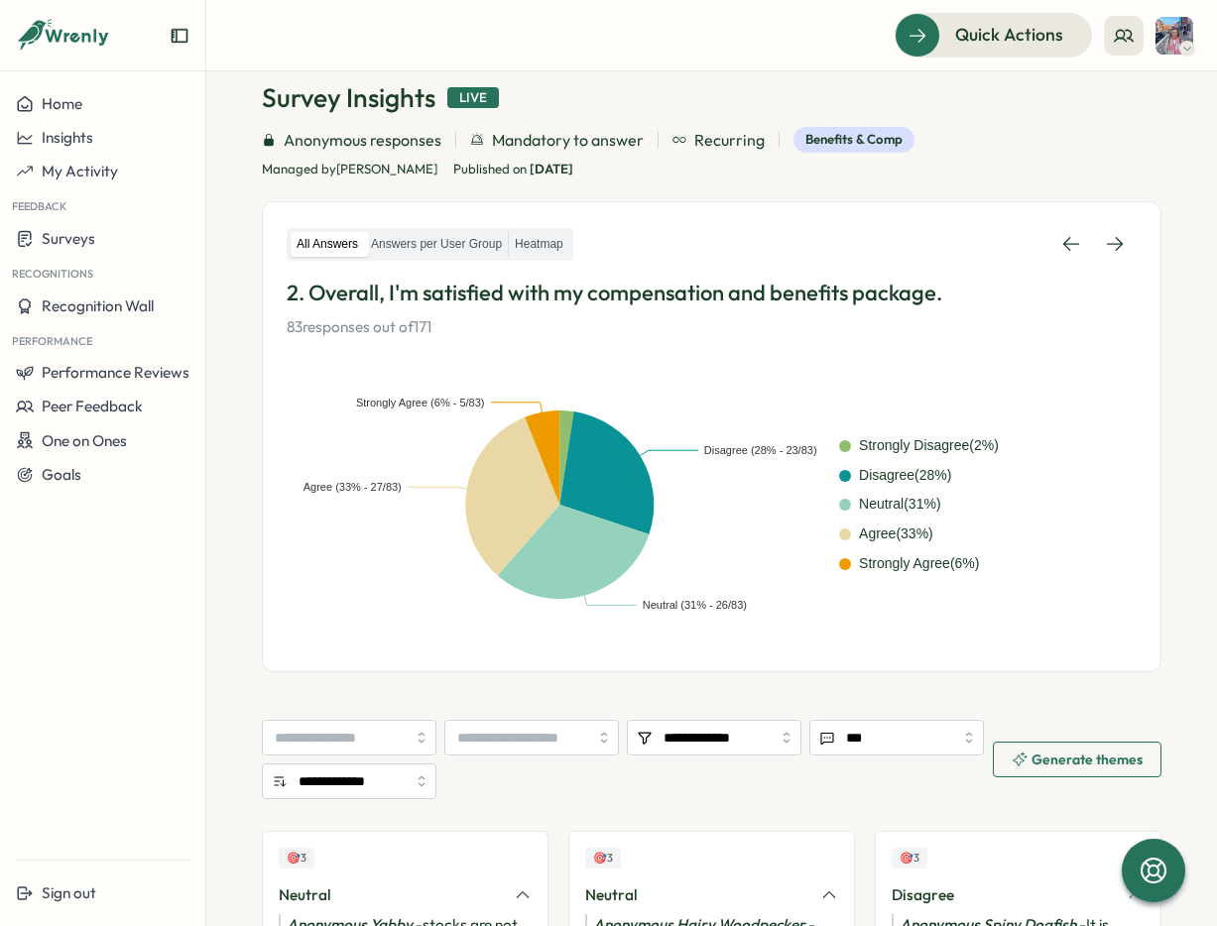
scroll to position [57, 0]
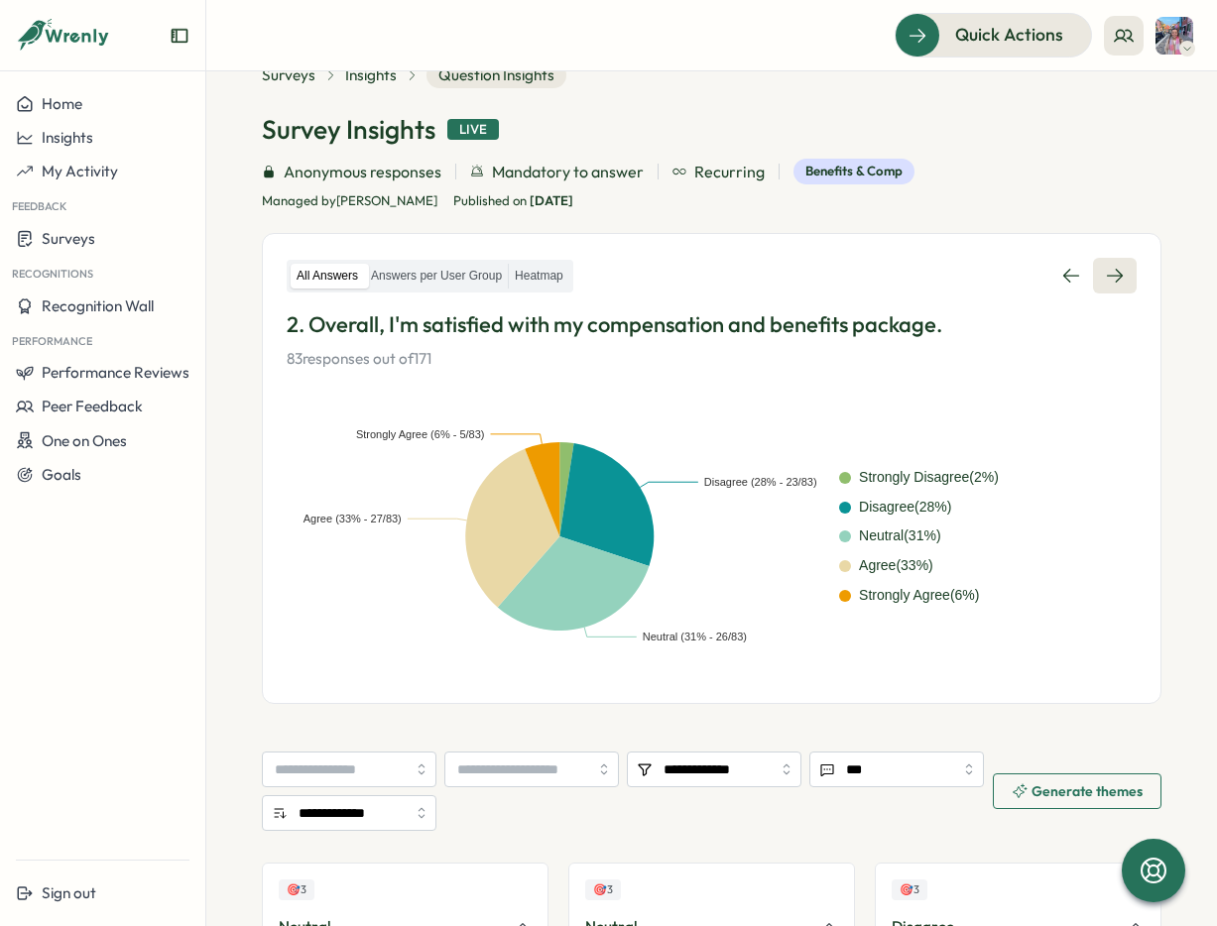
click at [1105, 272] on icon at bounding box center [1115, 276] width 20 height 20
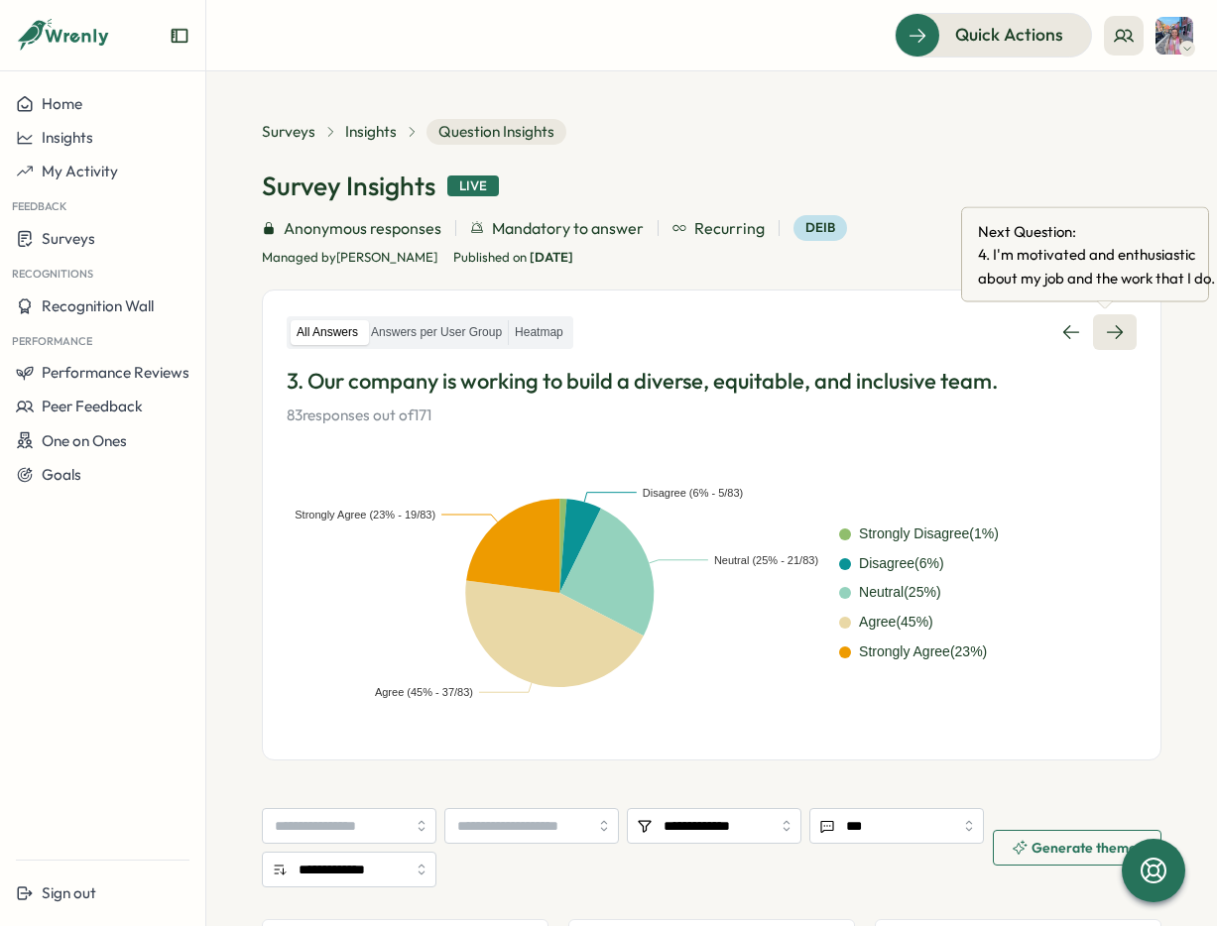
click at [1117, 336] on link at bounding box center [1115, 332] width 44 height 36
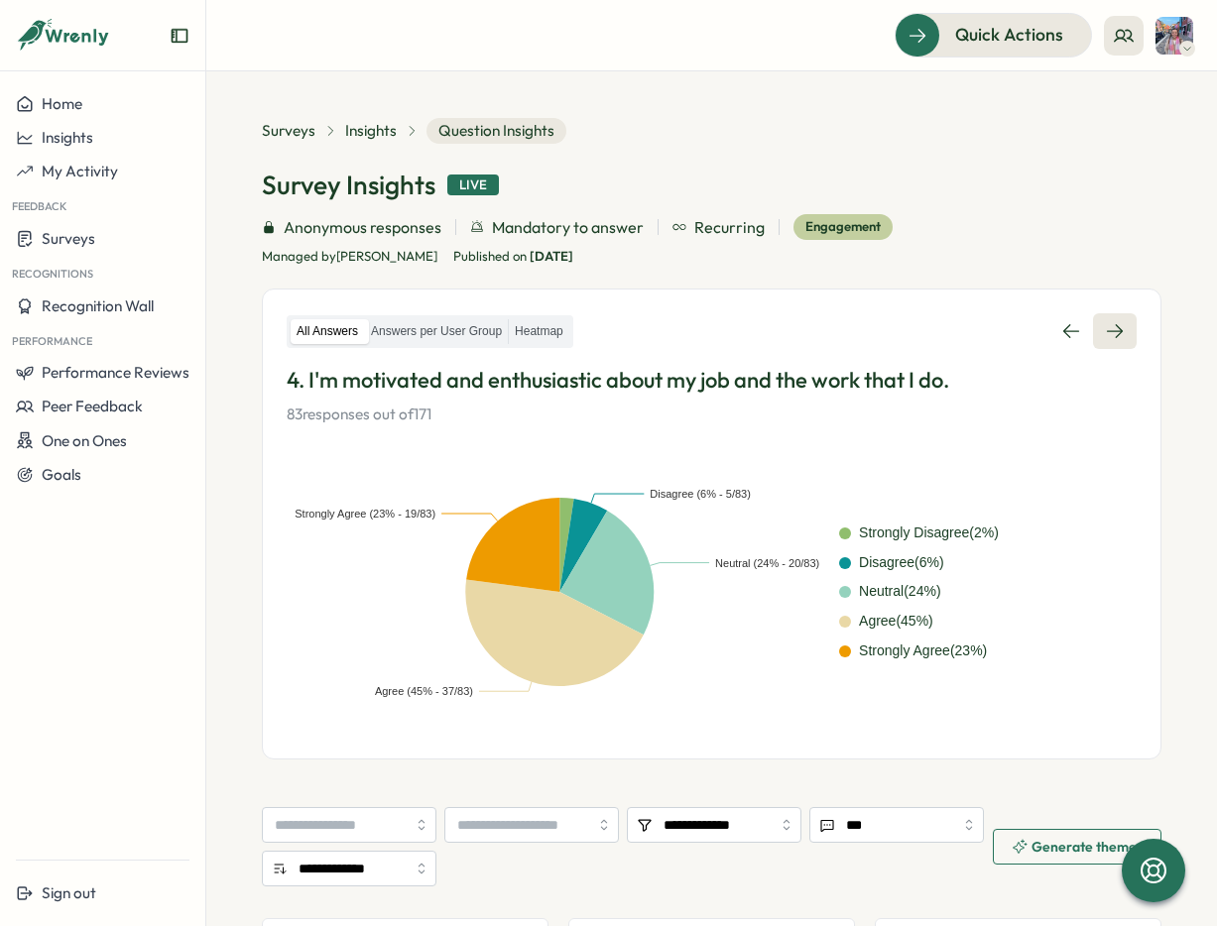
click at [1105, 332] on icon at bounding box center [1115, 331] width 20 height 20
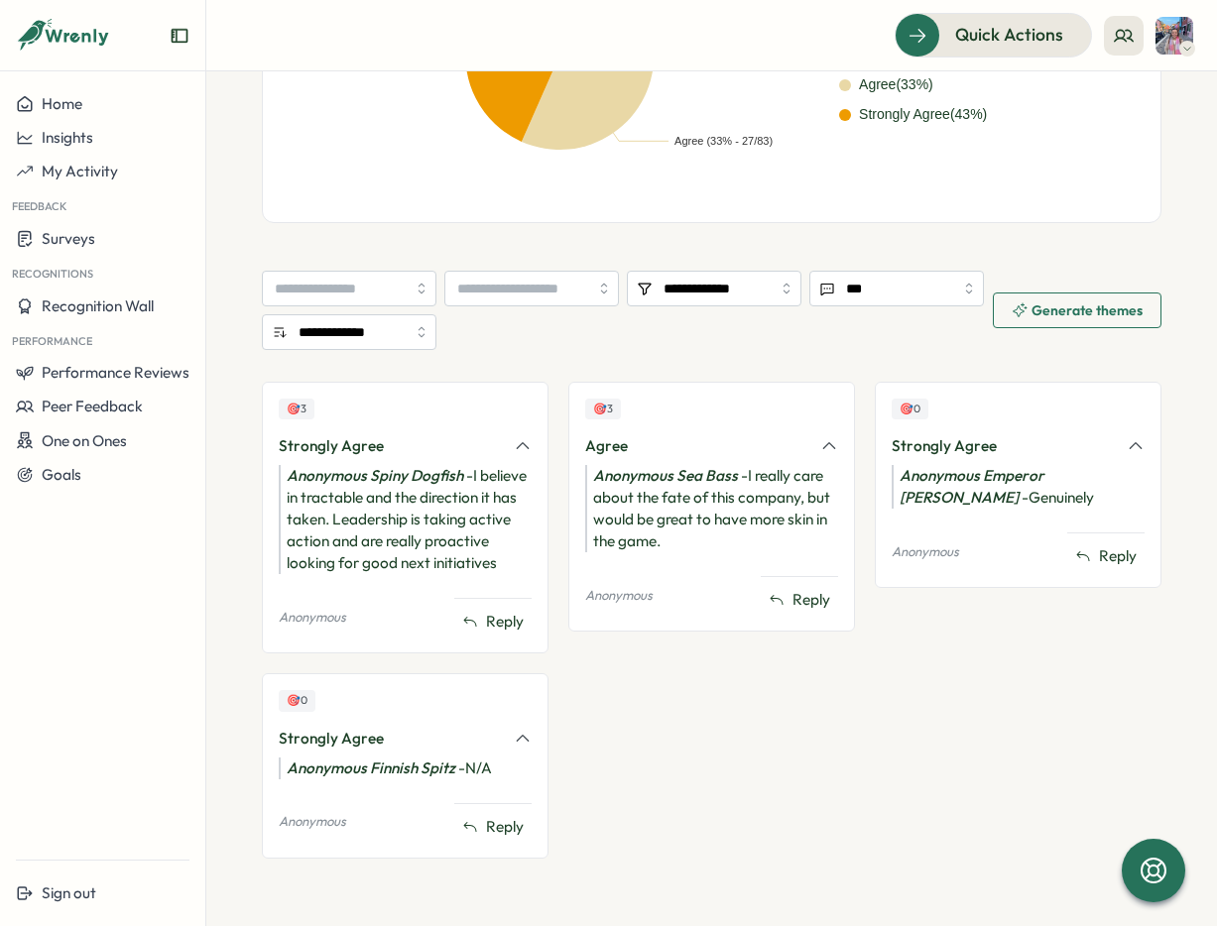
scroll to position [548, 0]
click at [867, 340] on section "**********" at bounding box center [712, 574] width 900 height 607
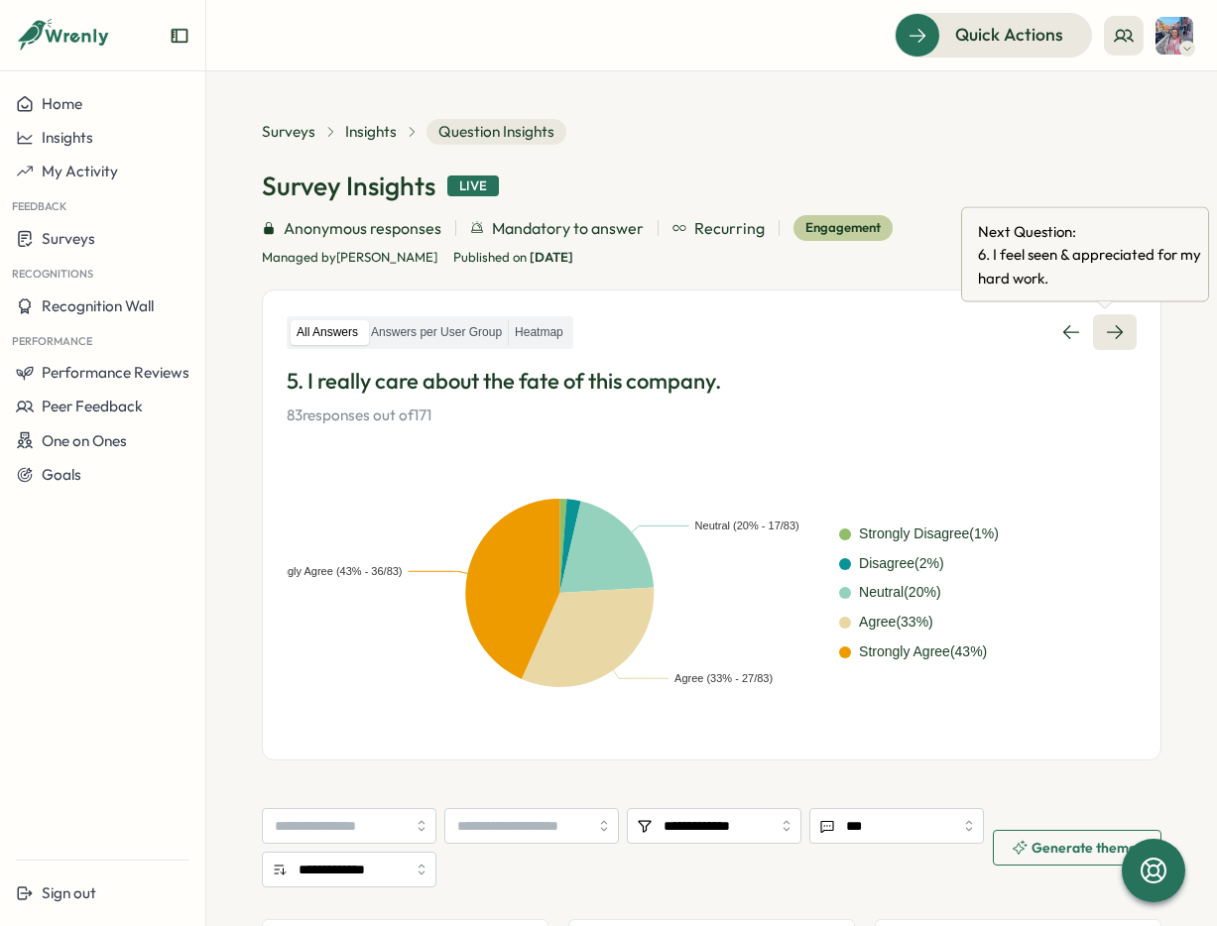
click at [1108, 331] on icon at bounding box center [1115, 333] width 16 height 14
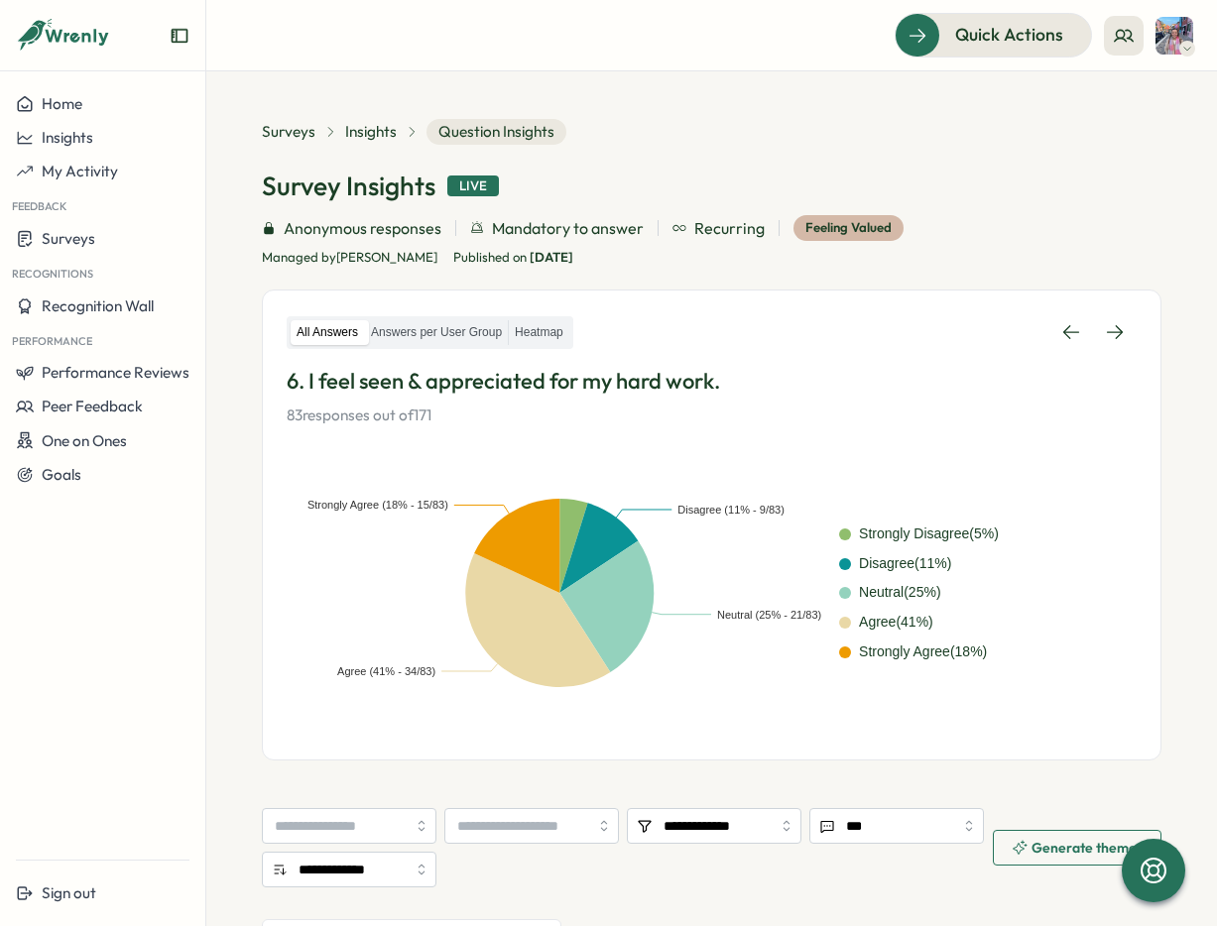
click at [462, 126] on span "Question Insights" at bounding box center [497, 132] width 140 height 26
click at [308, 131] on span "Surveys" at bounding box center [289, 132] width 54 height 22
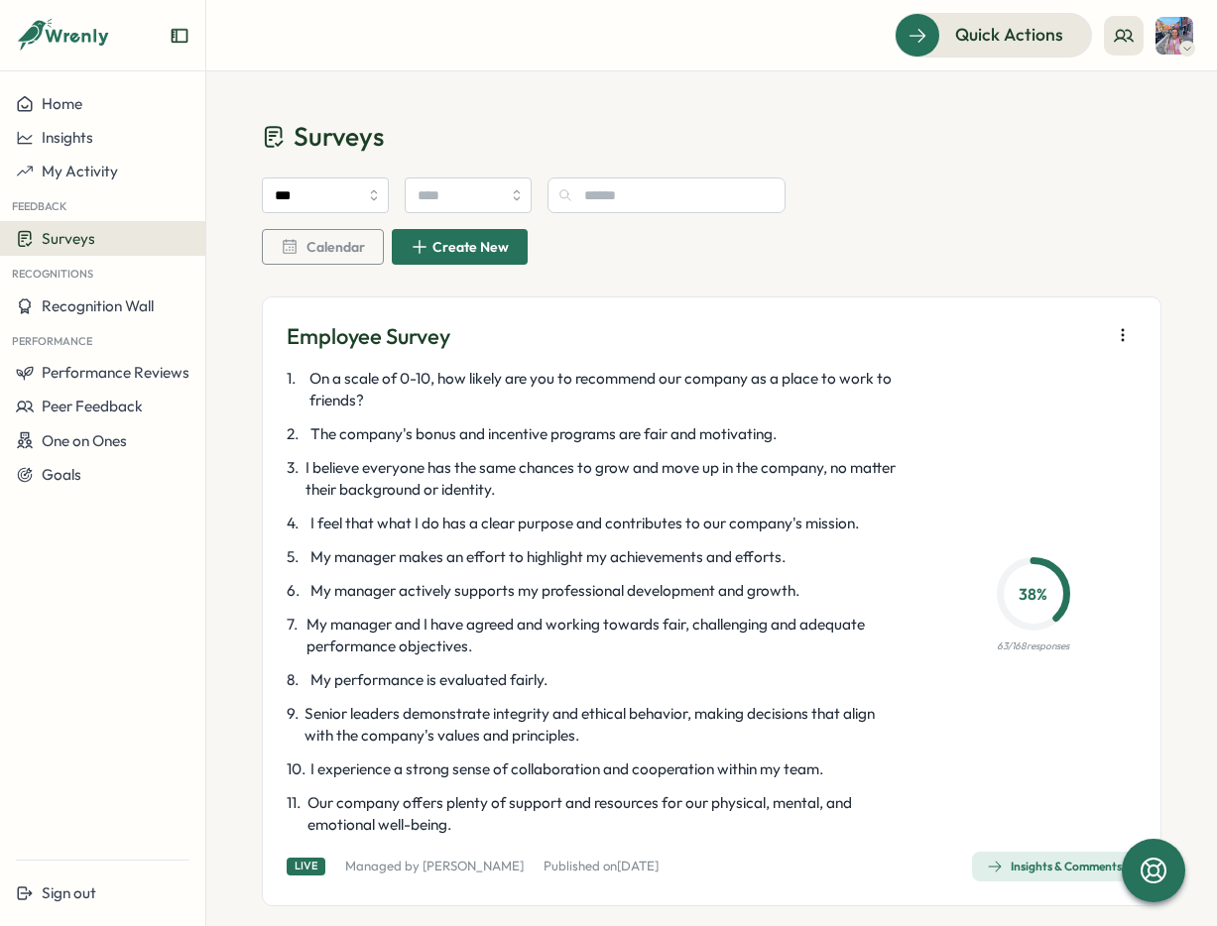
click at [777, 730] on div "1 . On a scale of 0-10, how likely are you to recommend our company as a place …" at bounding box center [597, 602] width 620 height 468
click at [1056, 730] on span "Insights & Comments" at bounding box center [1054, 867] width 135 height 28
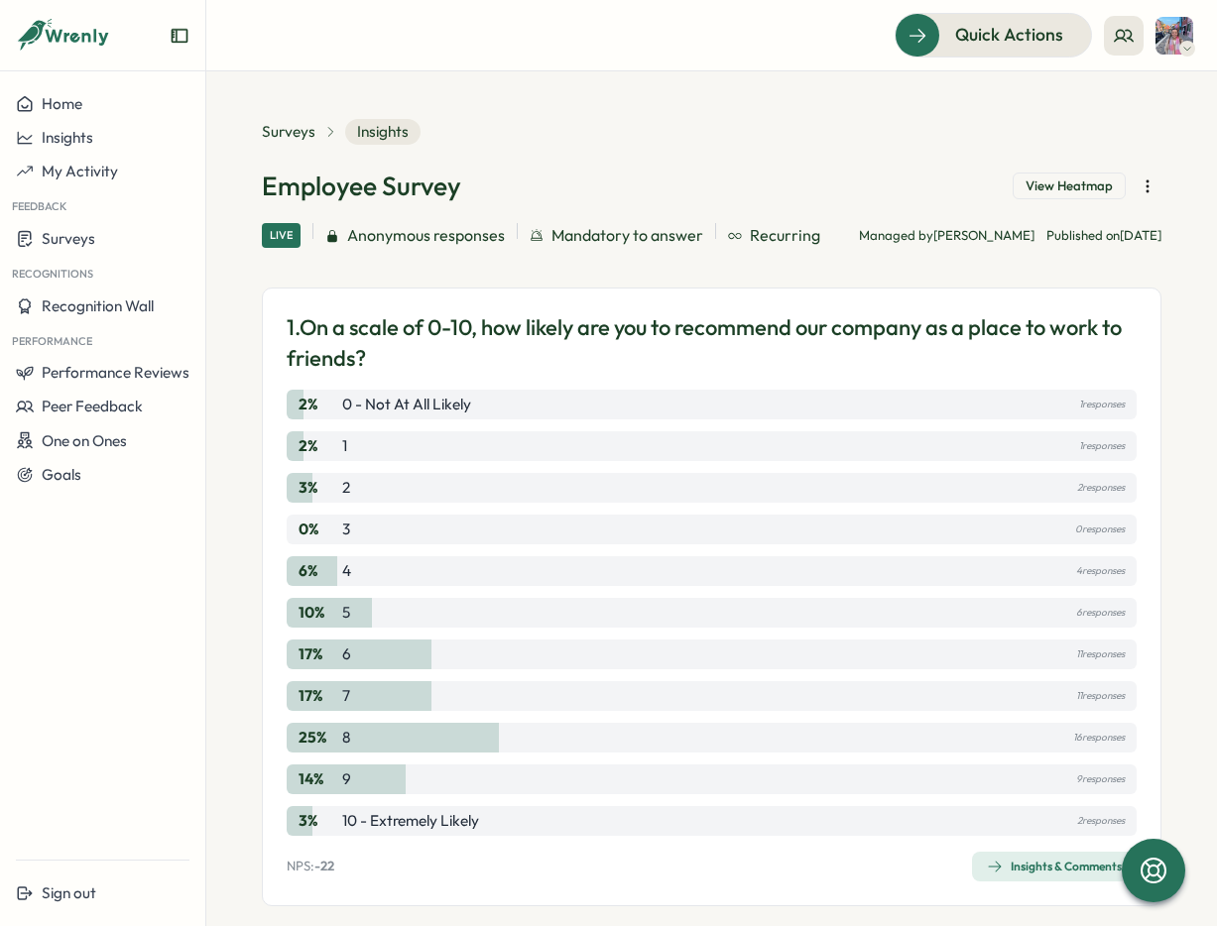
click at [1082, 183] on span "View Heatmap" at bounding box center [1069, 187] width 87 height 18
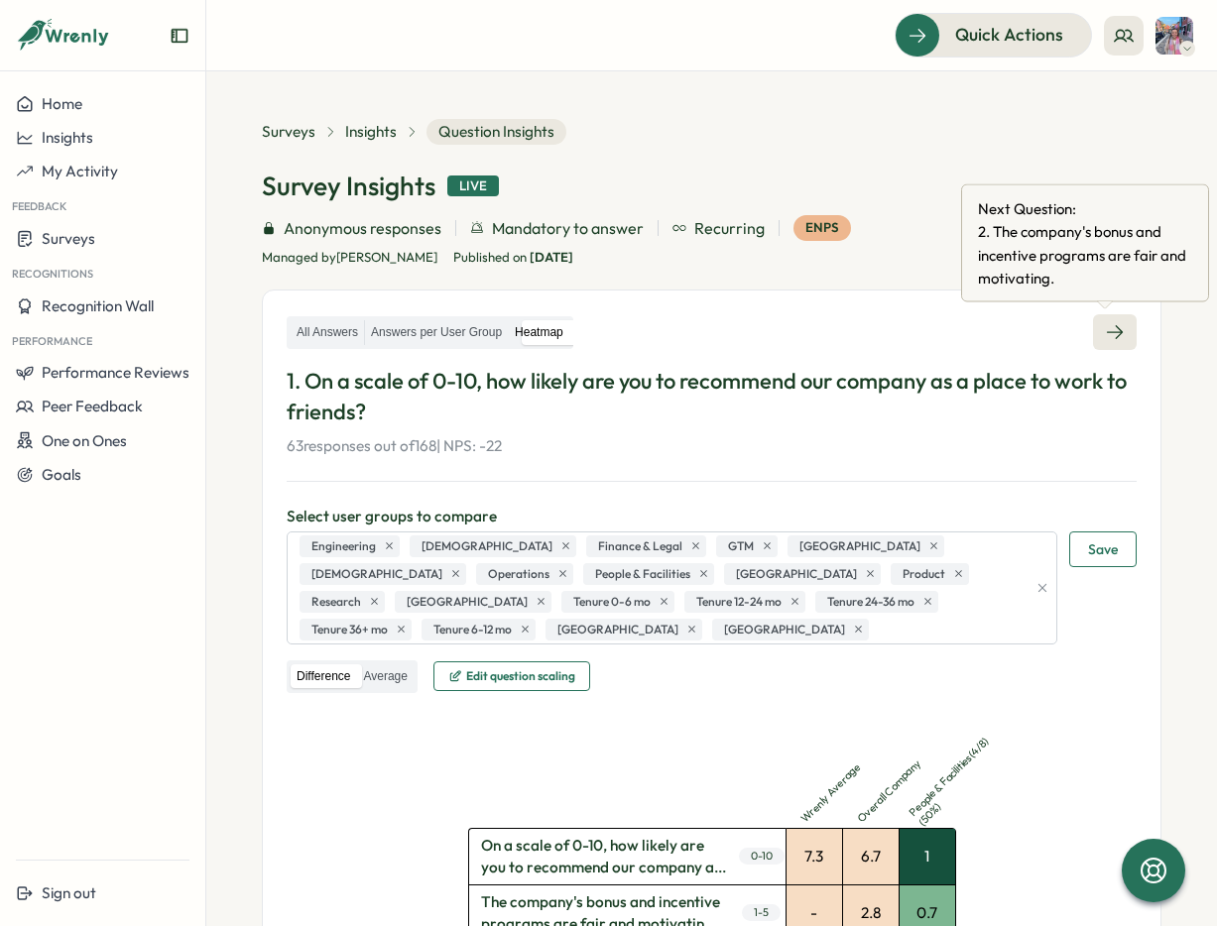
click at [1105, 333] on icon at bounding box center [1115, 332] width 20 height 20
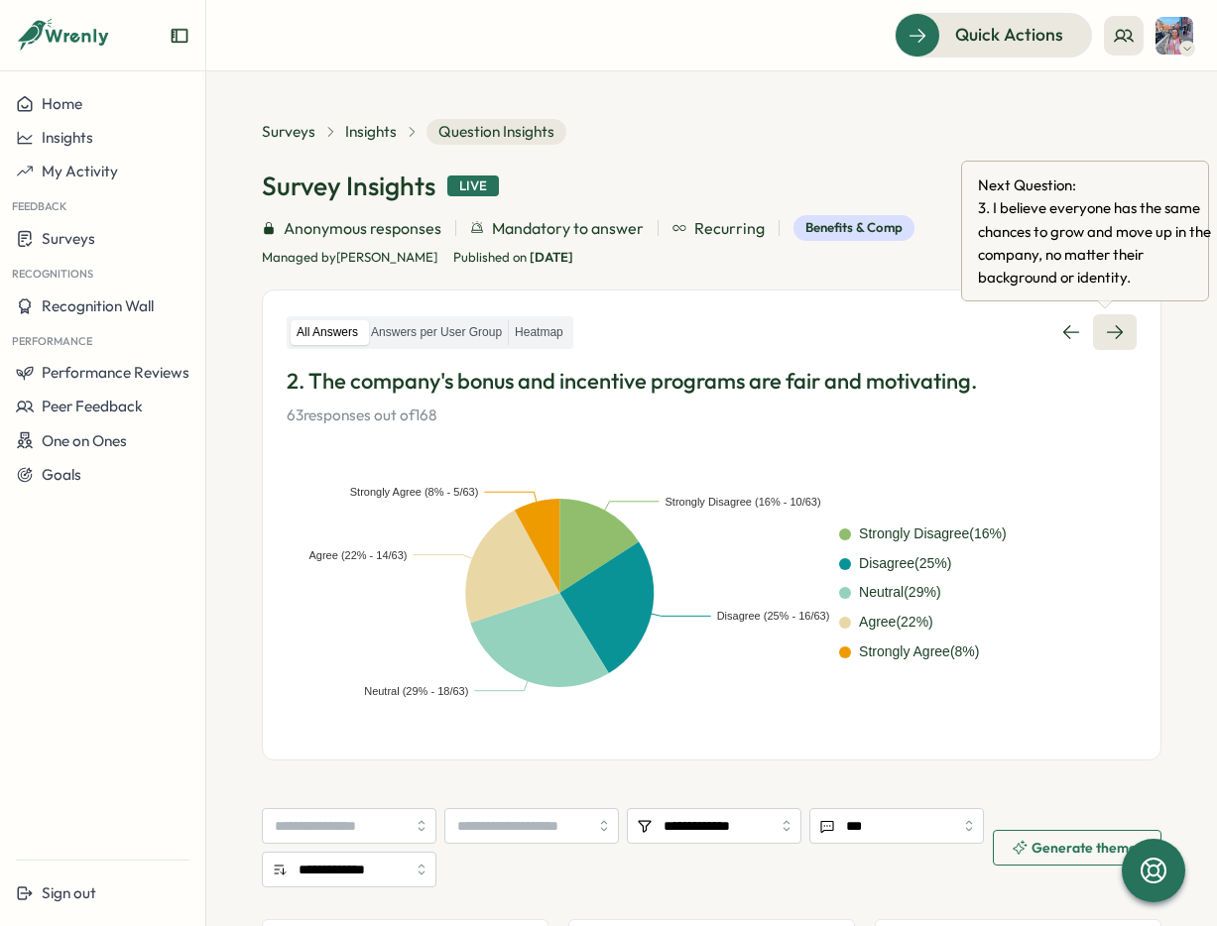
click at [1112, 332] on icon at bounding box center [1115, 333] width 16 height 14
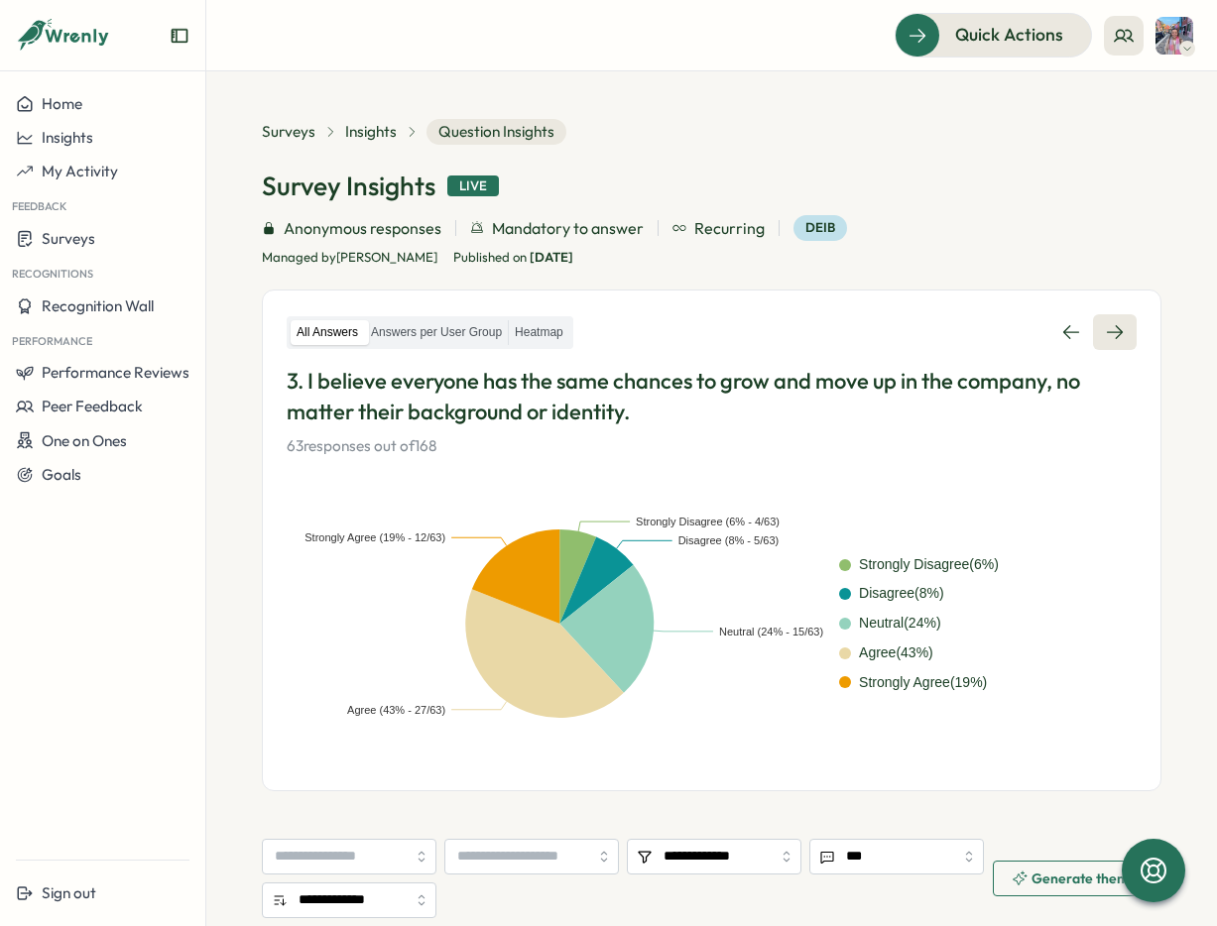
click at [1106, 325] on icon at bounding box center [1115, 332] width 20 height 20
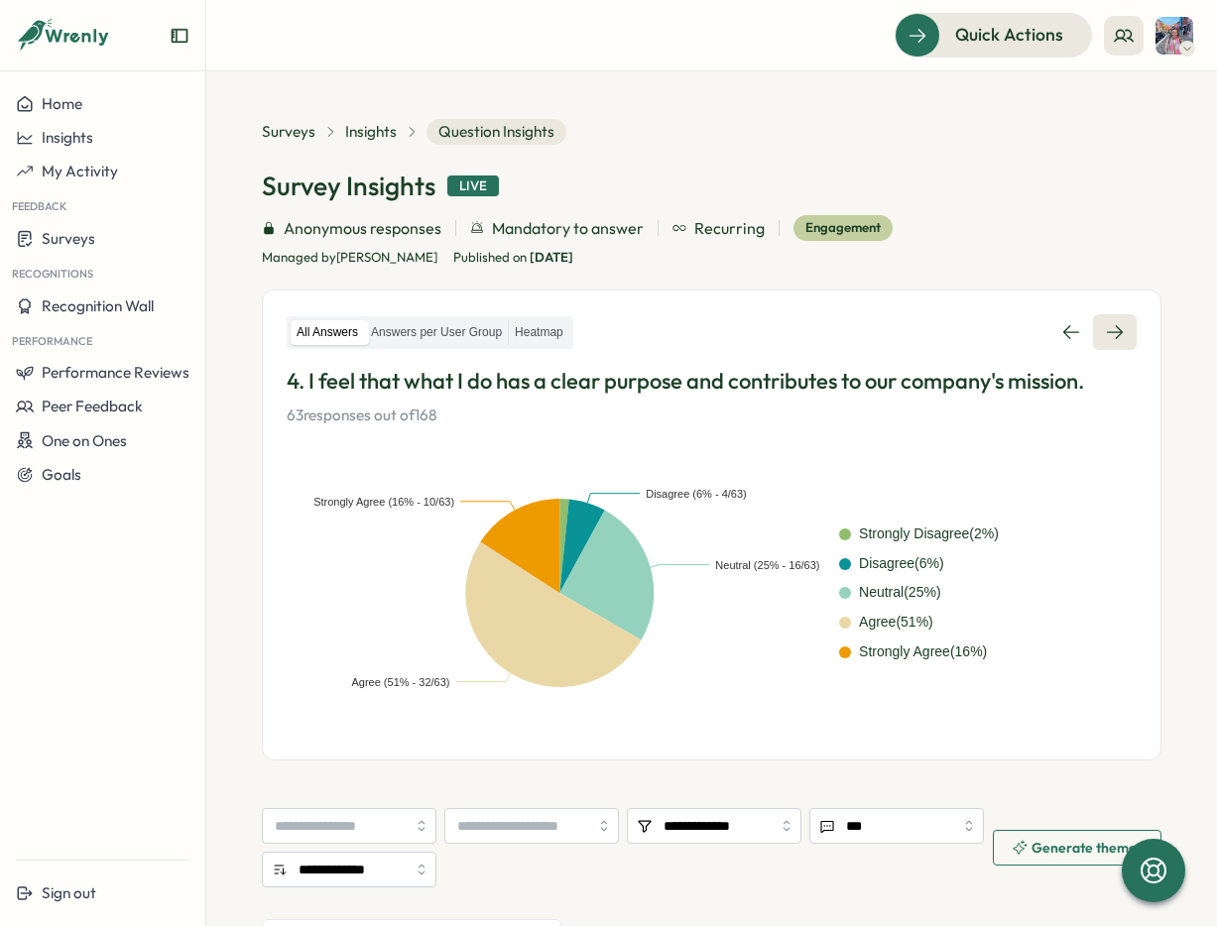
click at [1110, 333] on icon at bounding box center [1115, 332] width 20 height 20
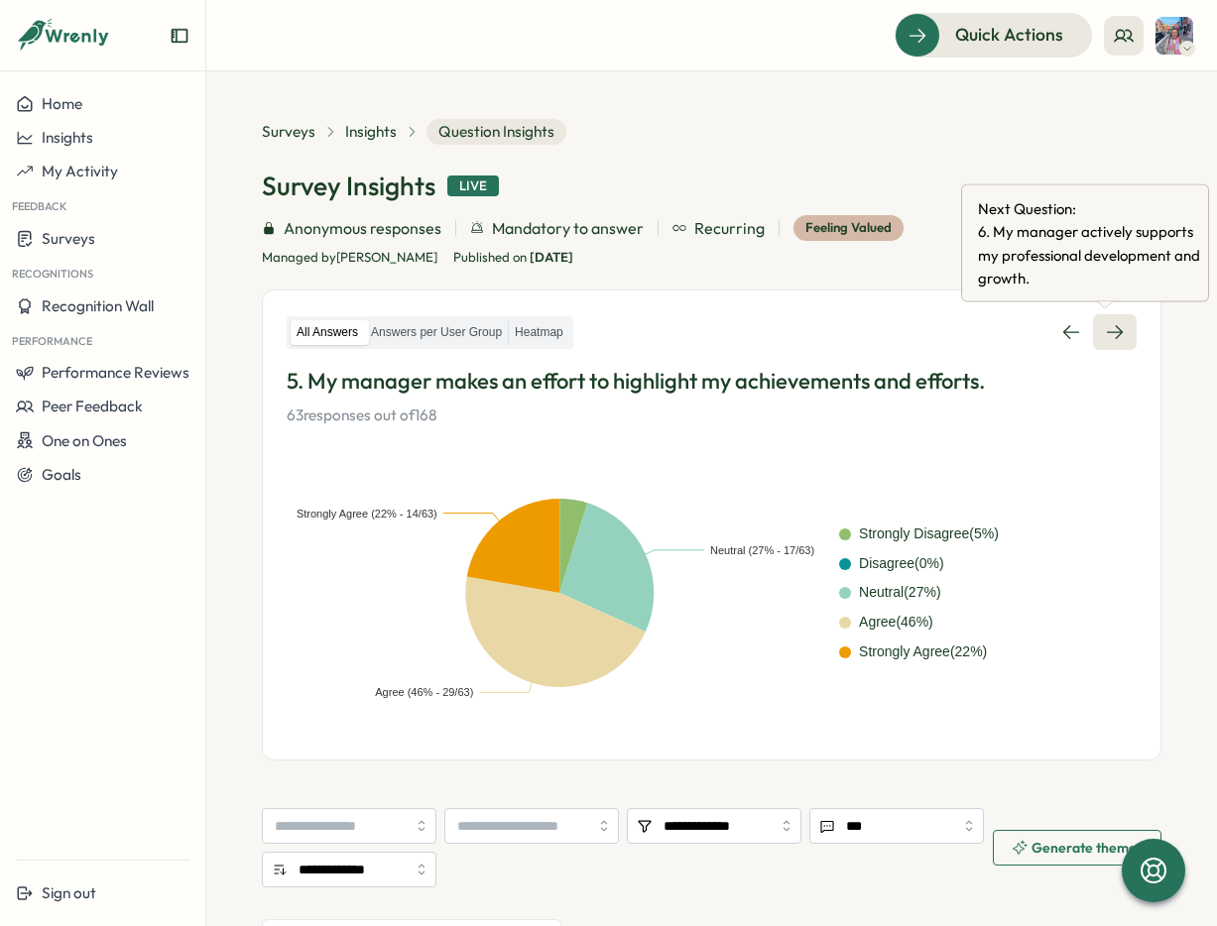
click at [1093, 335] on link at bounding box center [1115, 332] width 44 height 36
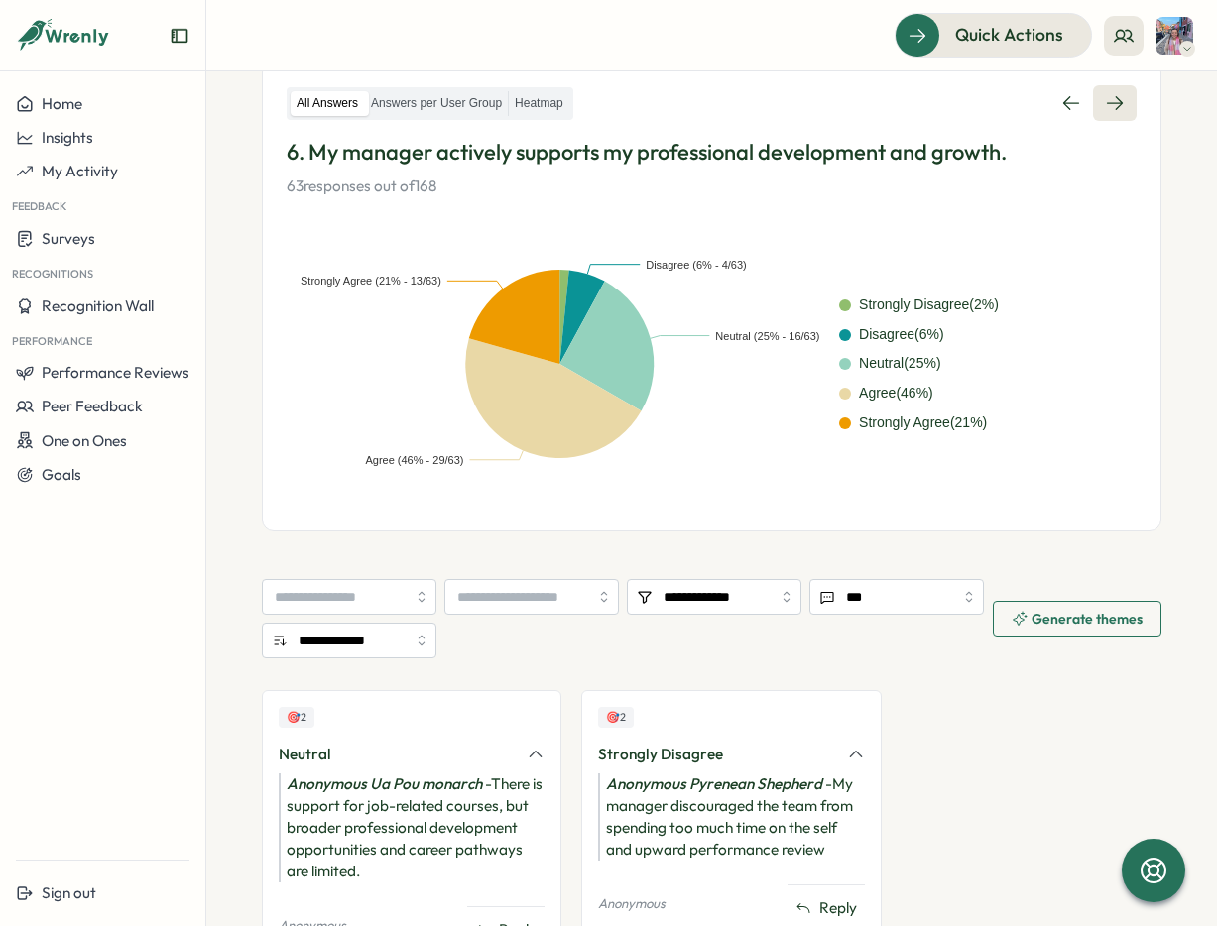
scroll to position [231, 0]
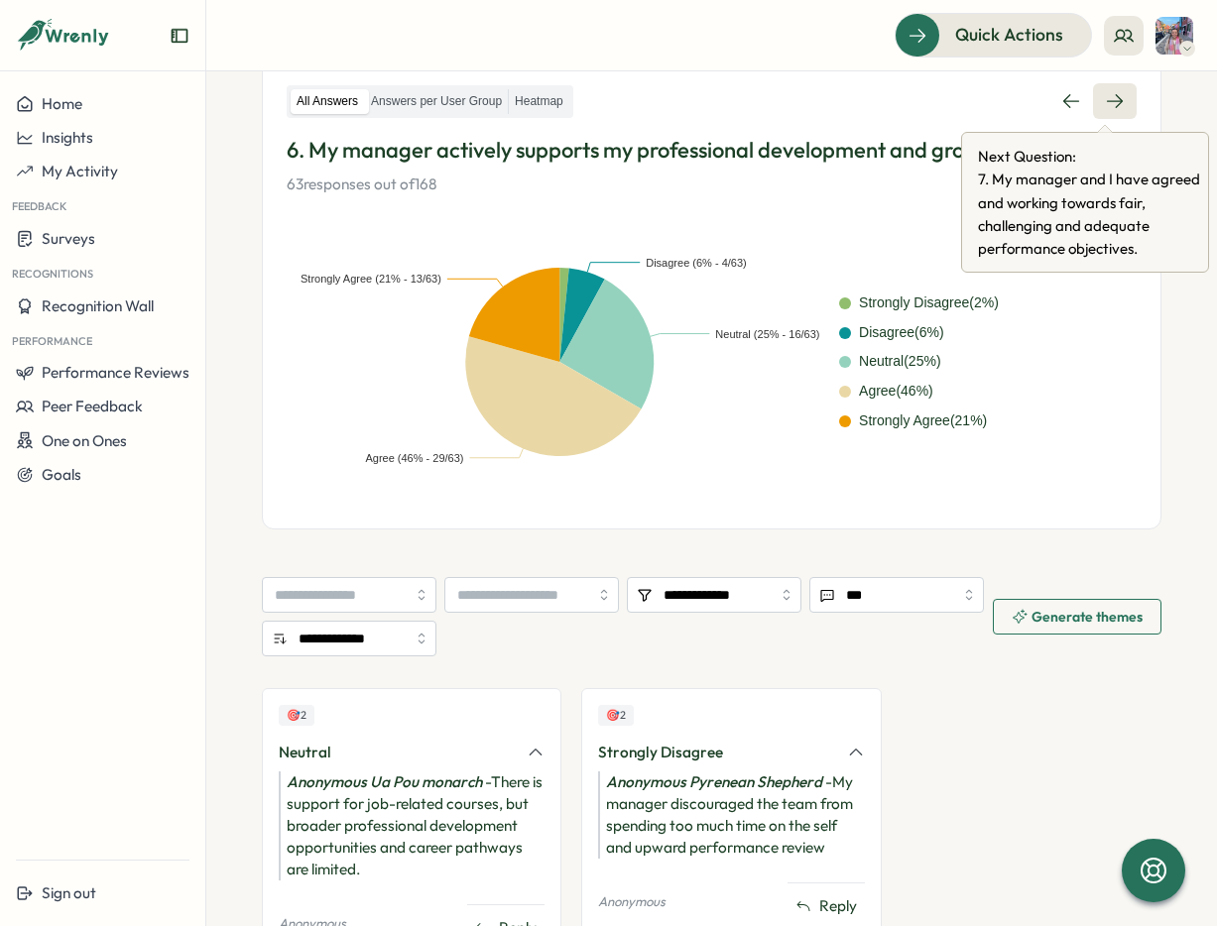
click at [1105, 100] on icon at bounding box center [1115, 101] width 20 height 20
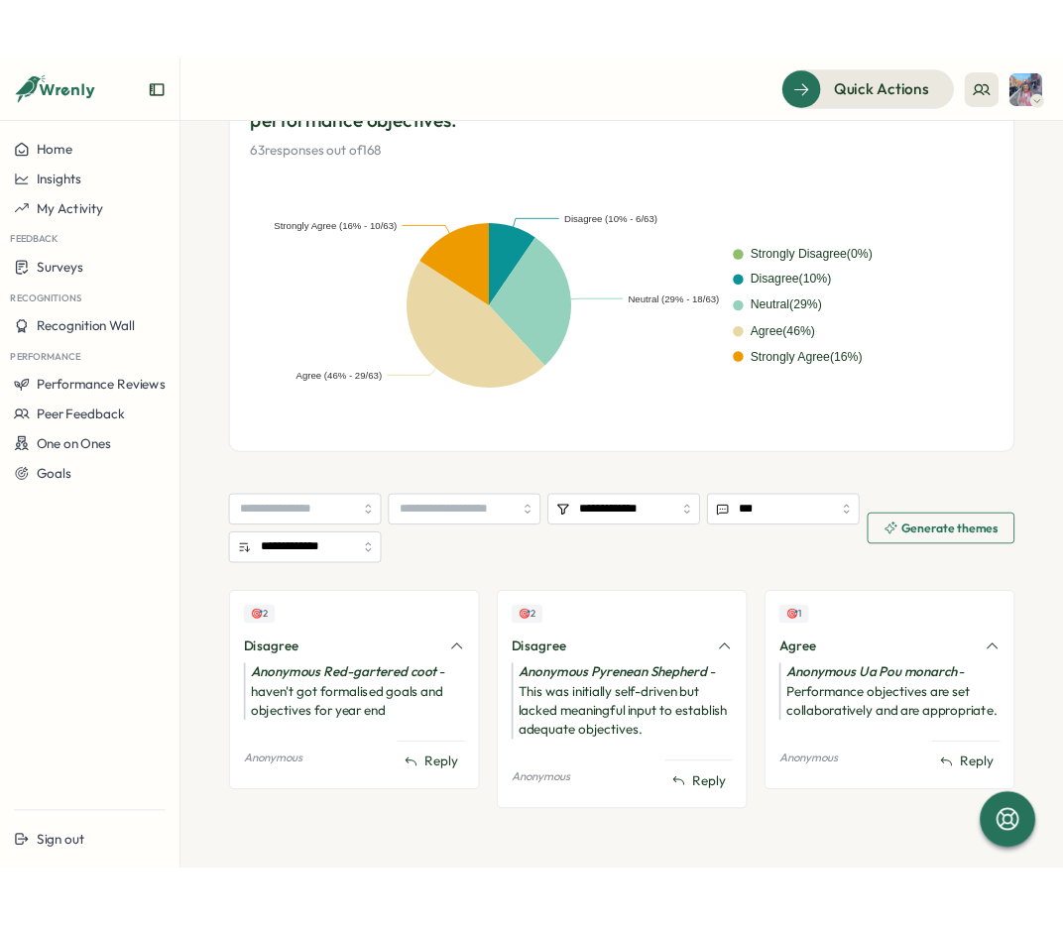
scroll to position [95, 0]
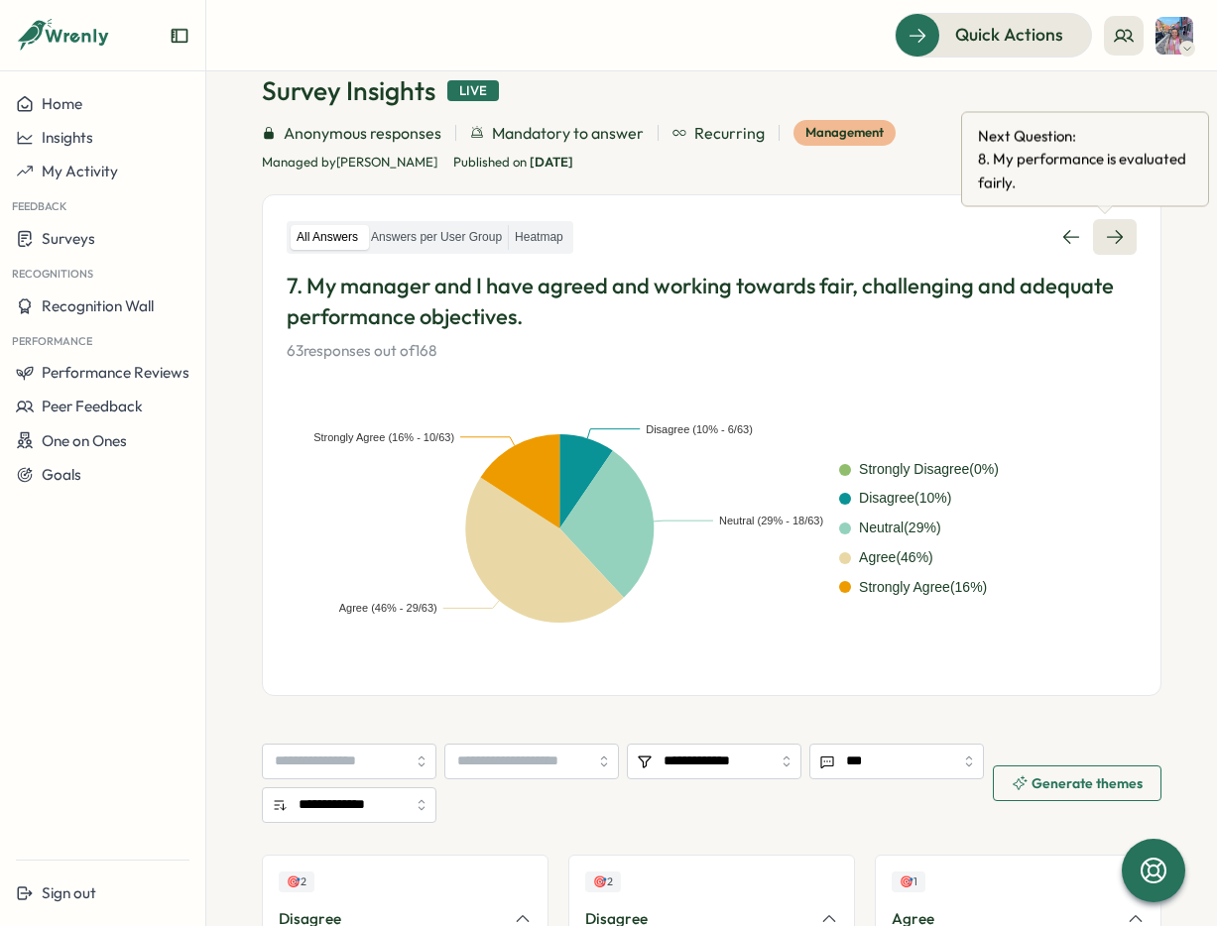
click at [1107, 240] on icon at bounding box center [1115, 237] width 20 height 20
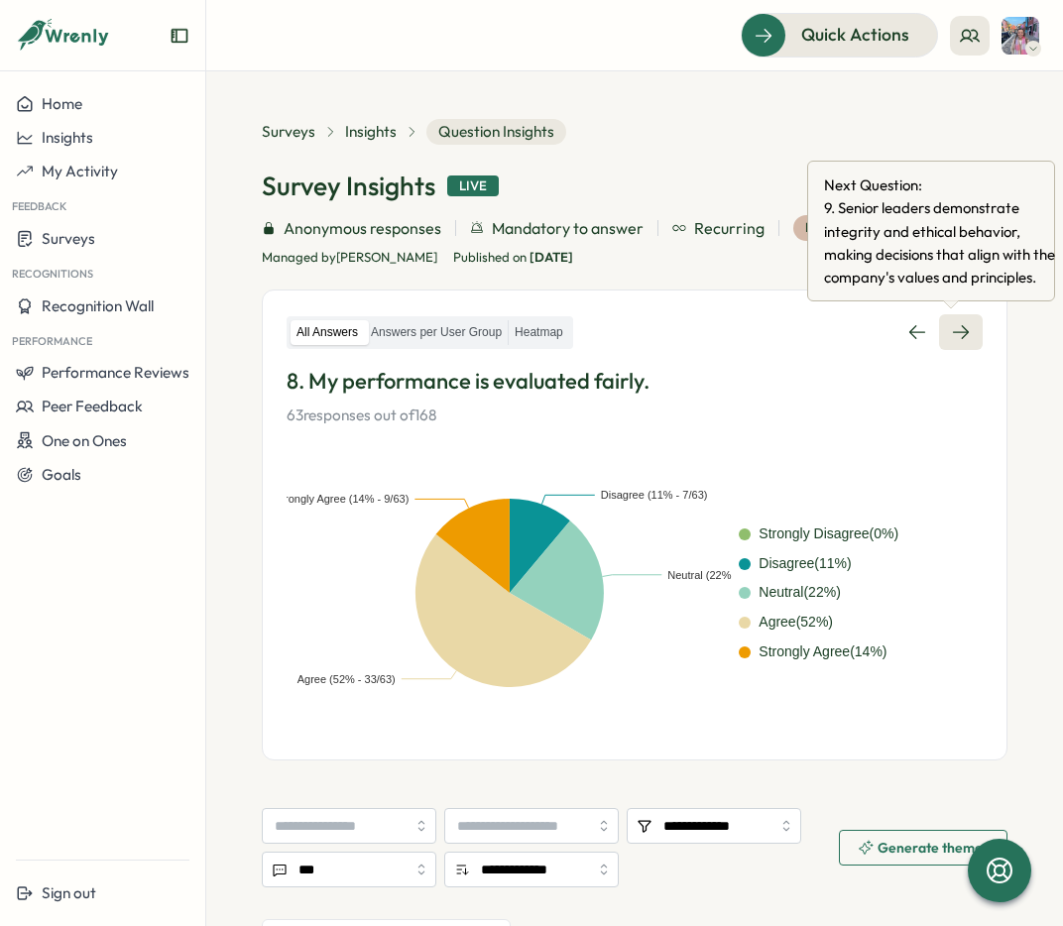
click at [956, 333] on icon at bounding box center [961, 333] width 16 height 14
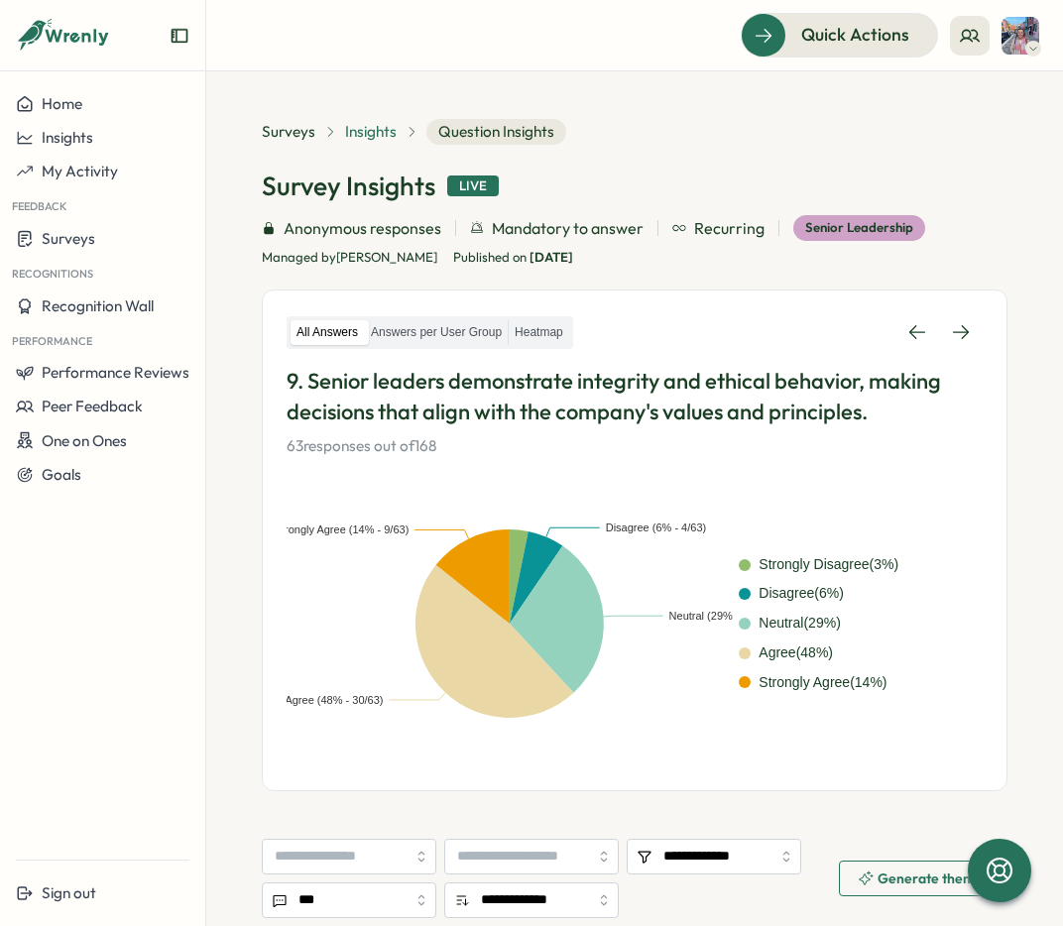
click at [384, 135] on span "Insights" at bounding box center [371, 132] width 52 height 22
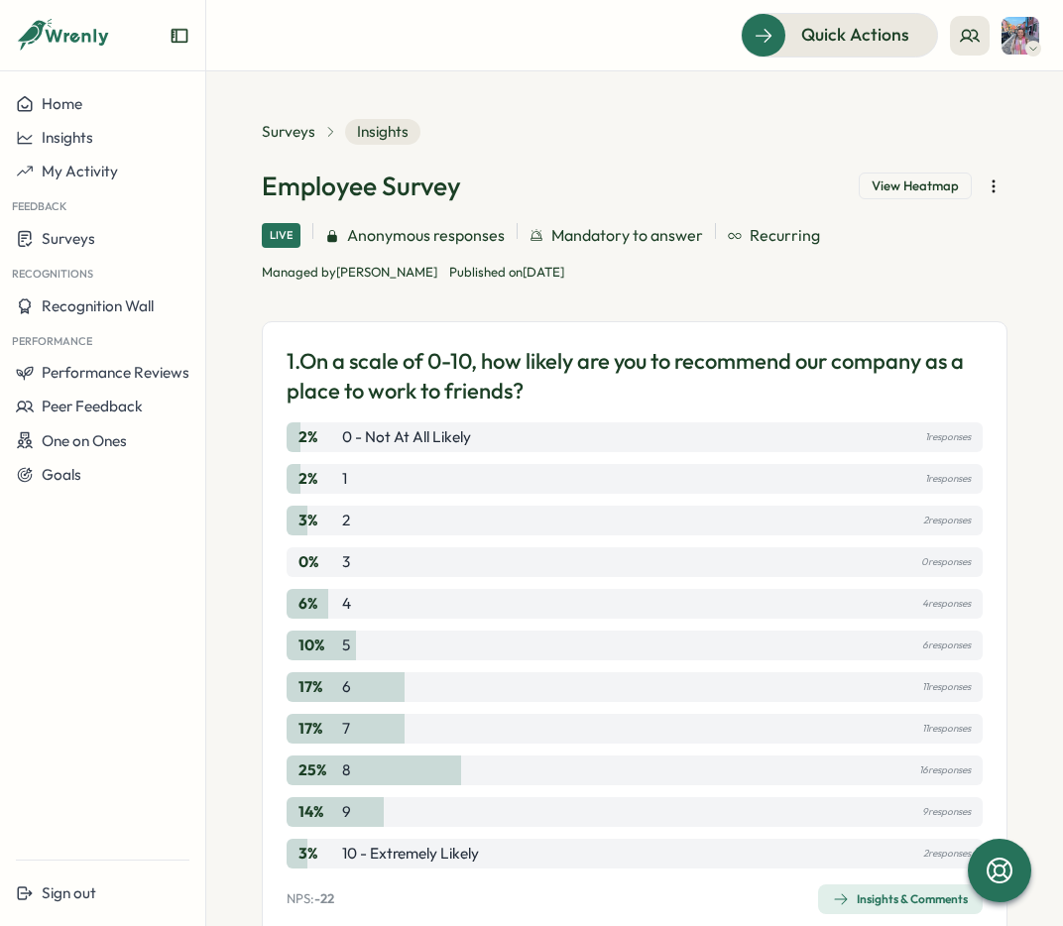
click at [236, 127] on section "Surveys Insights Employee Survey View Heatmap Live Anonymous responses Mandator…" at bounding box center [634, 498] width 857 height 855
click at [276, 128] on span "Surveys" at bounding box center [289, 132] width 54 height 22
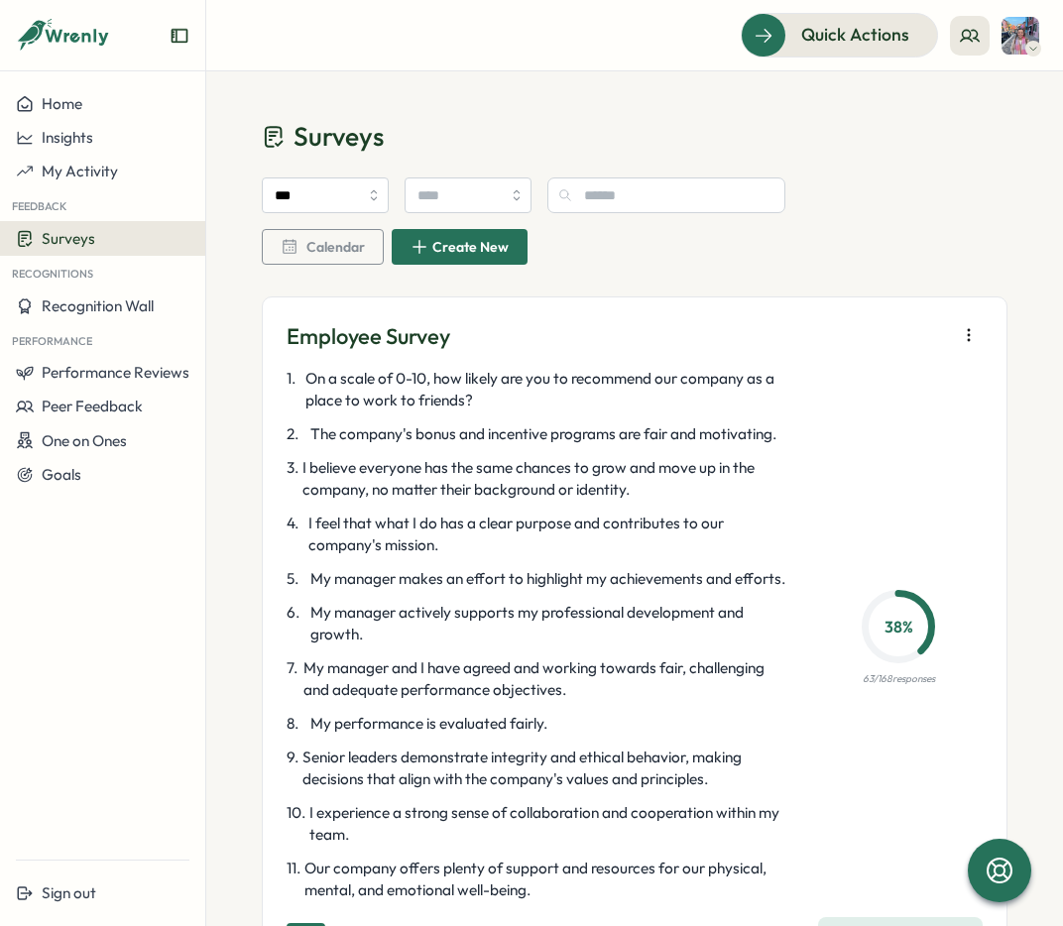
click at [510, 485] on span "I believe everyone has the same chances to grow and move up in the company, no …" at bounding box center [547, 479] width 488 height 44
click at [592, 476] on span "I believe everyone has the same chances to grow and move up in the company, no …" at bounding box center [547, 479] width 488 height 44
click at [666, 475] on span "I believe everyone has the same chances to grow and move up in the company, no …" at bounding box center [547, 479] width 488 height 44
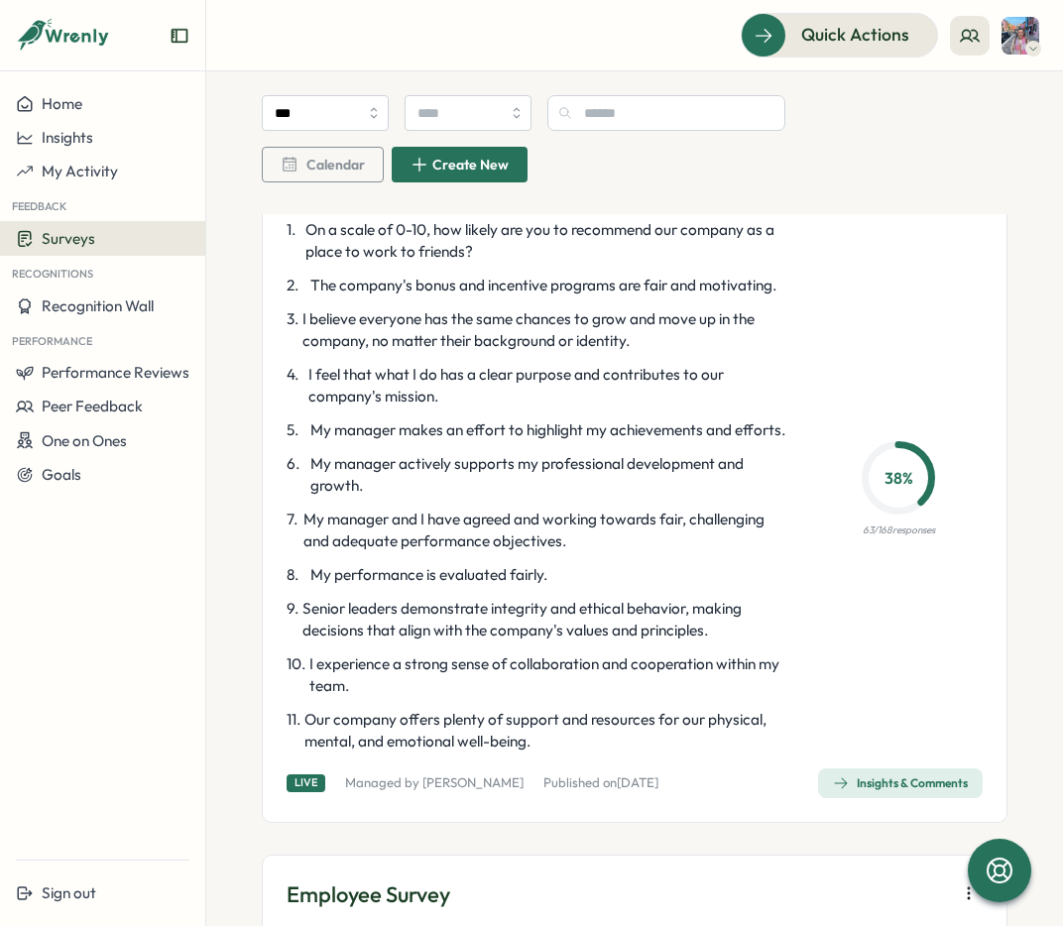
scroll to position [154, 0]
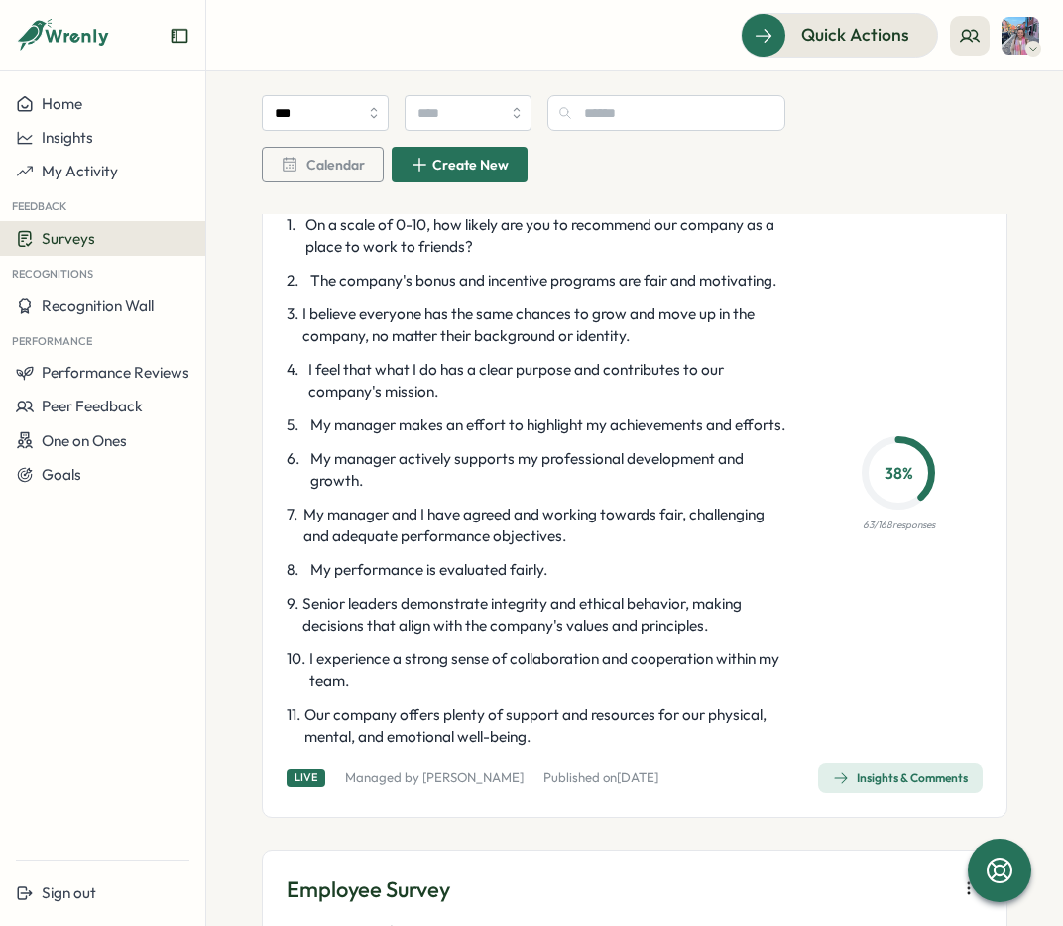
click at [510, 375] on span "I feel that what I do has a clear purpose and contributes to our company's miss…" at bounding box center [549, 381] width 483 height 44
drag, startPoint x: 491, startPoint y: 374, endPoint x: 693, endPoint y: 373, distance: 202.4
click at [692, 372] on span "I feel that what I do has a clear purpose and contributes to our company's miss…" at bounding box center [549, 381] width 483 height 44
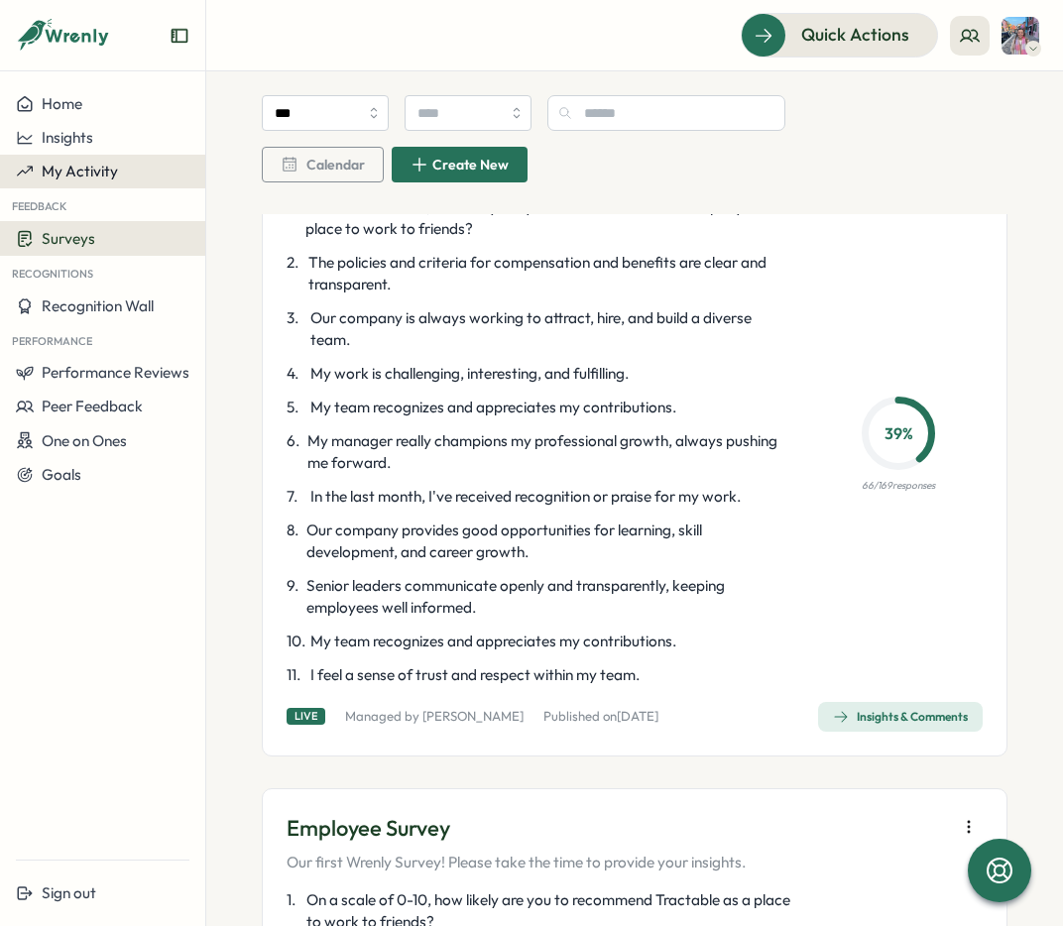
scroll to position [871, 0]
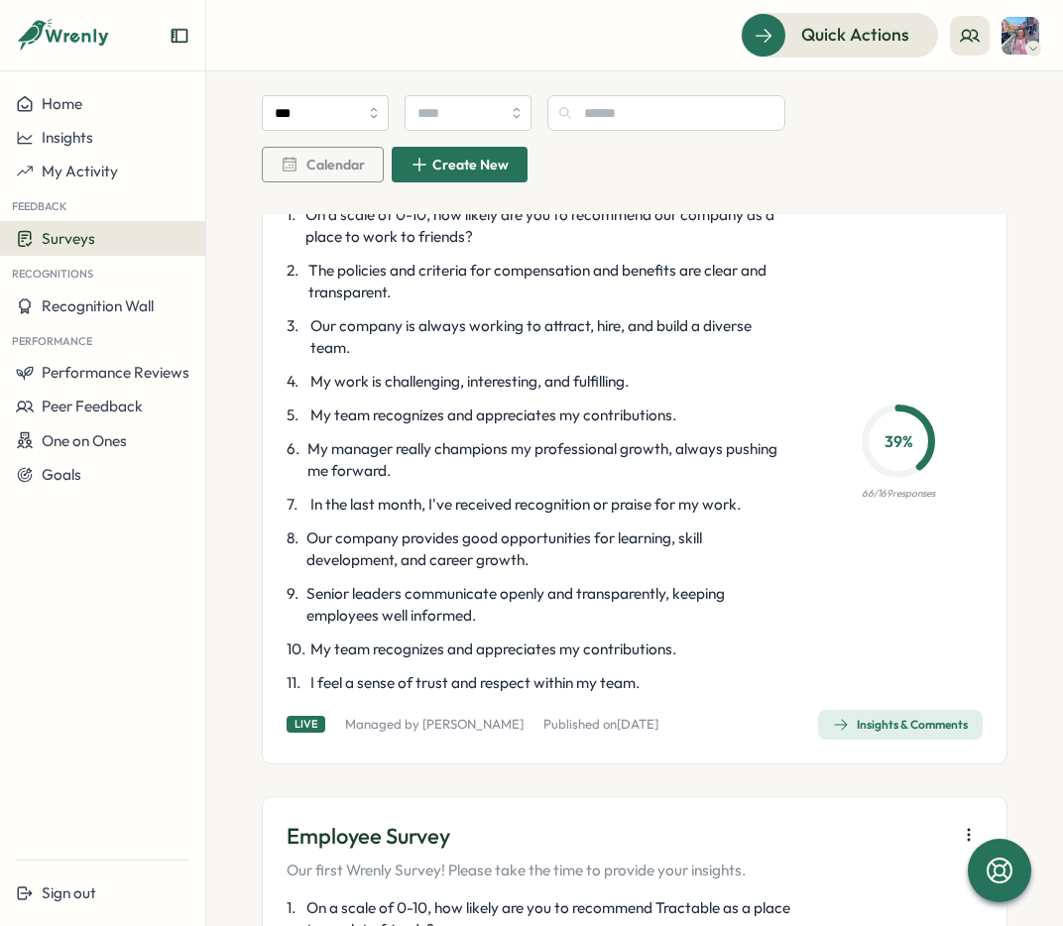
click at [100, 237] on div "Surveys" at bounding box center [103, 238] width 174 height 19
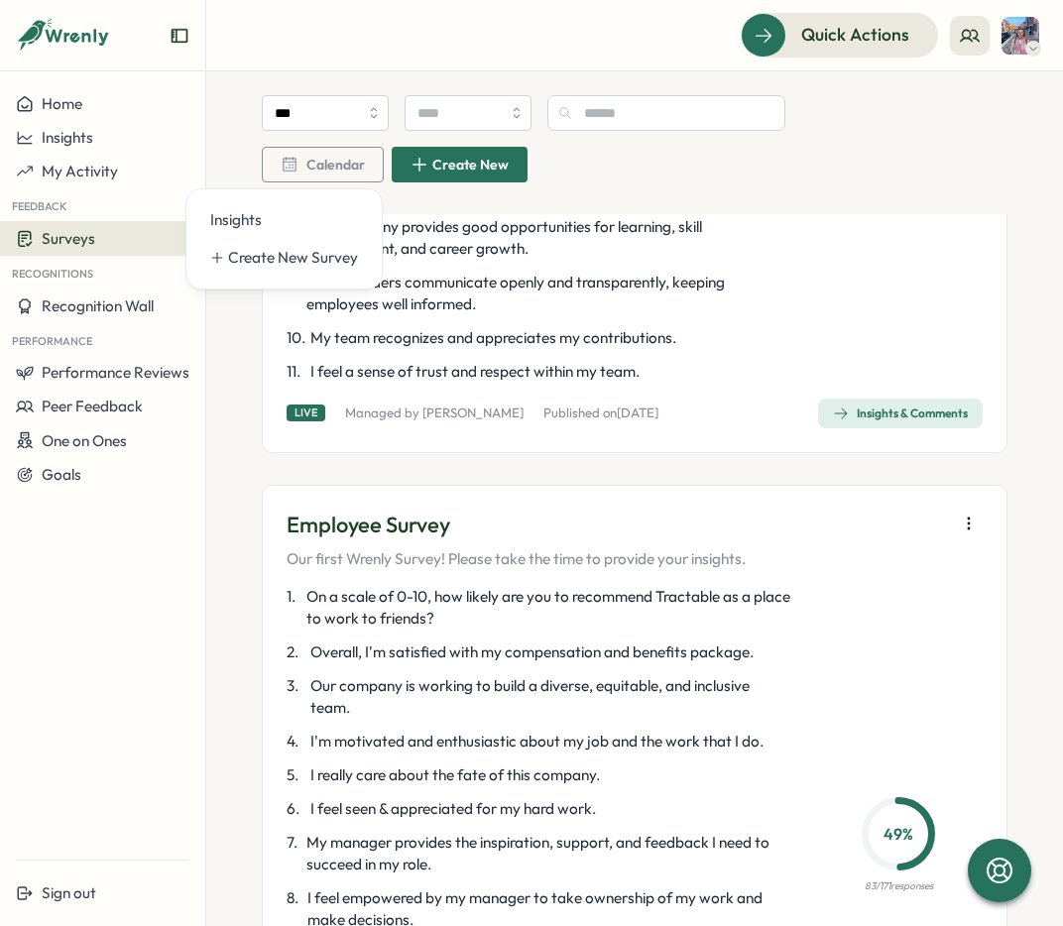
scroll to position [1202, 0]
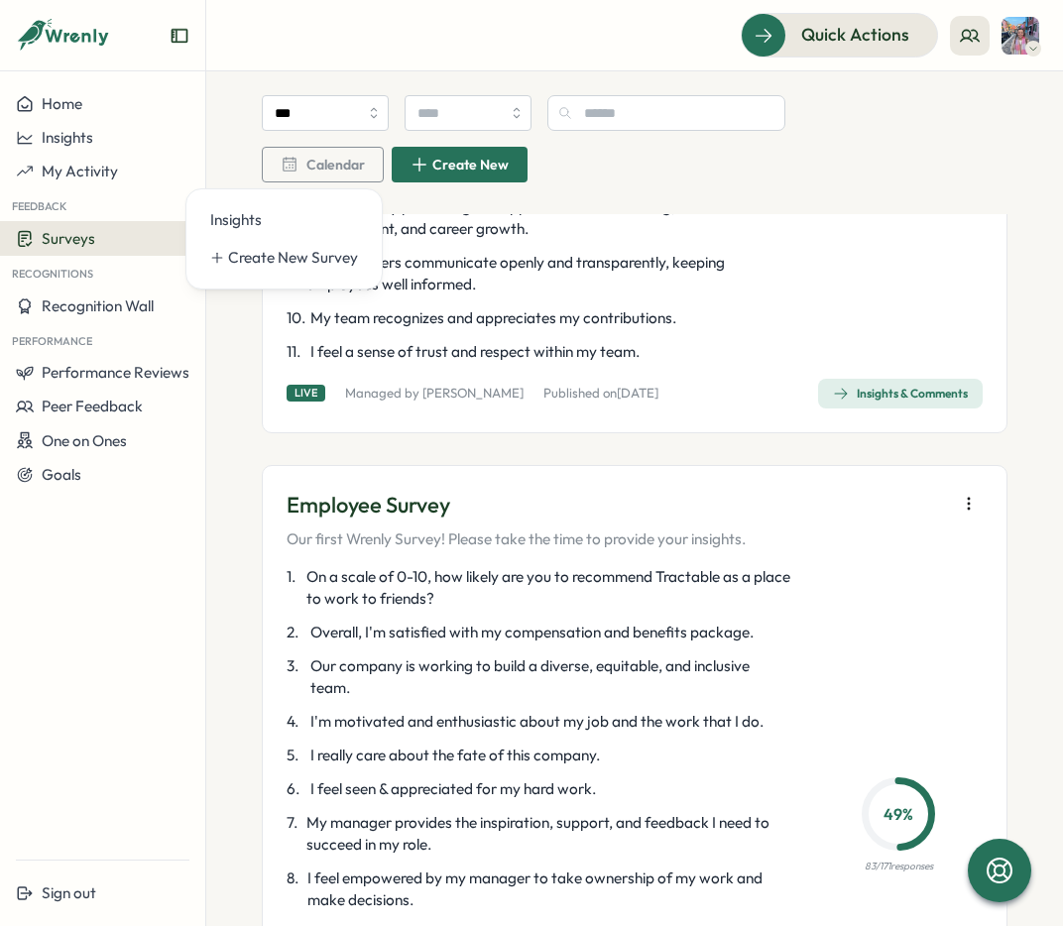
click at [392, 518] on p "Employee Survey" at bounding box center [516, 505] width 459 height 31
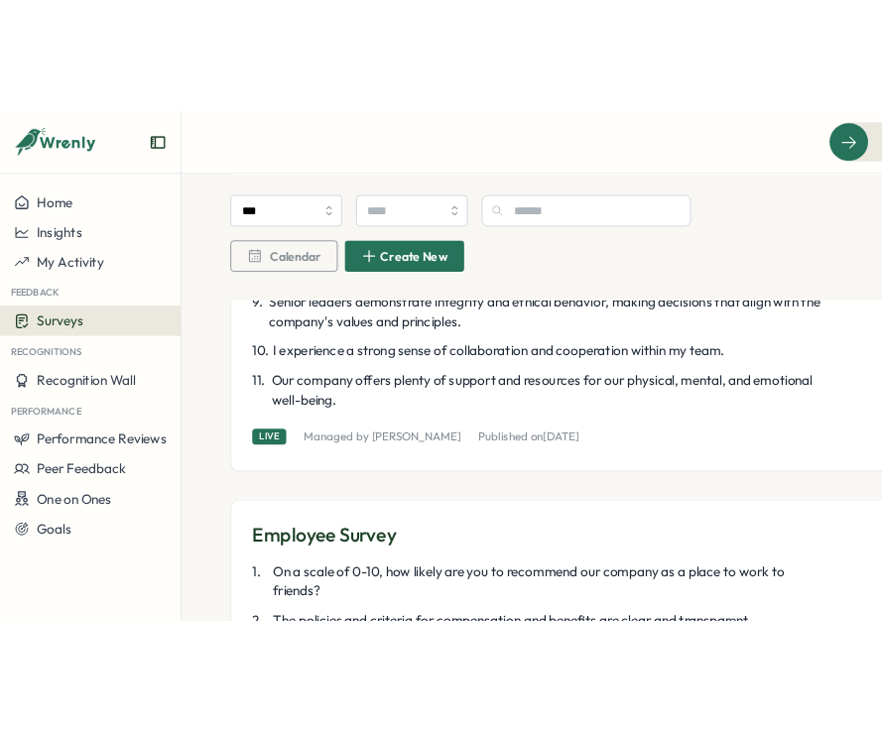
scroll to position [745, 0]
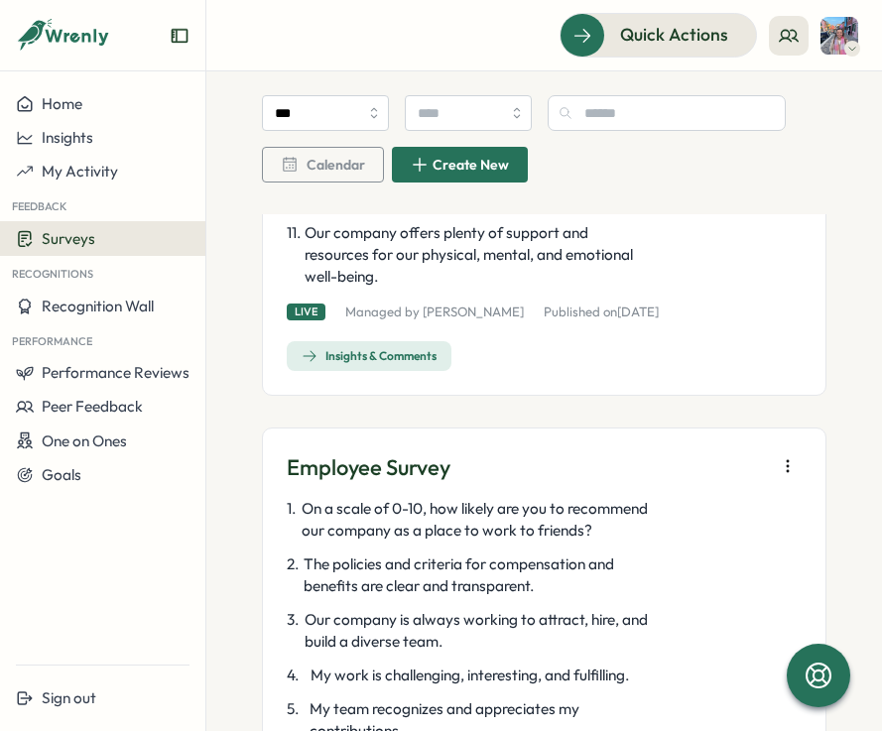
click at [21, 337] on div "Performance" at bounding box center [102, 339] width 205 height 33
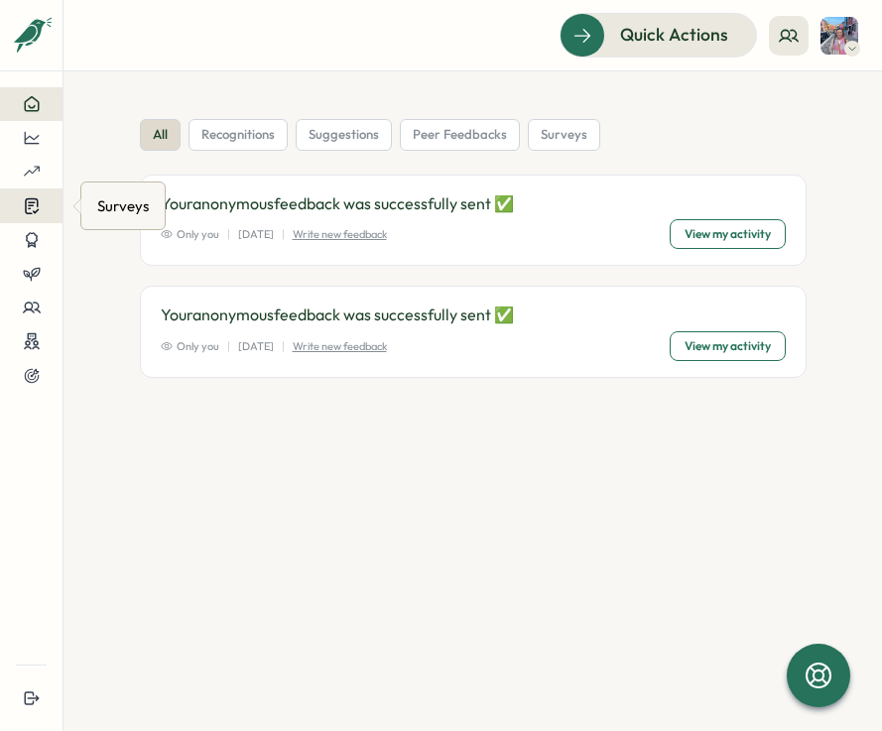
click at [19, 205] on div at bounding box center [31, 205] width 31 height 19
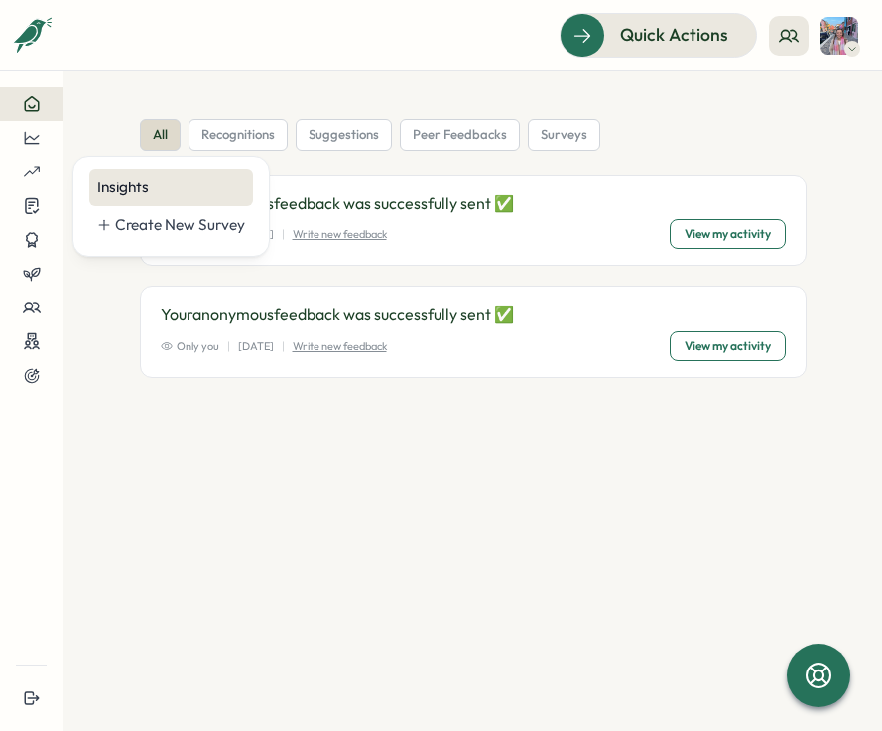
click at [163, 185] on div "Insights" at bounding box center [171, 188] width 148 height 22
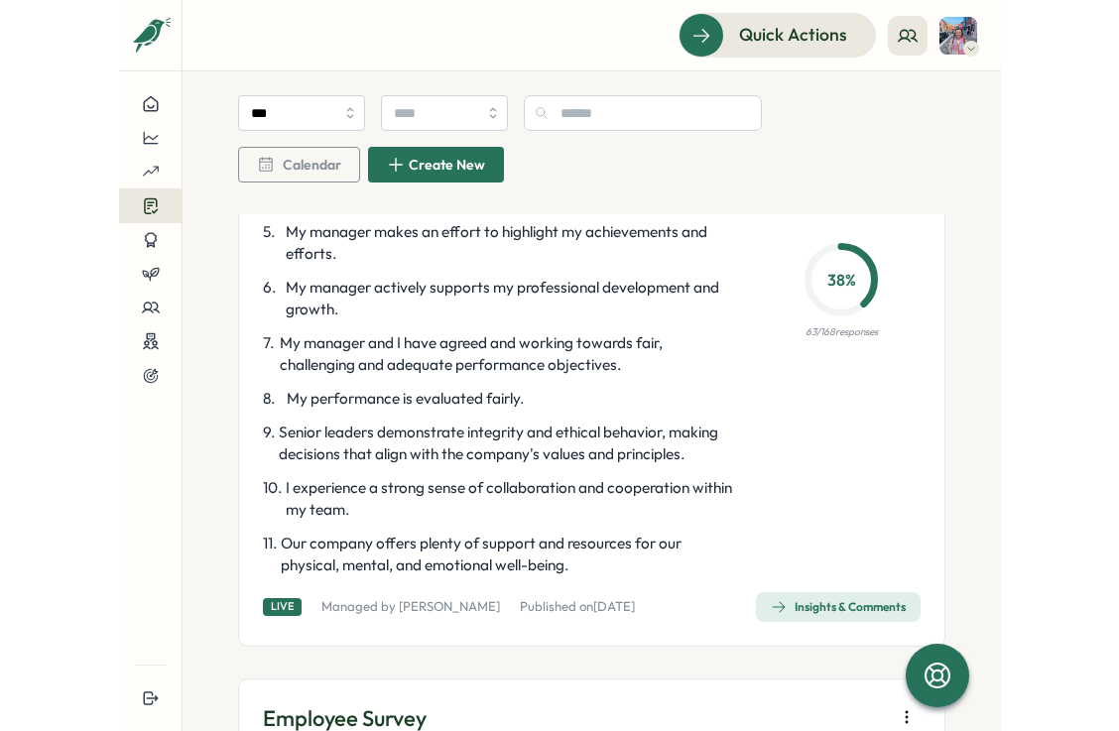
scroll to position [364, 0]
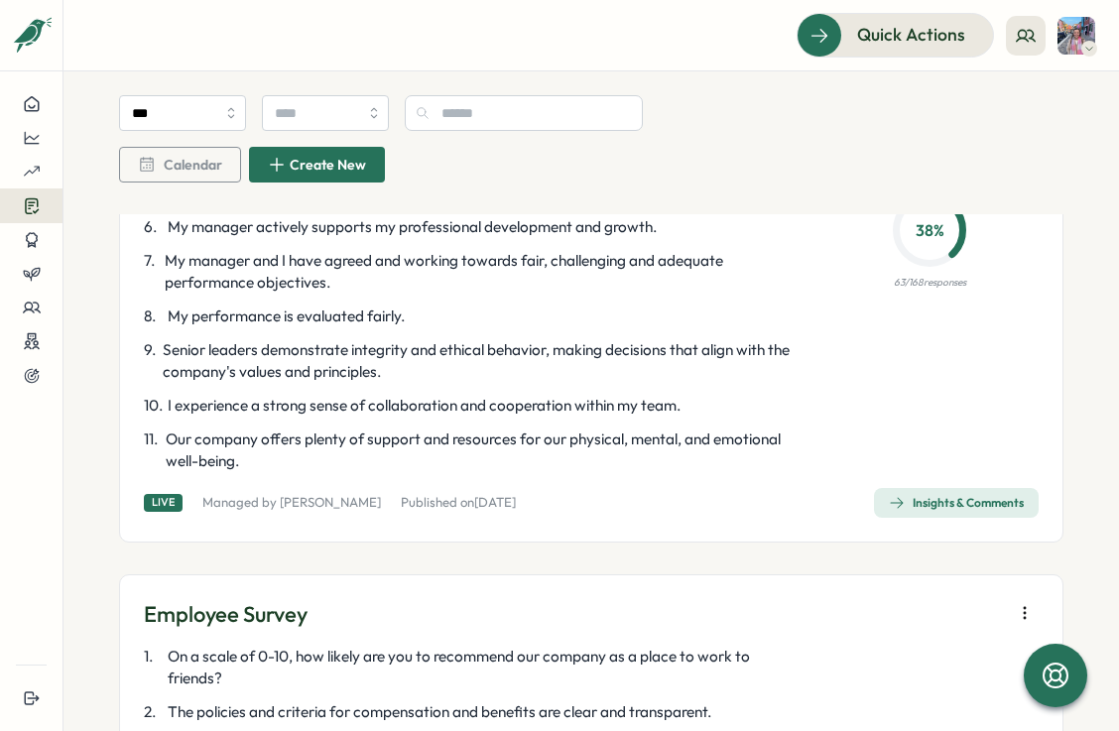
click at [881, 498] on div "Insights & Comments" at bounding box center [956, 503] width 135 height 16
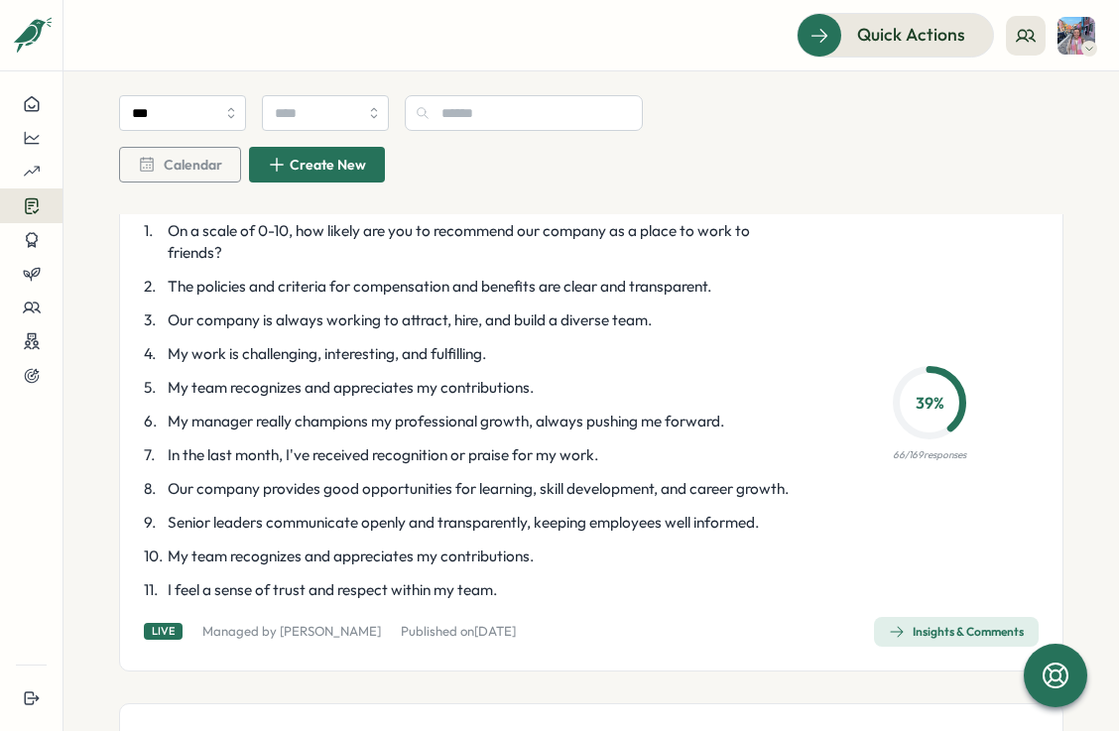
scroll to position [805, 0]
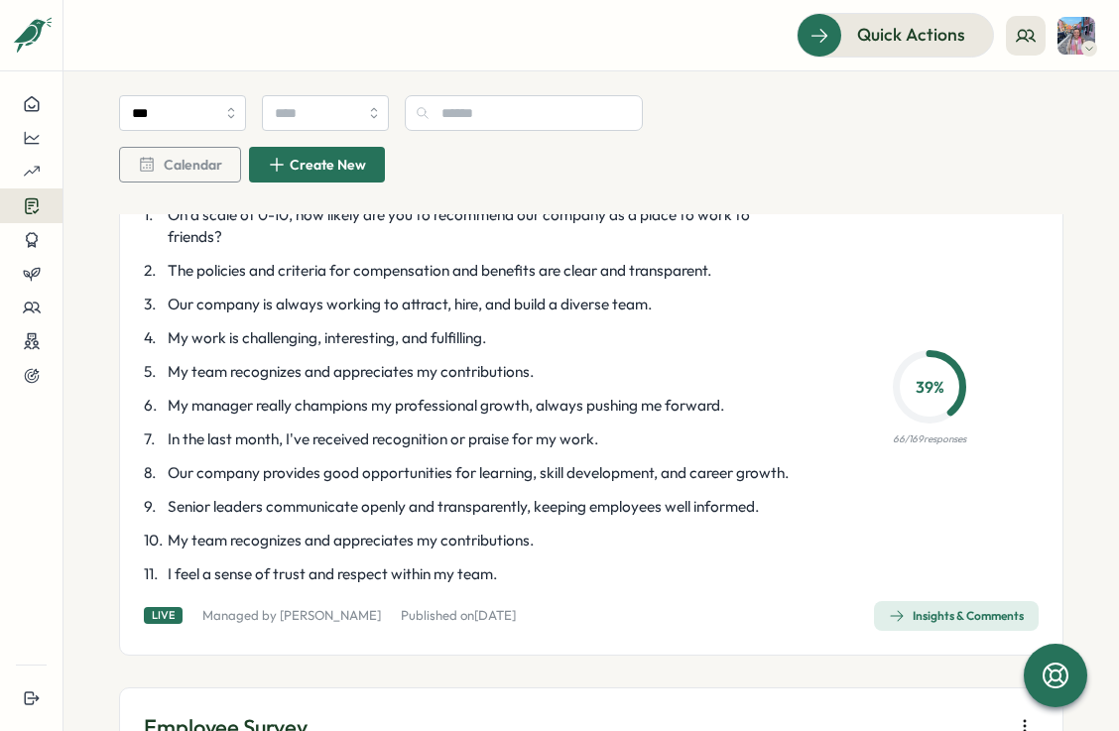
click at [881, 624] on div "Insights & Comments" at bounding box center [956, 616] width 135 height 16
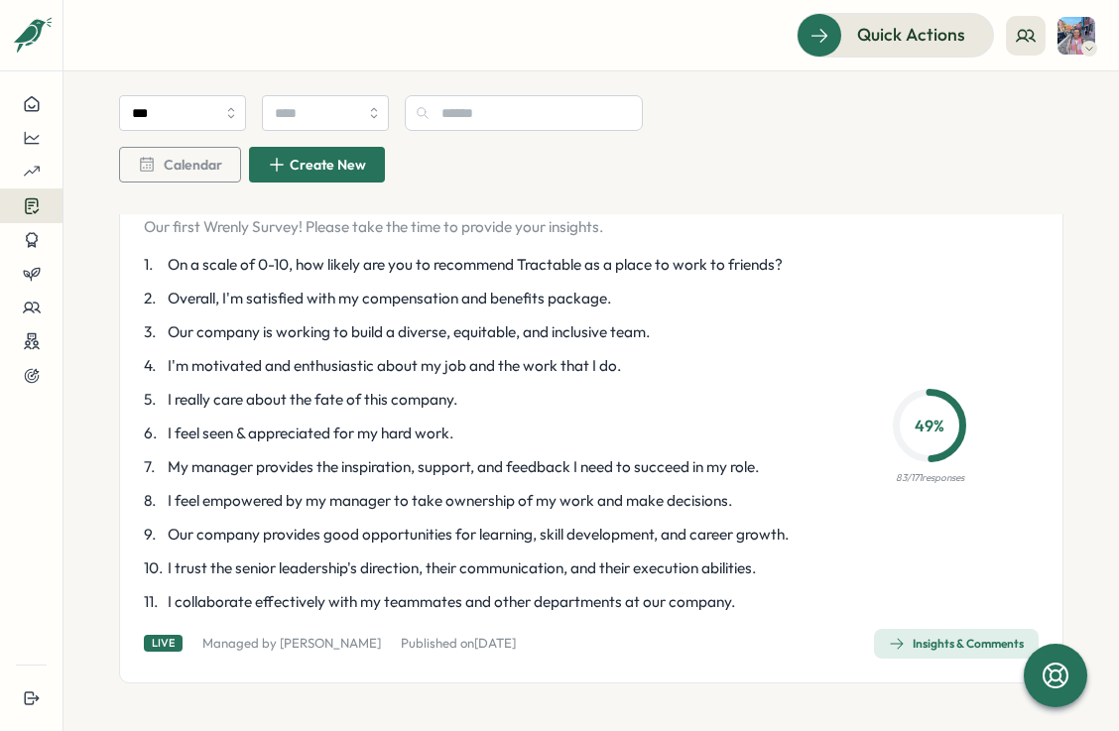
scroll to position [1382, 0]
click at [881, 644] on icon "button" at bounding box center [897, 644] width 16 height 16
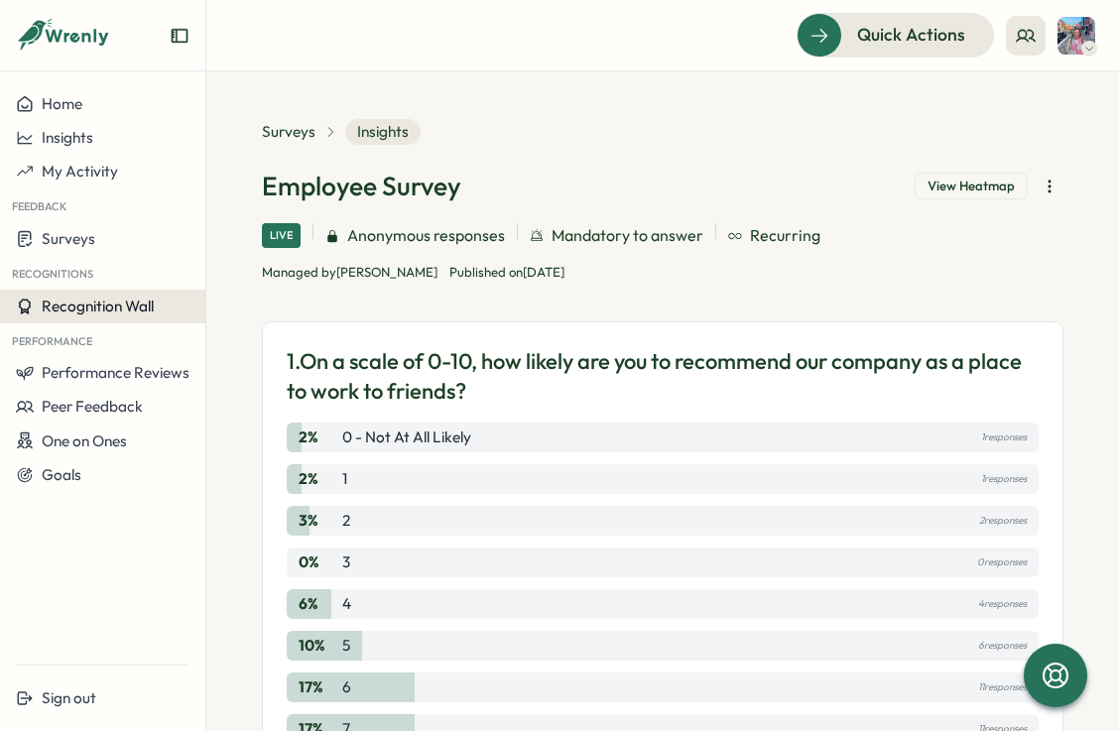
click at [118, 299] on span "Recognition Wall" at bounding box center [98, 306] width 112 height 19
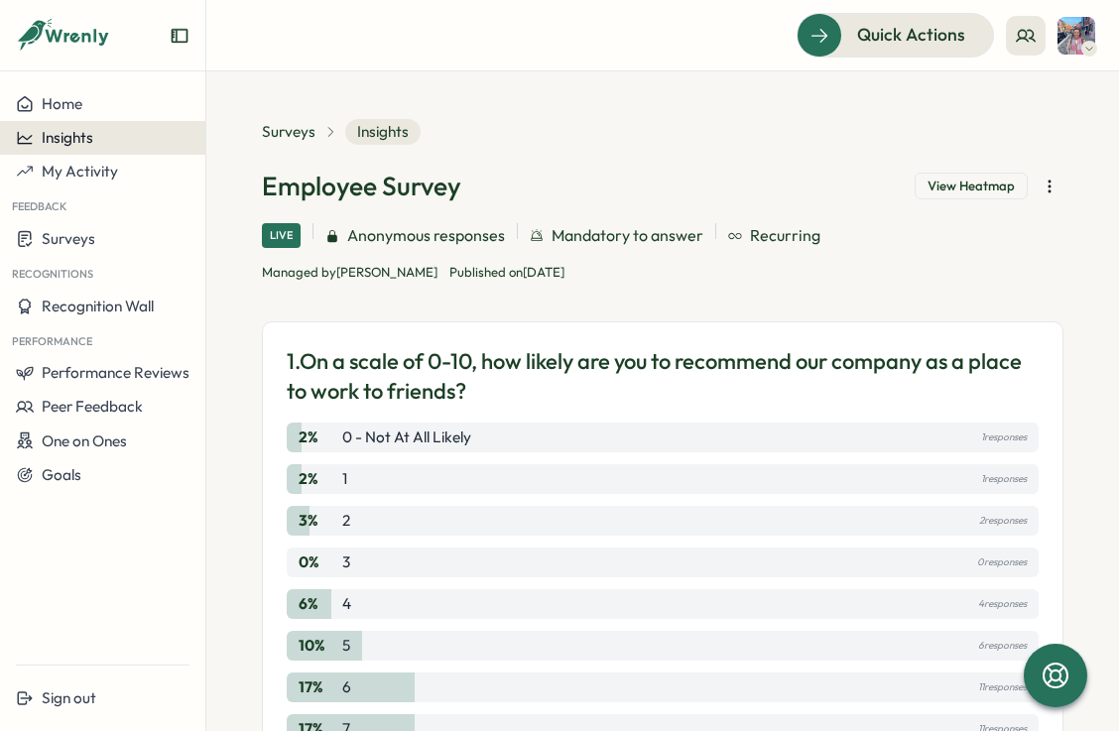
click at [79, 144] on span "Insights" at bounding box center [68, 137] width 52 height 19
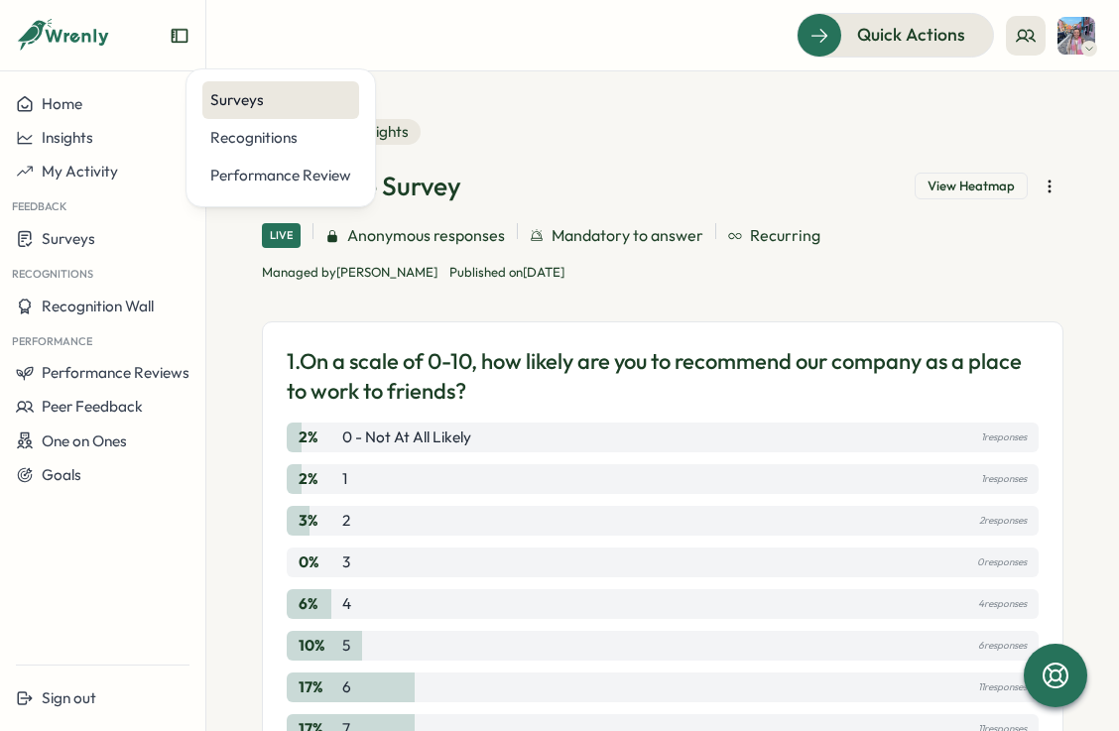
click at [262, 101] on div "Surveys" at bounding box center [280, 100] width 141 height 22
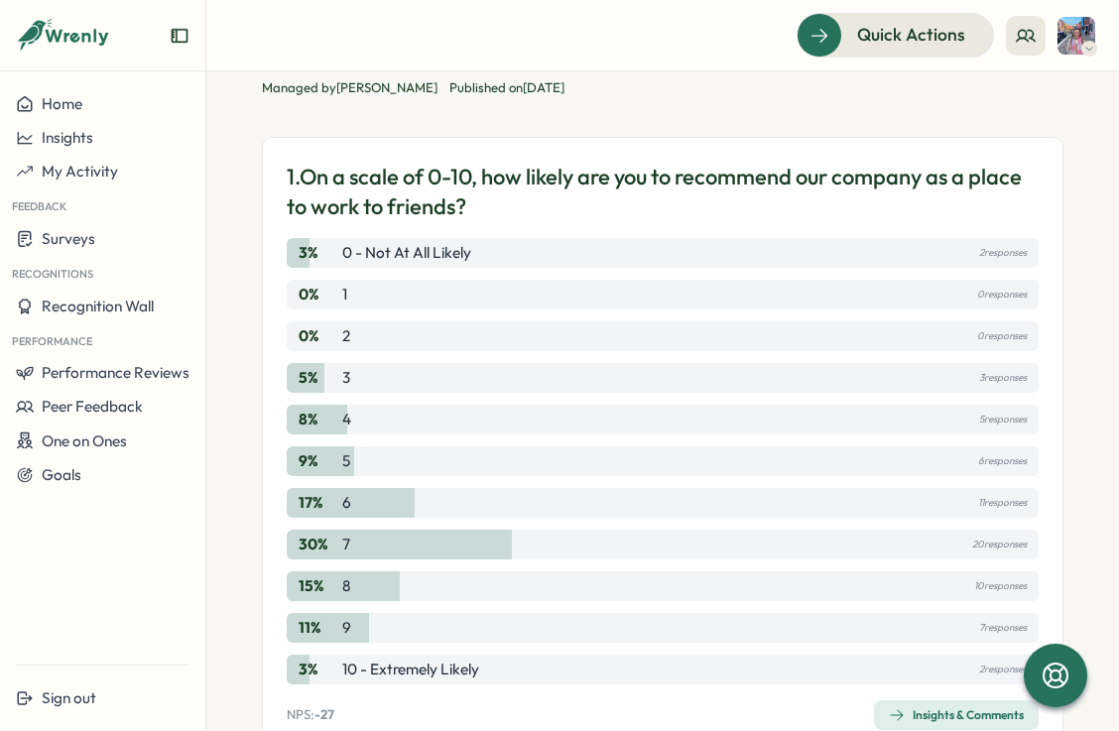
scroll to position [183, 0]
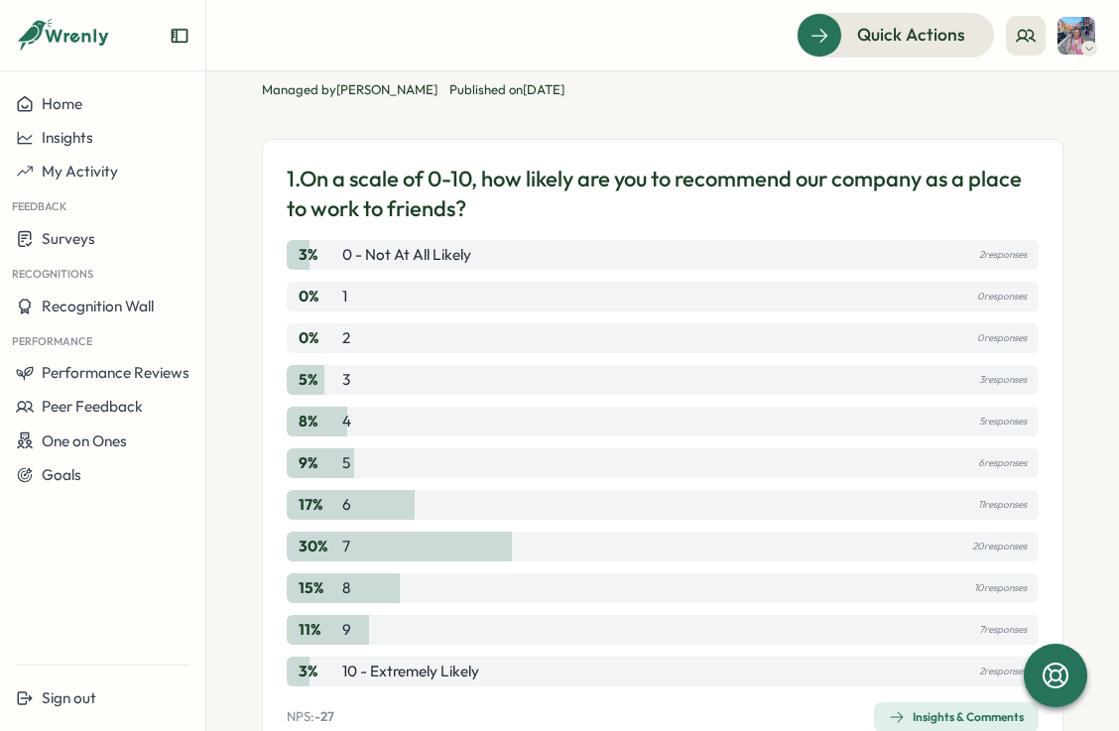
click at [587, 97] on div "Live Anonymous responses Mandatory to answer Recurring Managed by [PERSON_NAME]…" at bounding box center [662, 70] width 801 height 58
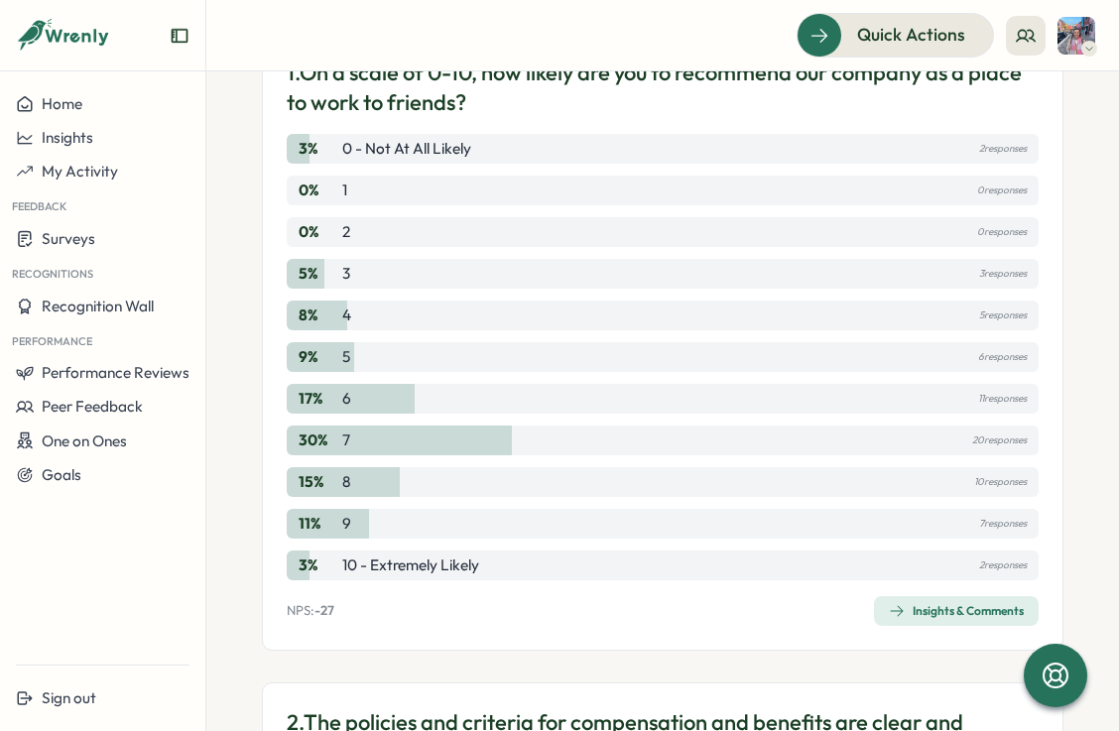
scroll to position [287, 0]
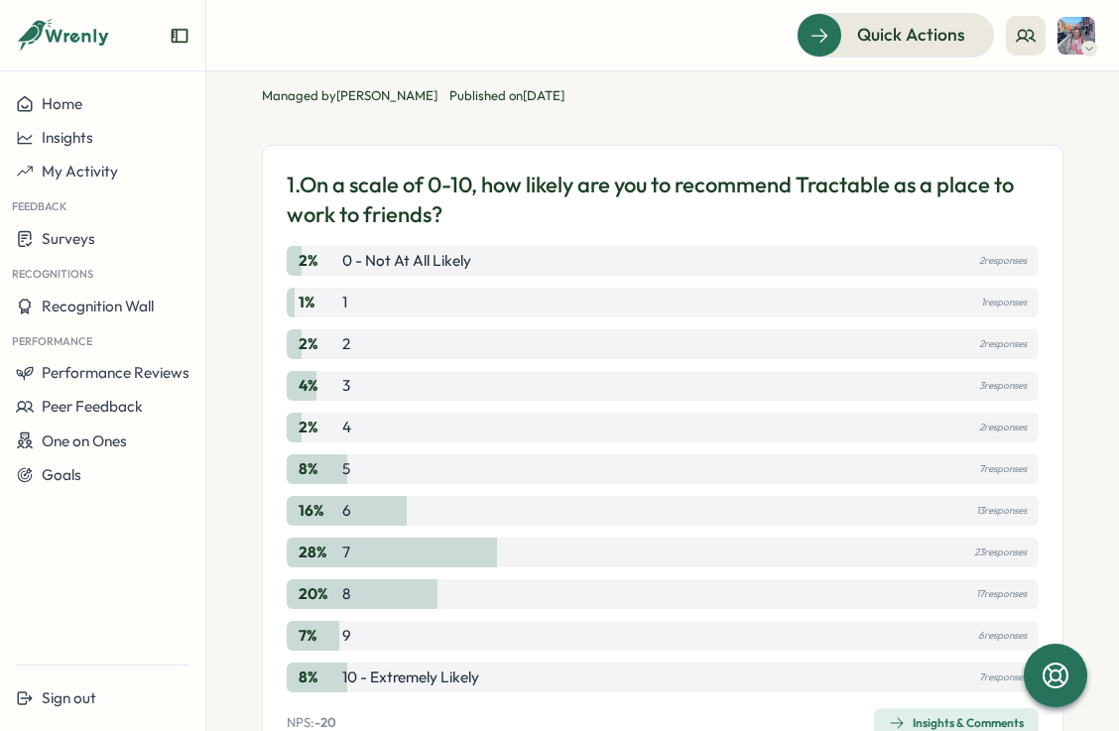
scroll to position [203, 0]
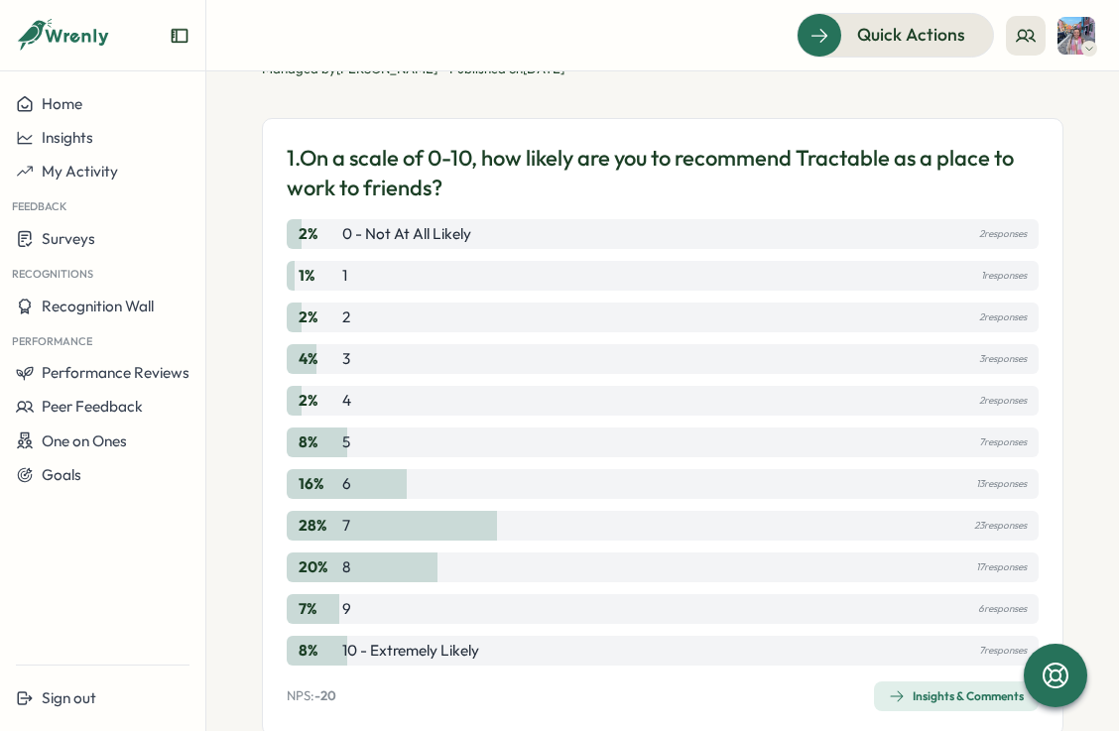
click at [64, 40] on icon at bounding box center [63, 36] width 95 height 34
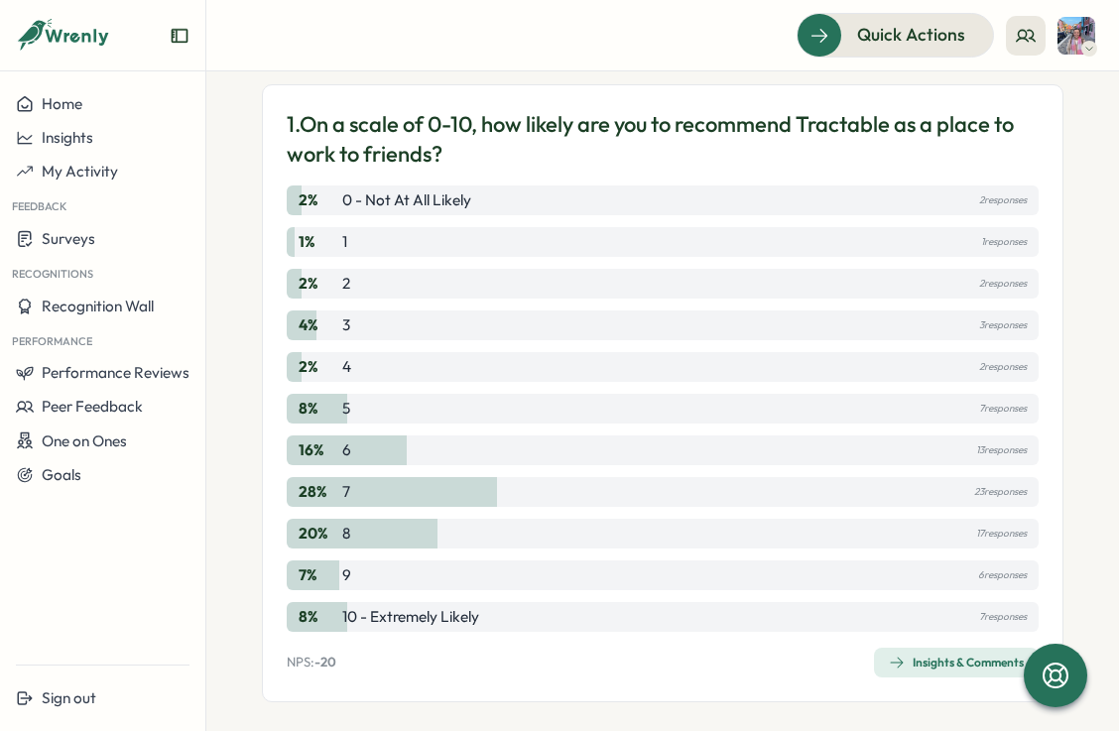
scroll to position [243, 0]
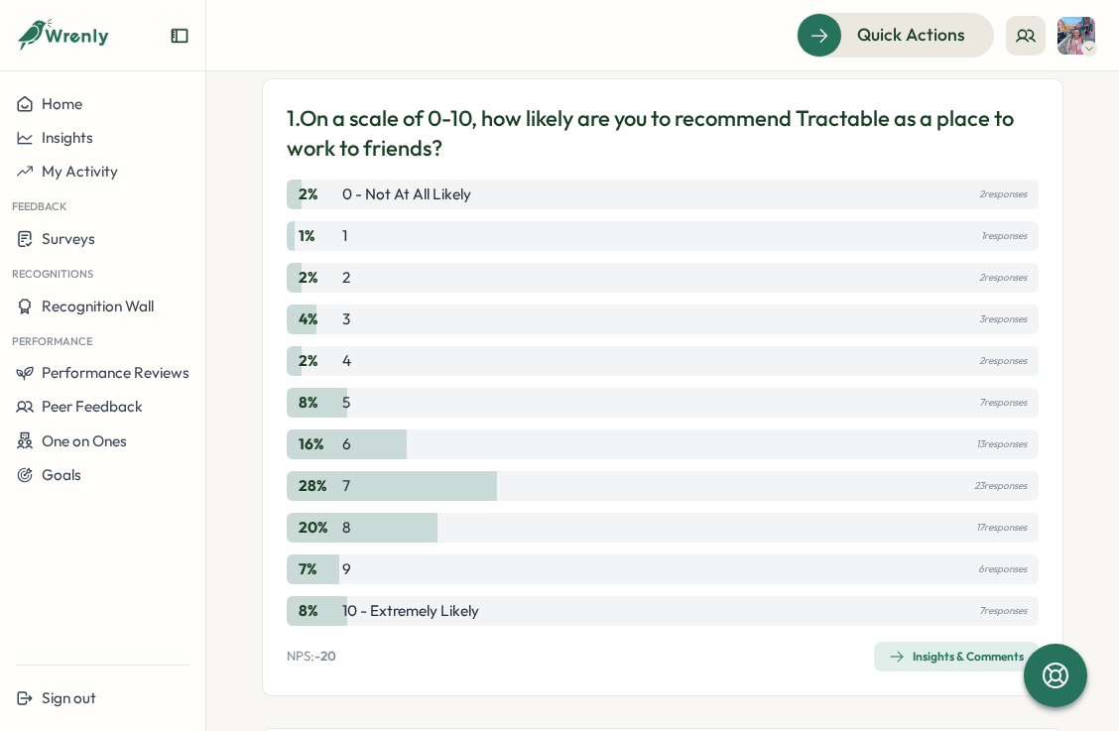
click at [926, 658] on div "Insights & Comments" at bounding box center [956, 657] width 135 height 16
